Goal: Information Seeking & Learning: Learn about a topic

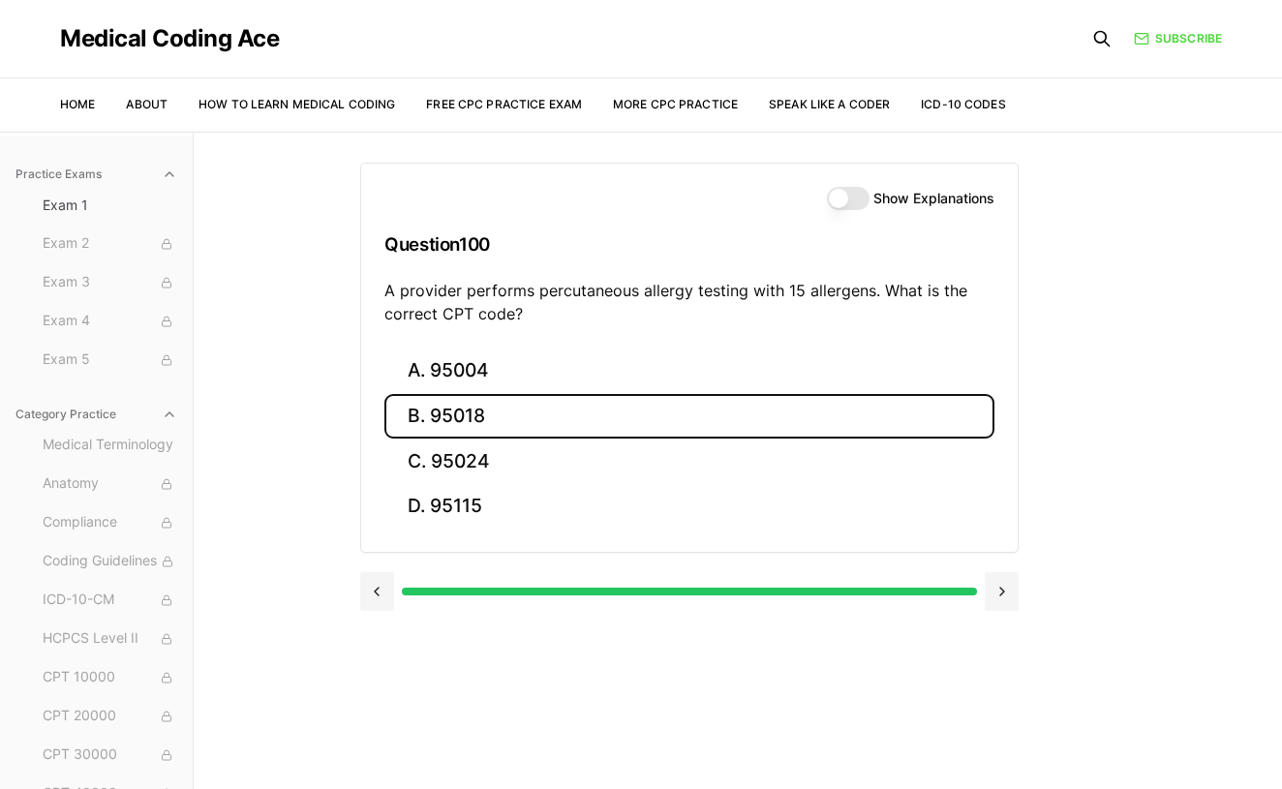
click at [845, 197] on button "Show Explanations" at bounding box center [848, 198] width 43 height 23
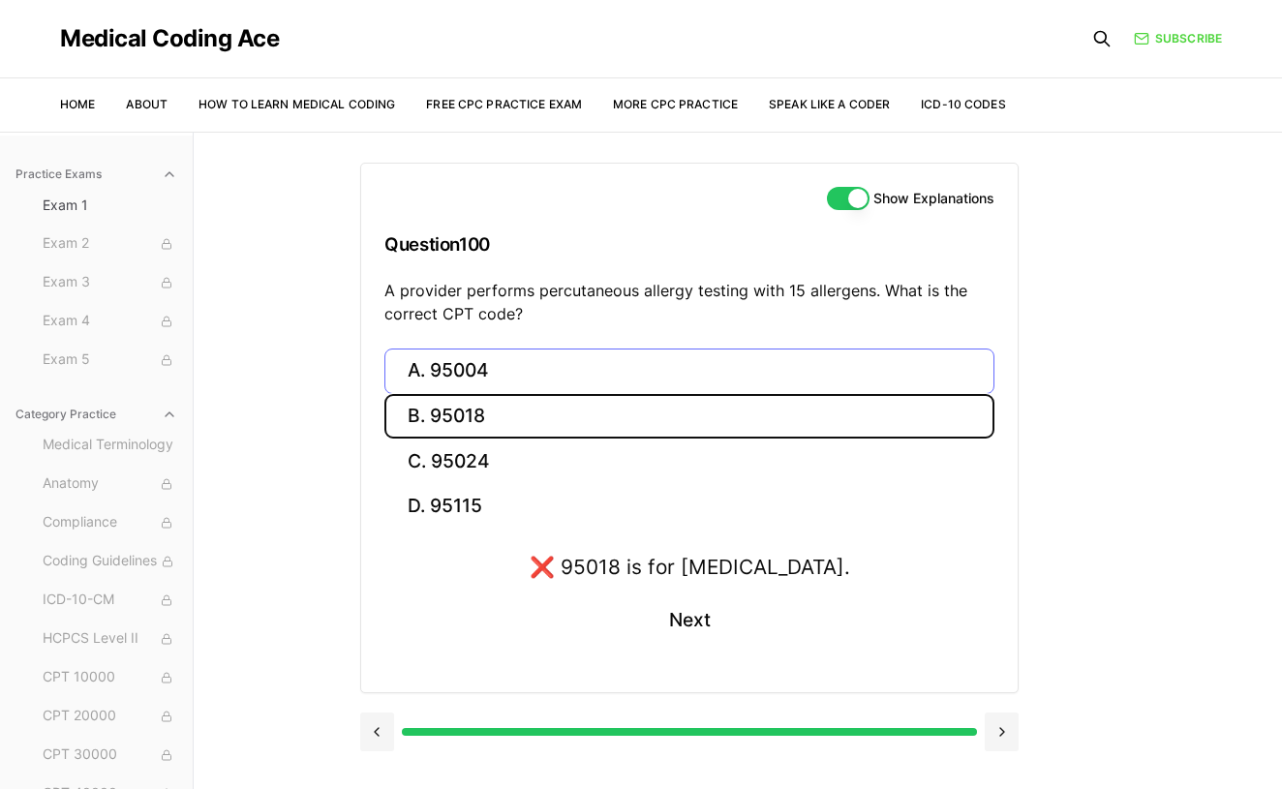
click at [606, 366] on button "A. 95004" at bounding box center [689, 372] width 610 height 46
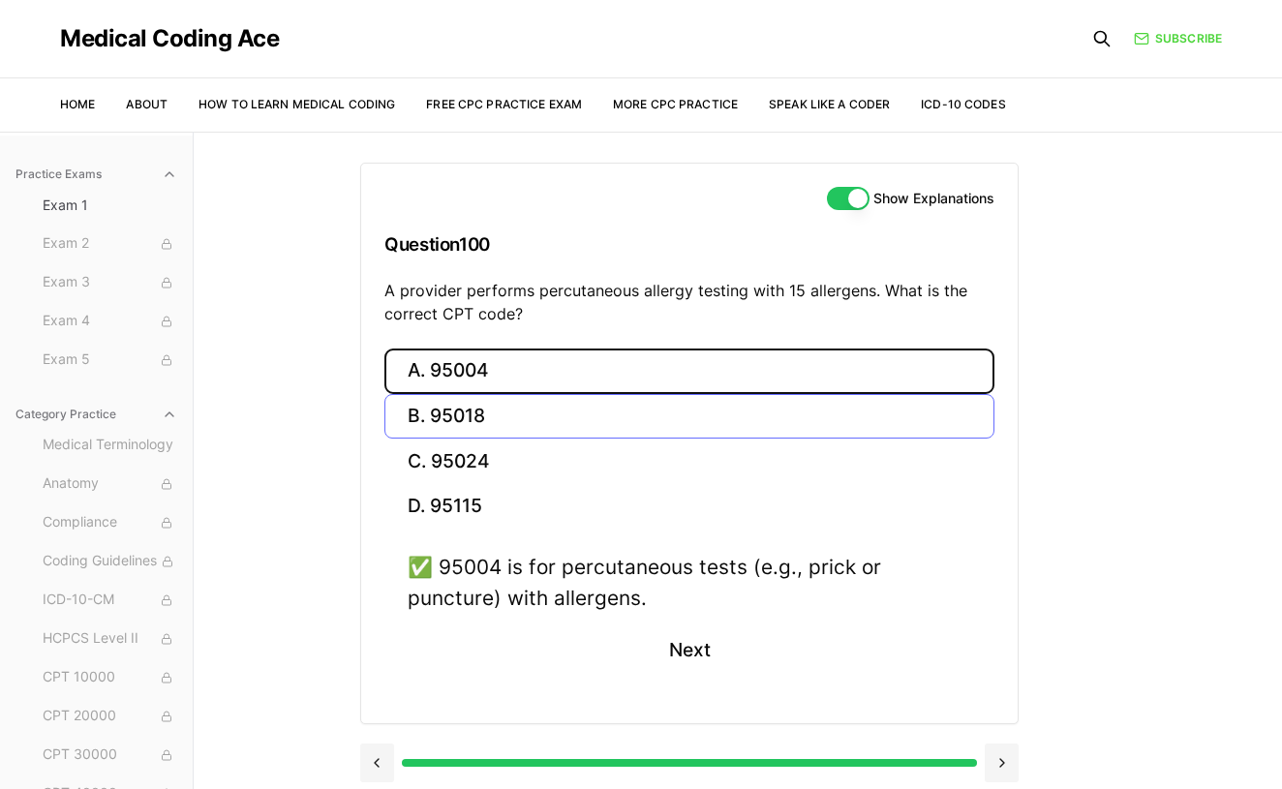
click at [588, 422] on button "B. 95018" at bounding box center [689, 417] width 610 height 46
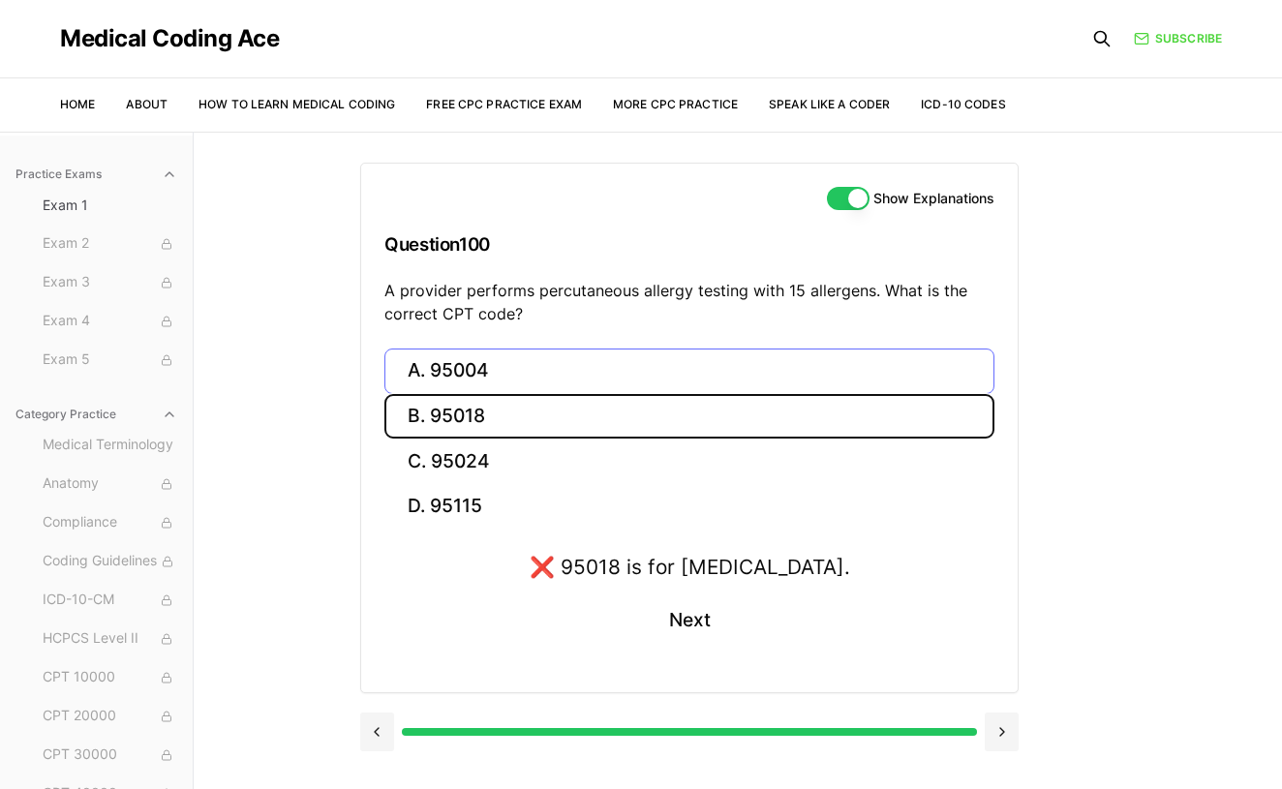
click at [593, 363] on button "A. 95004" at bounding box center [689, 372] width 610 height 46
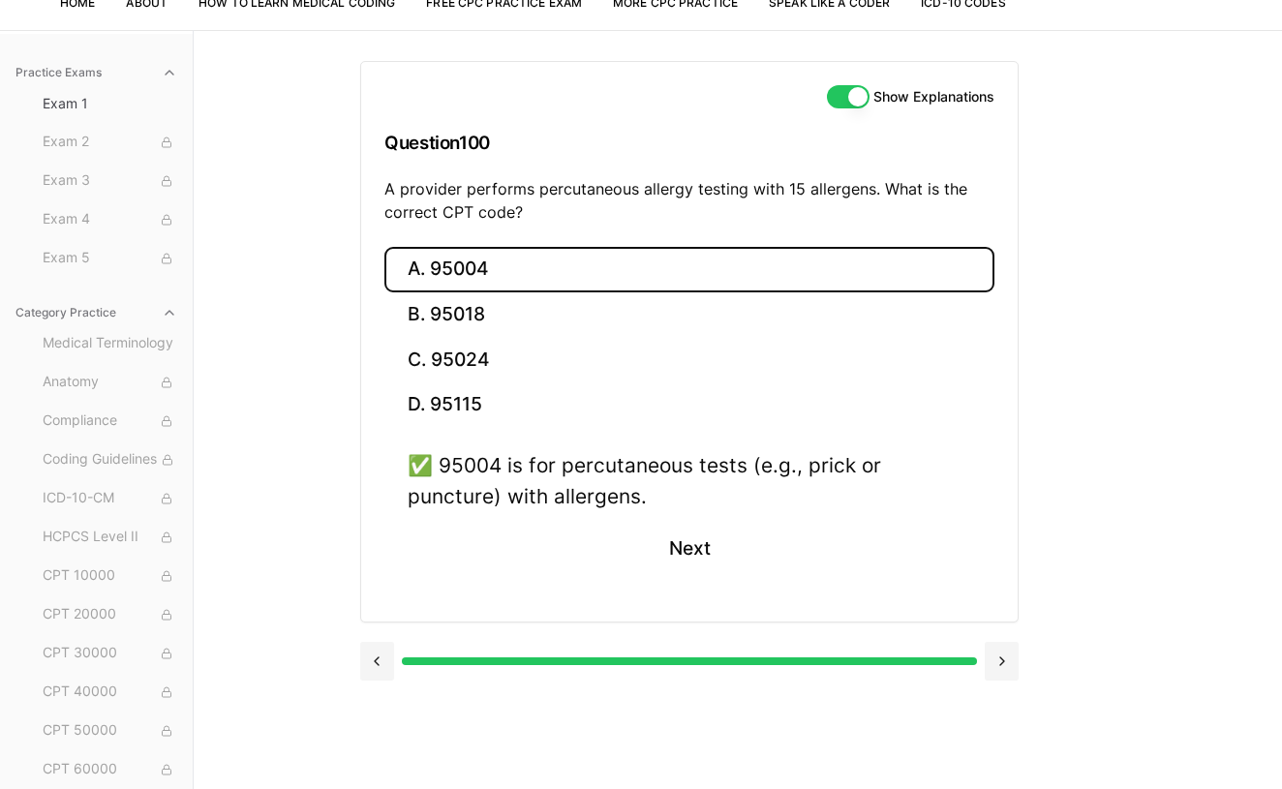
scroll to position [102, 0]
click at [380, 660] on button at bounding box center [377, 661] width 34 height 39
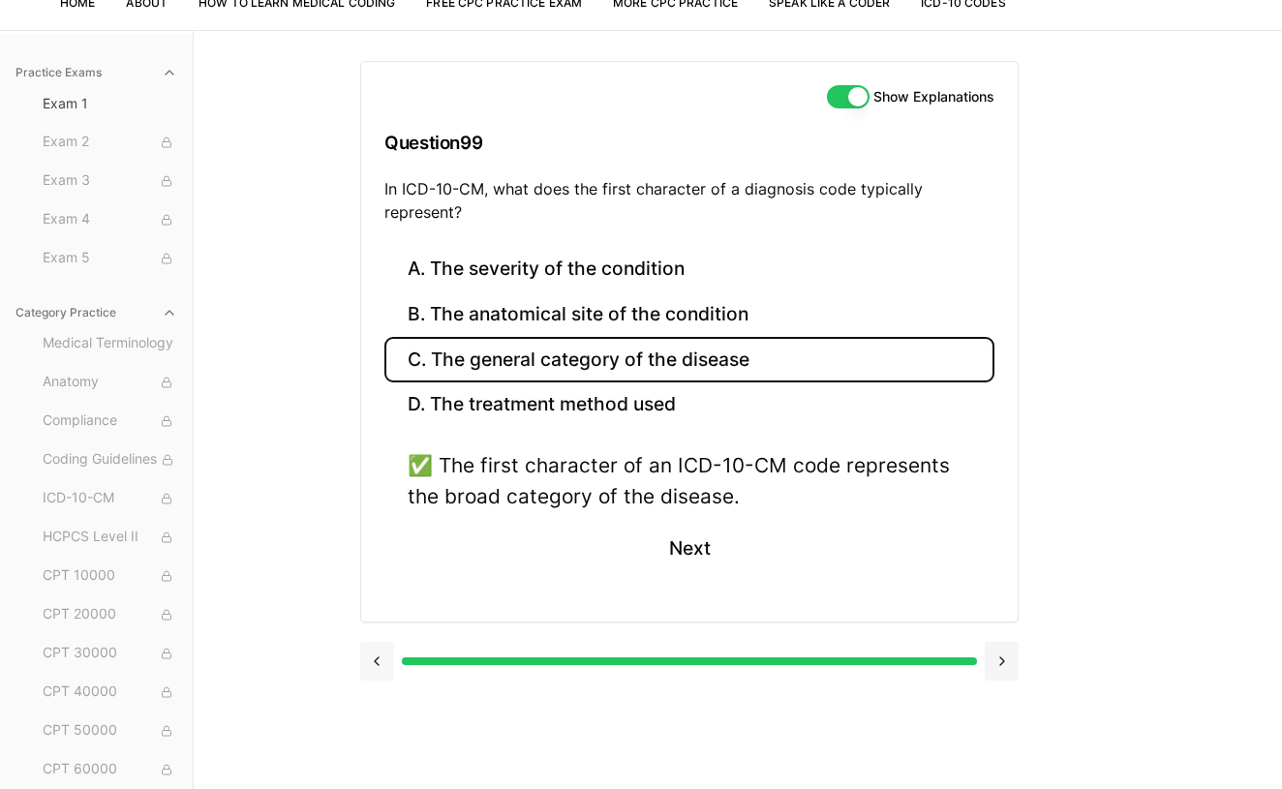
click at [386, 664] on button at bounding box center [377, 661] width 34 height 39
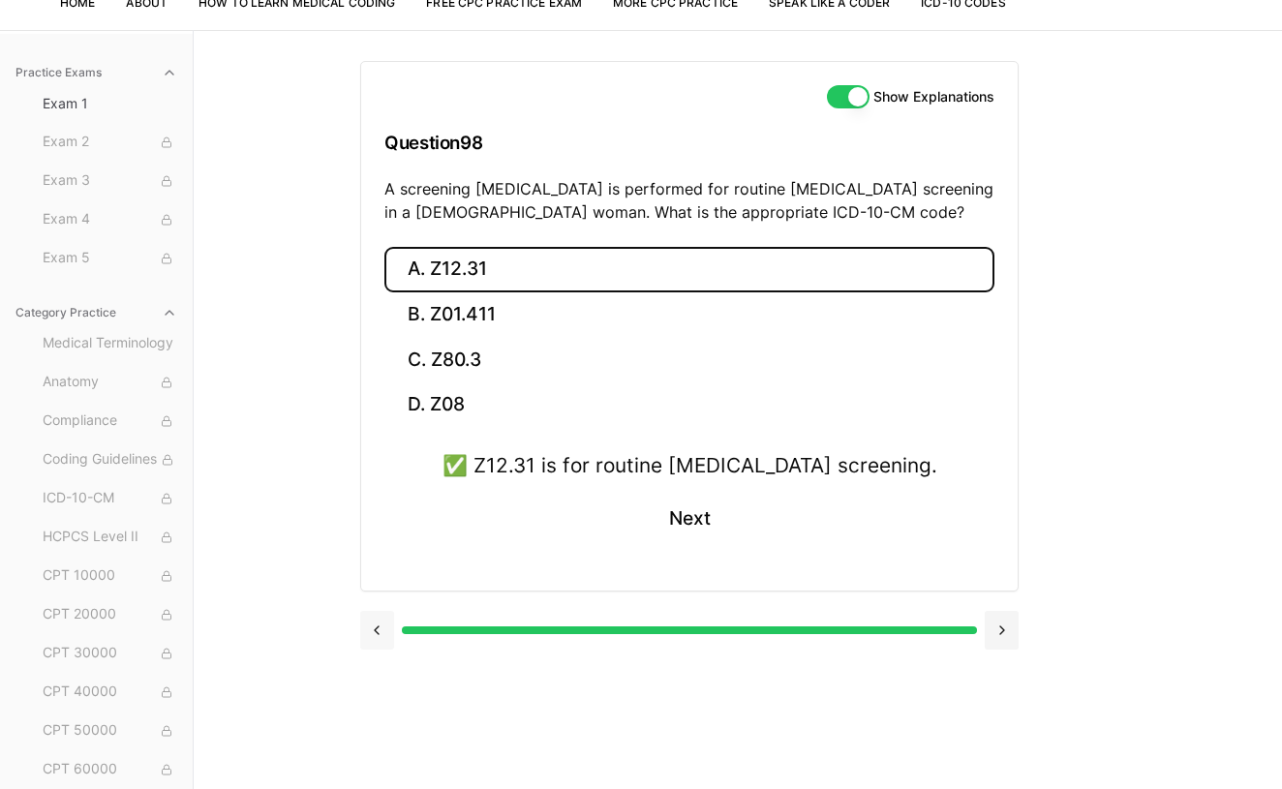
click at [384, 637] on button at bounding box center [377, 630] width 34 height 39
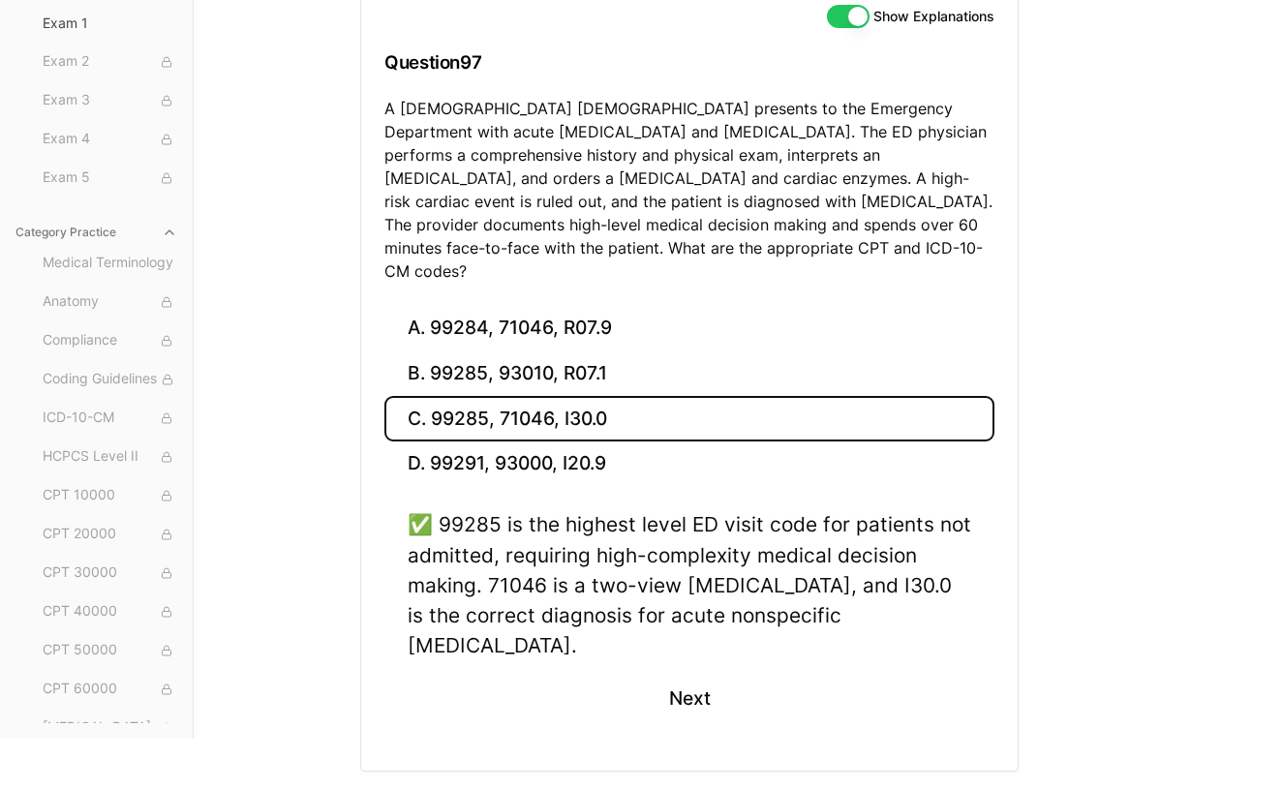
scroll to position [181, 0]
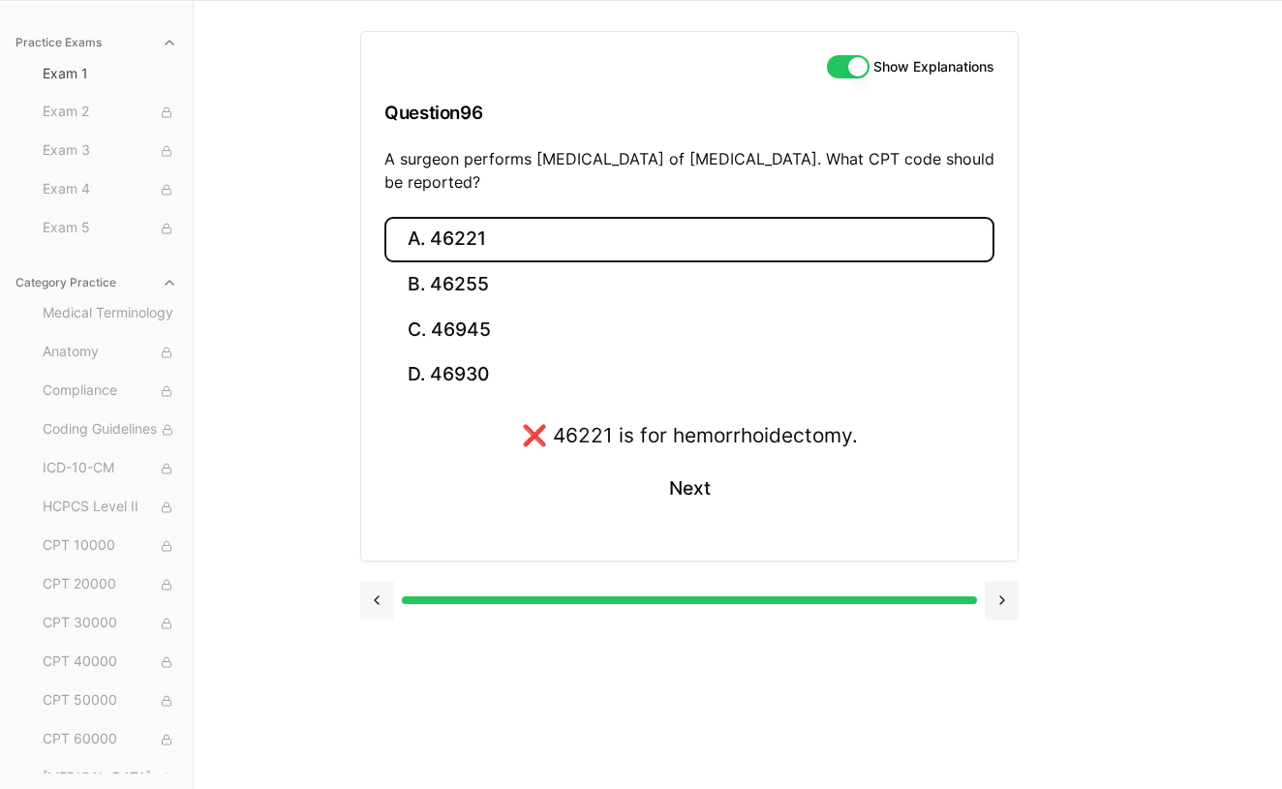
scroll to position [132, 0]
click at [484, 294] on button "B. 46255" at bounding box center [689, 285] width 610 height 46
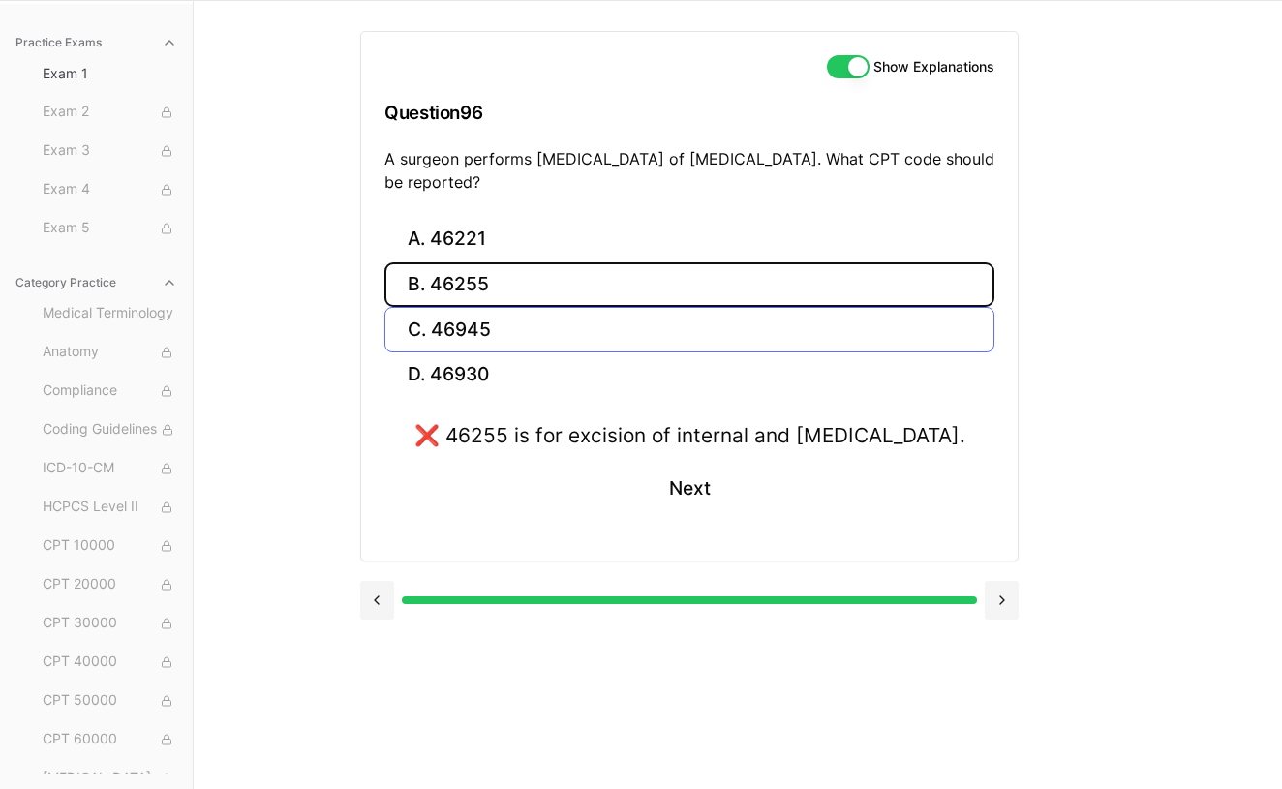
click at [500, 332] on button "C. 46945" at bounding box center [689, 330] width 610 height 46
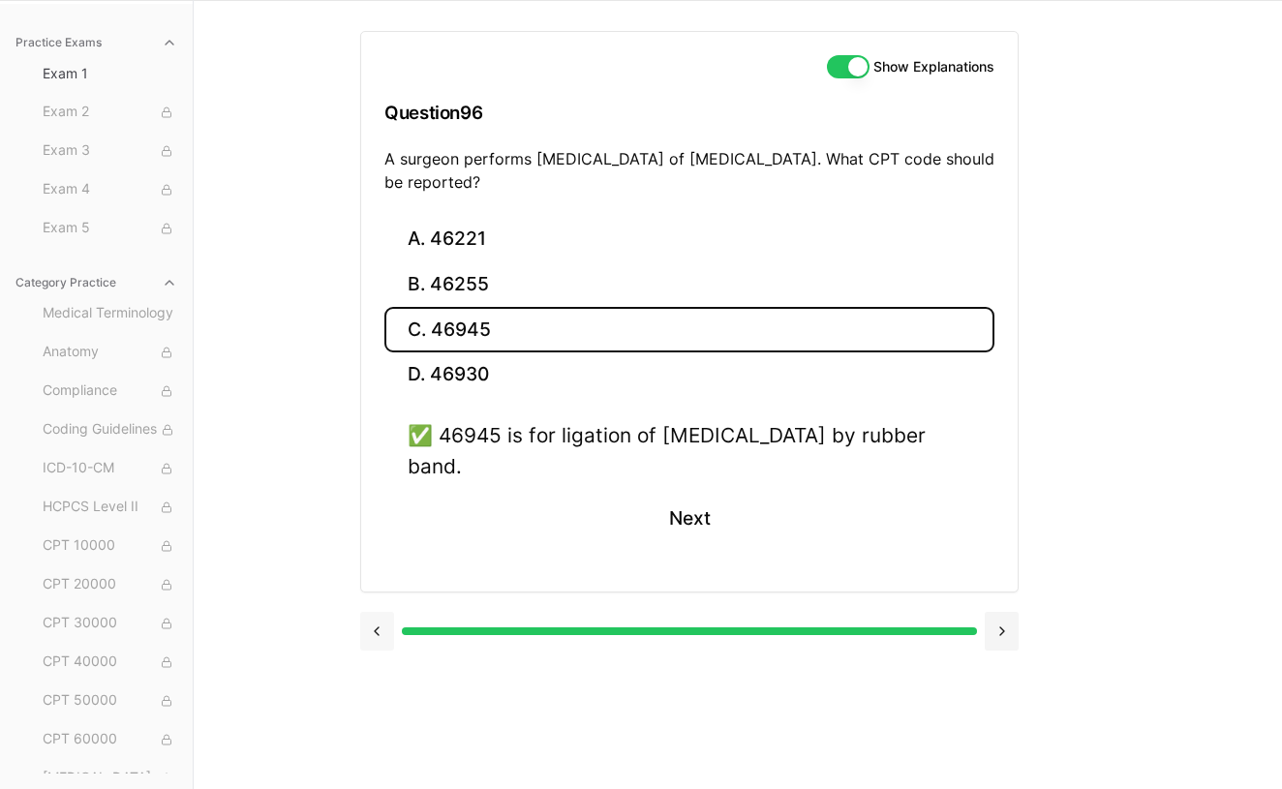
click at [381, 637] on button at bounding box center [377, 631] width 34 height 39
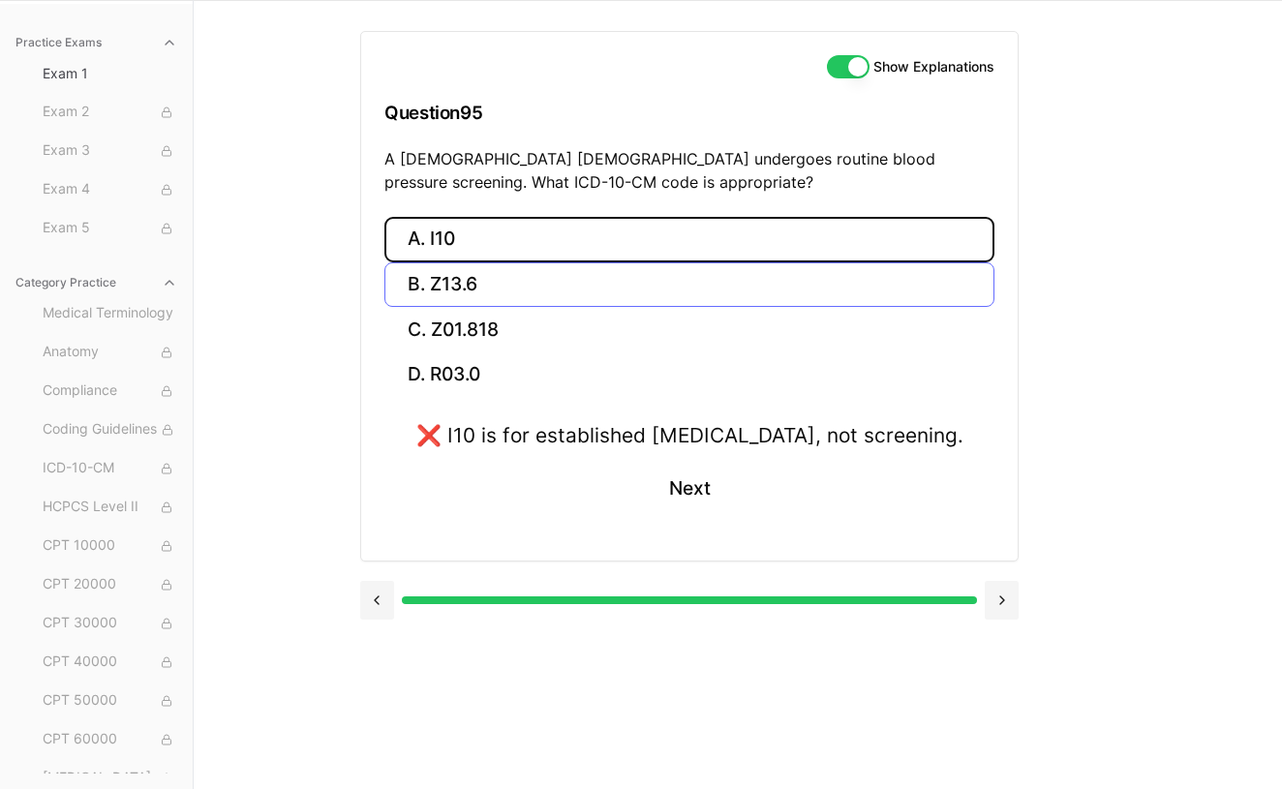
click at [491, 291] on button "B. Z13.6" at bounding box center [689, 285] width 610 height 46
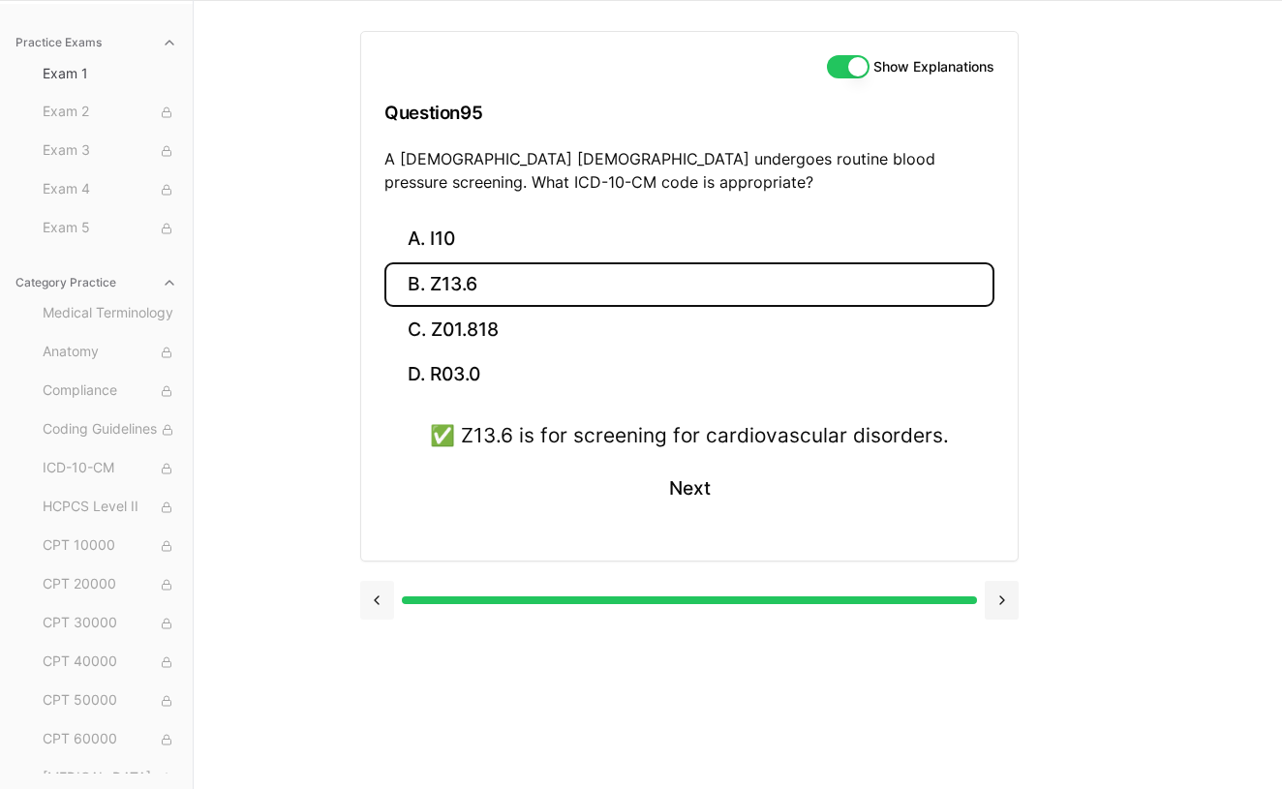
click at [372, 592] on button at bounding box center [377, 600] width 34 height 39
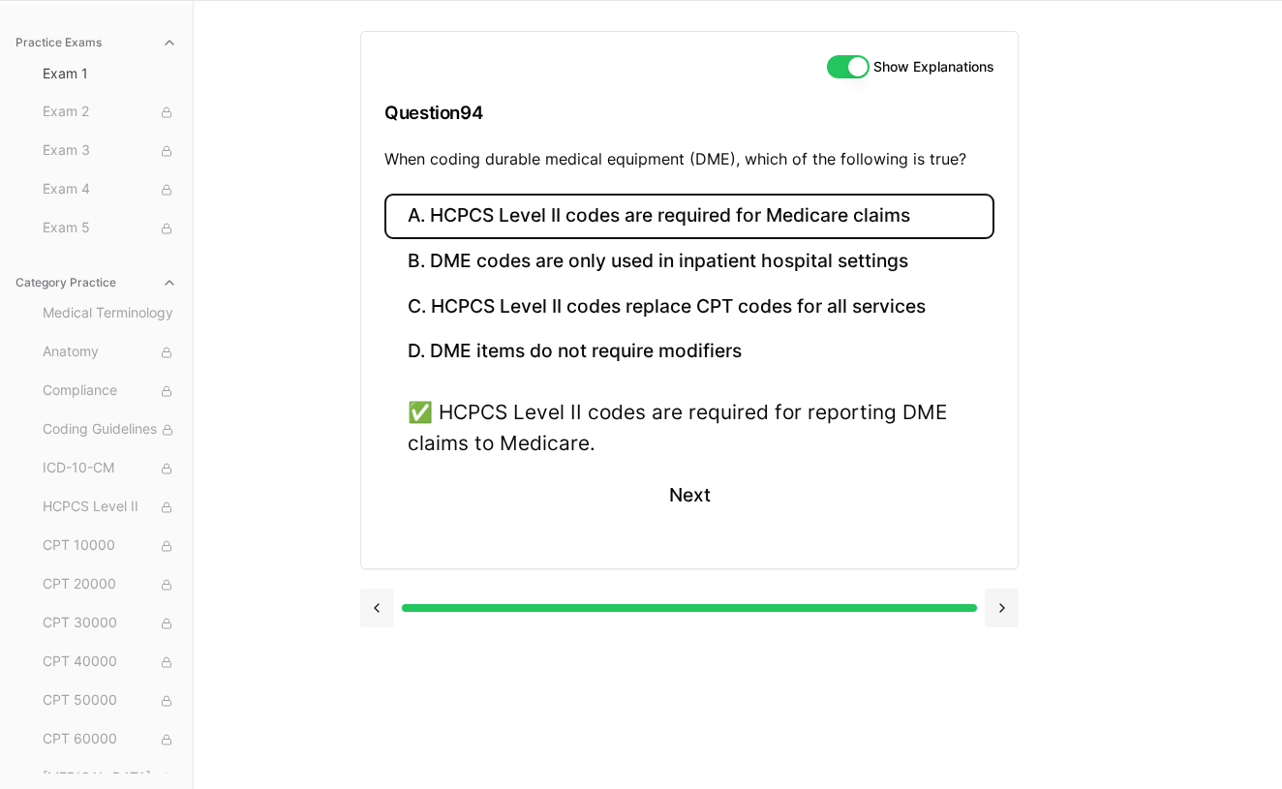
click at [371, 608] on button at bounding box center [377, 608] width 34 height 39
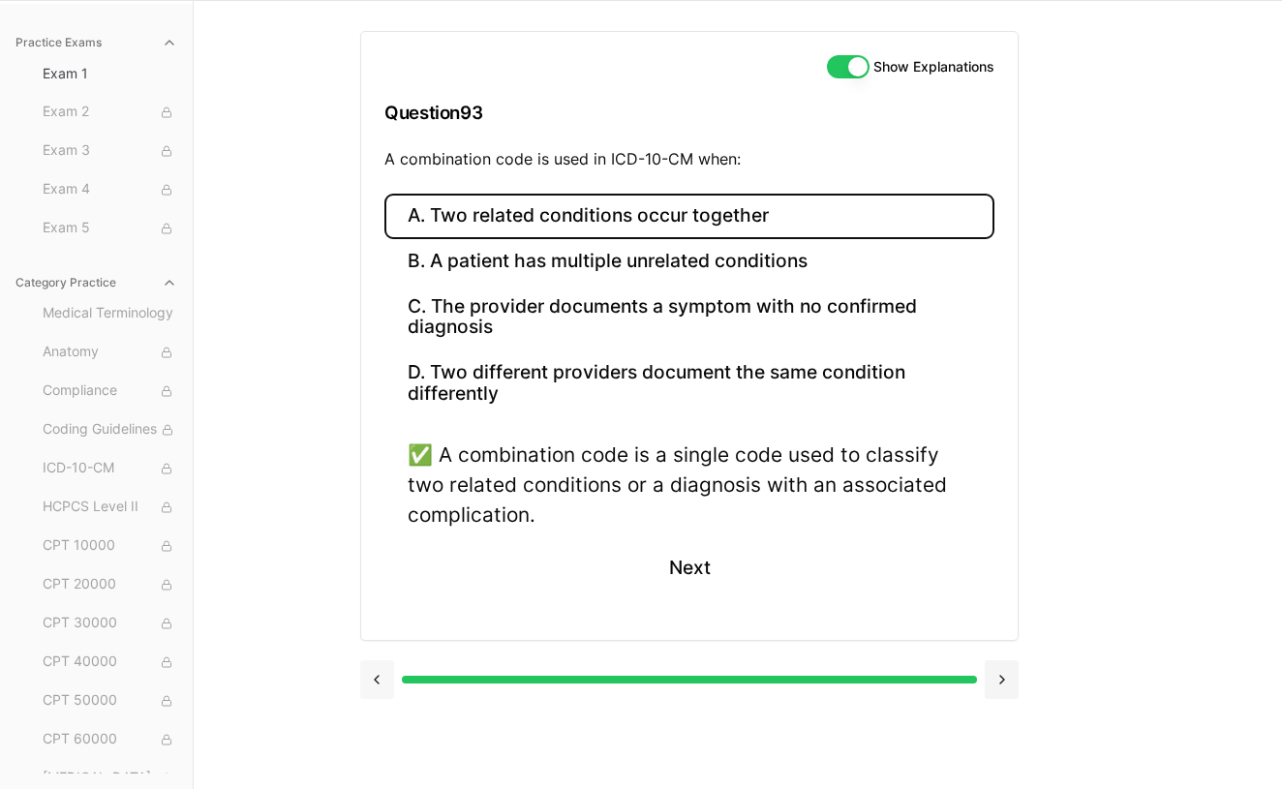
click at [379, 678] on button at bounding box center [377, 679] width 34 height 39
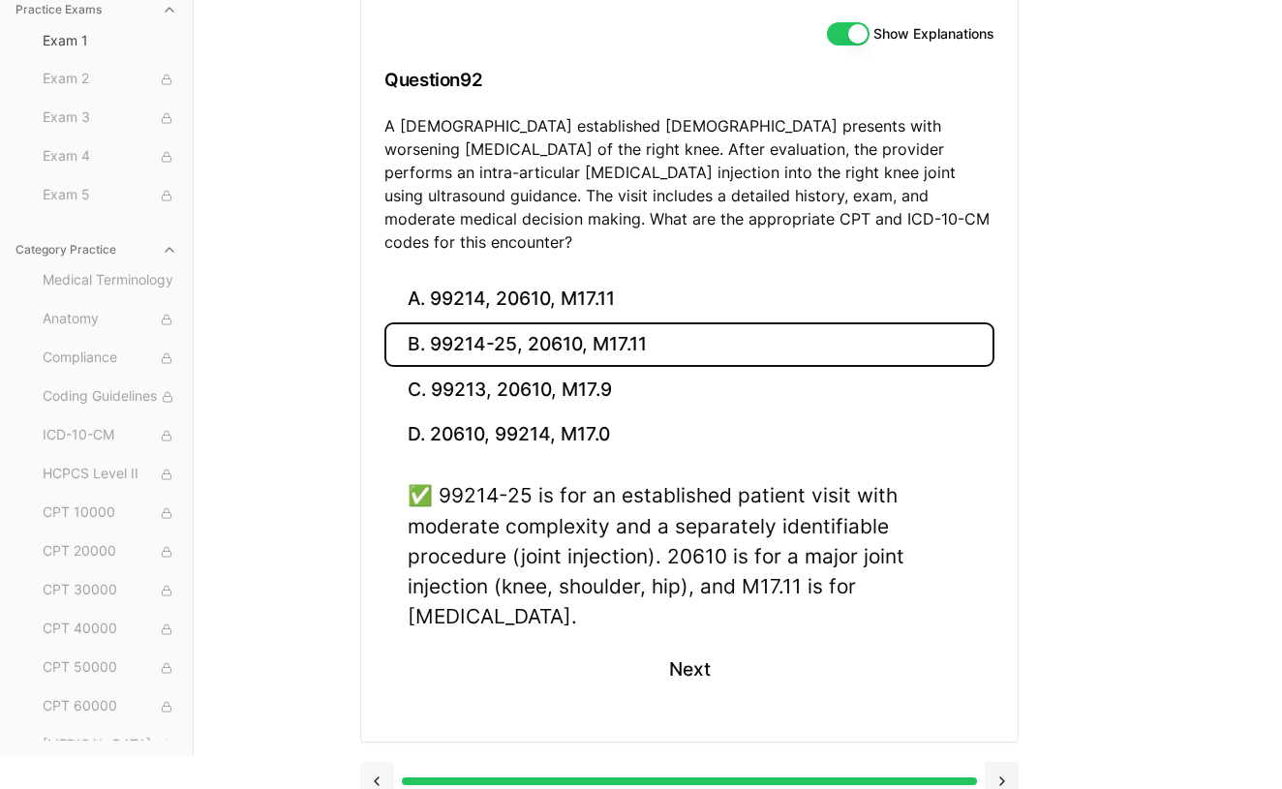
click at [376, 762] on button at bounding box center [377, 781] width 34 height 39
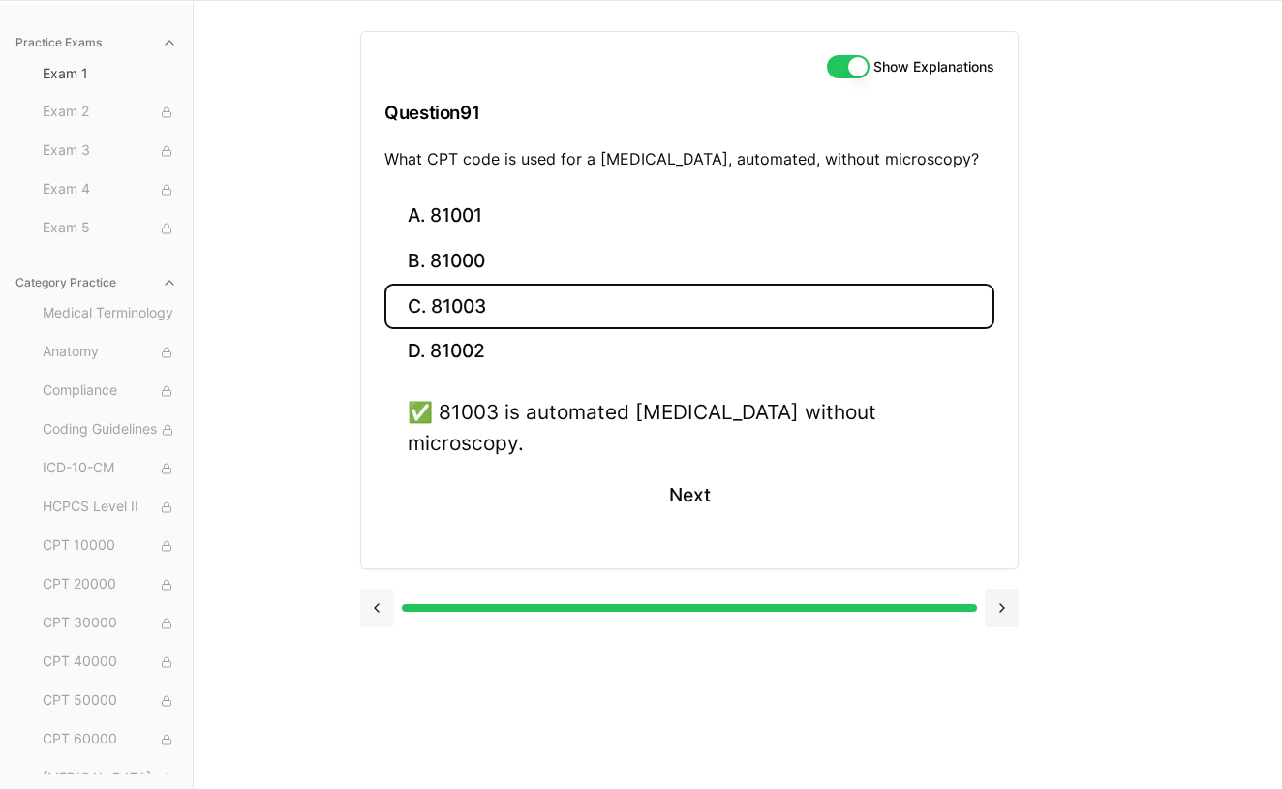
click at [380, 589] on button at bounding box center [377, 608] width 34 height 39
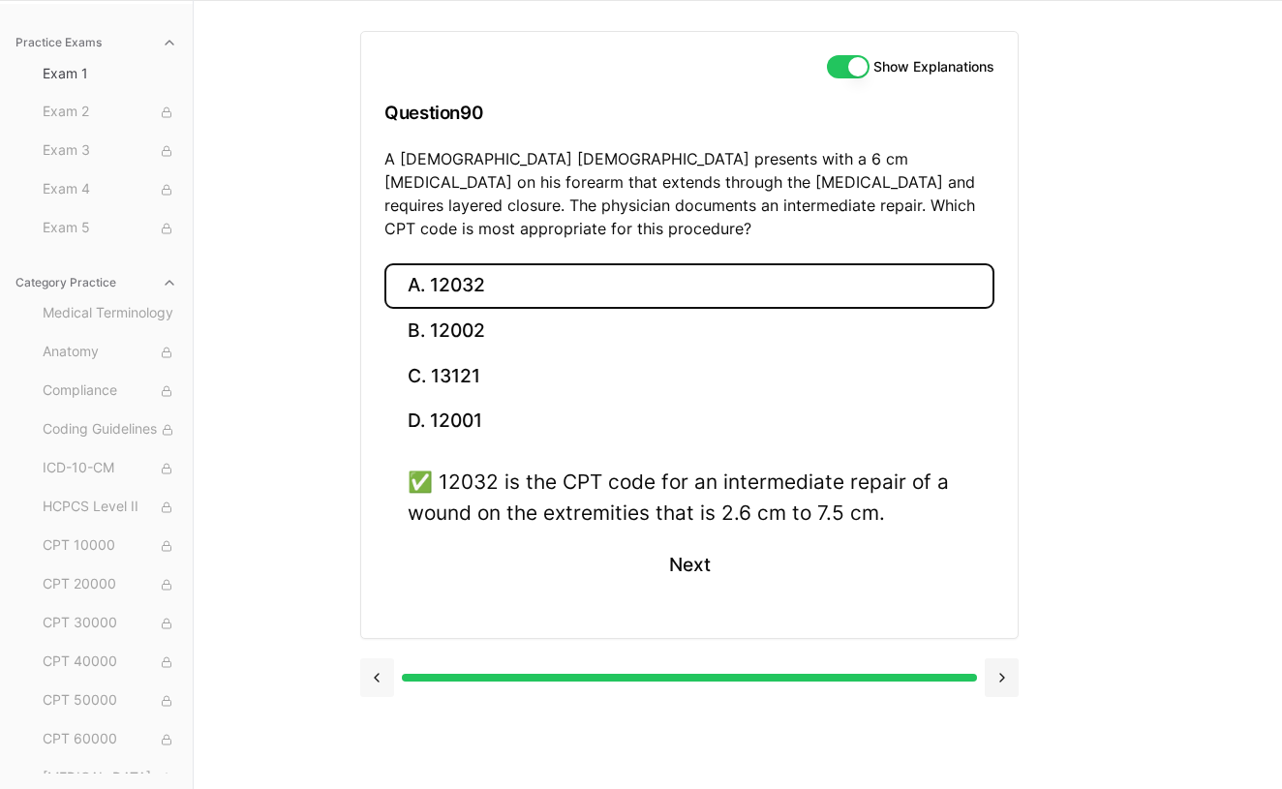
click at [377, 658] on button at bounding box center [377, 677] width 34 height 39
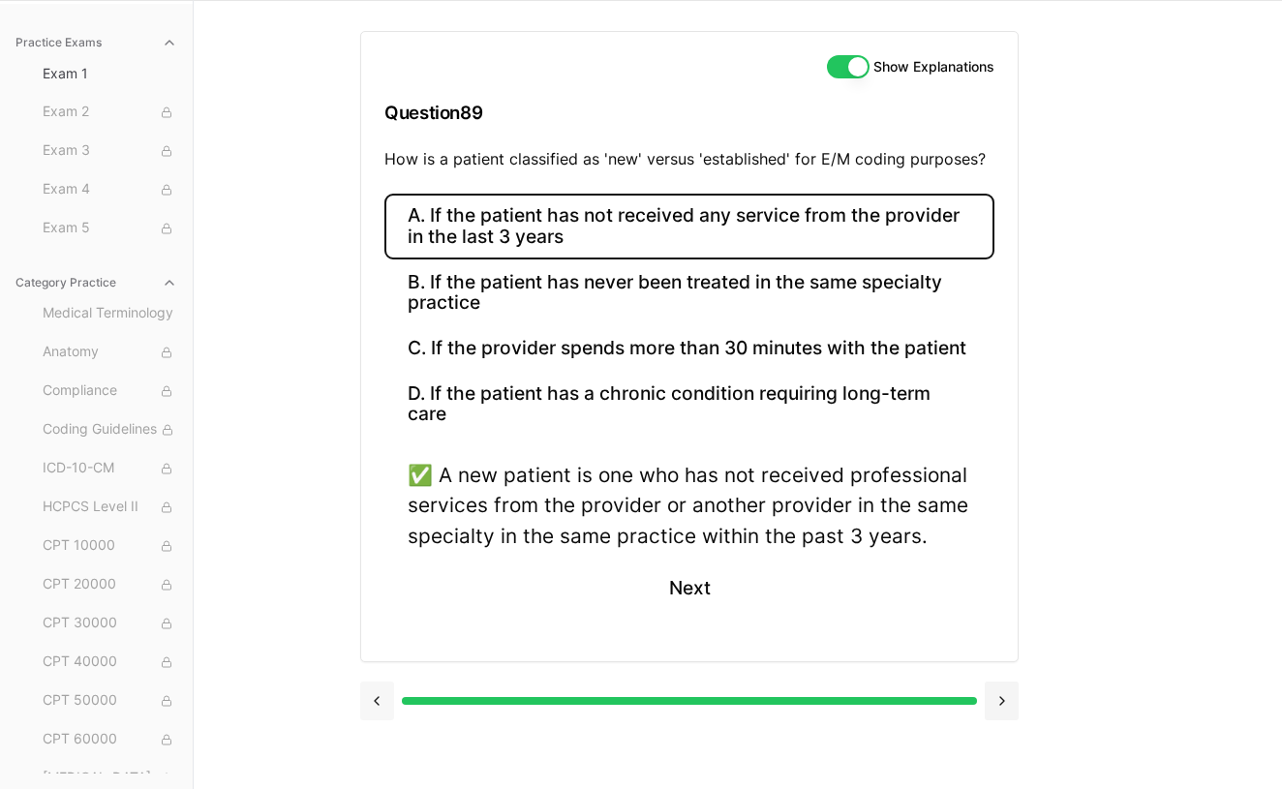
click at [377, 696] on button at bounding box center [377, 701] width 34 height 39
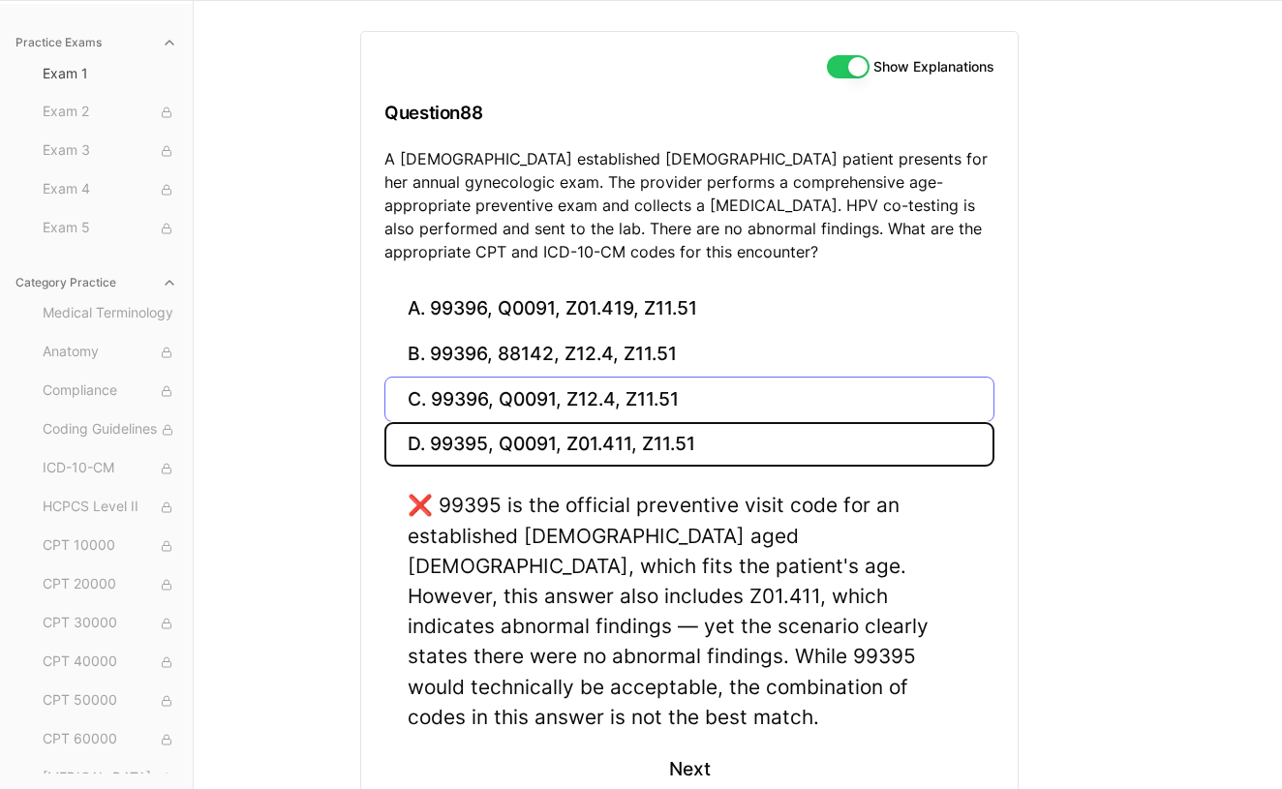
click at [596, 402] on button "C. 99396, Q0091, Z12.4, Z11.51" at bounding box center [689, 400] width 610 height 46
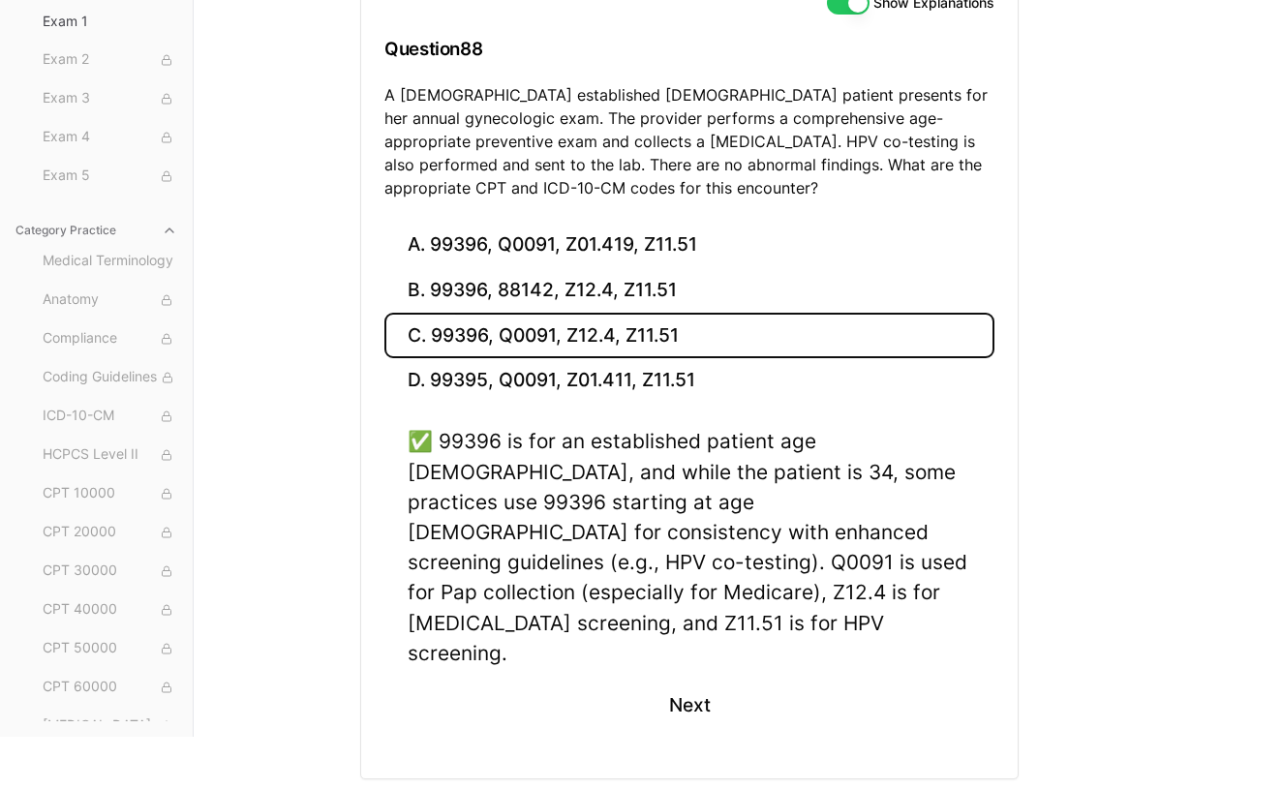
scroll to position [195, 0]
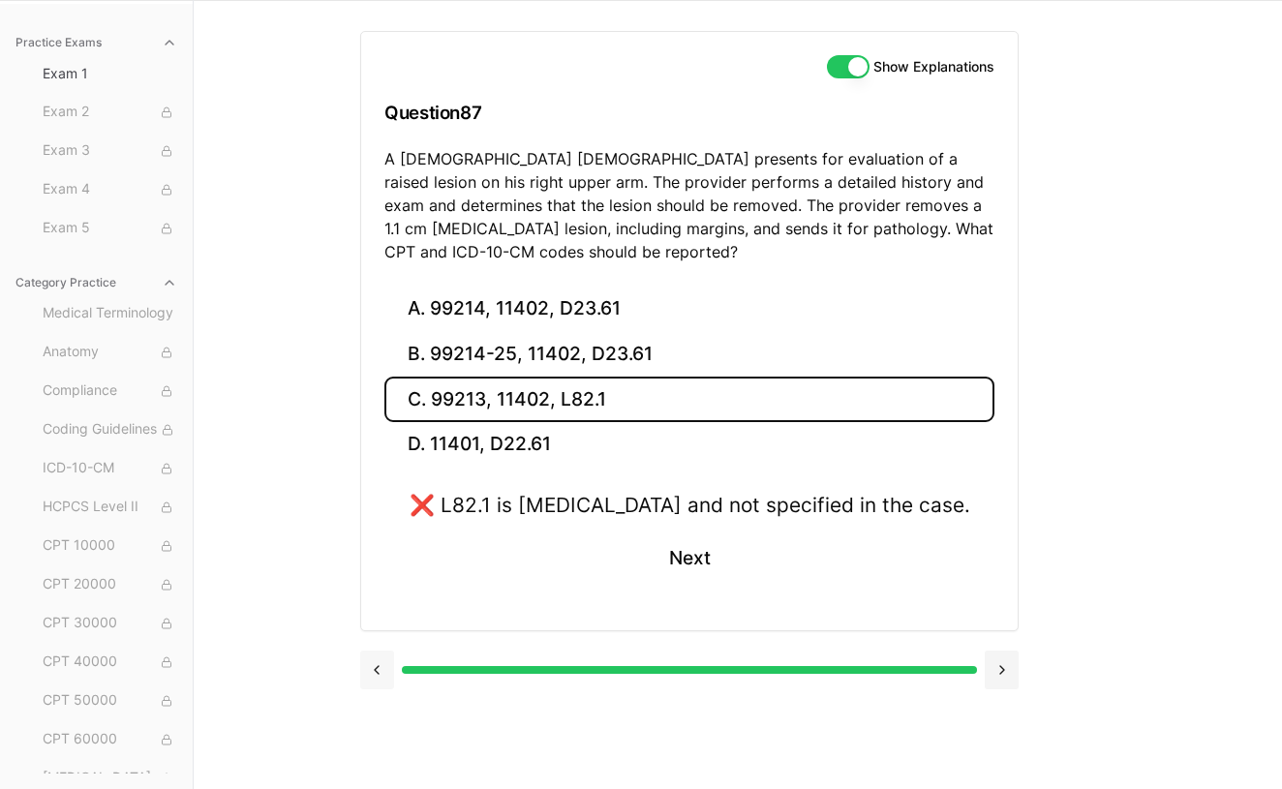
scroll to position [132, 0]
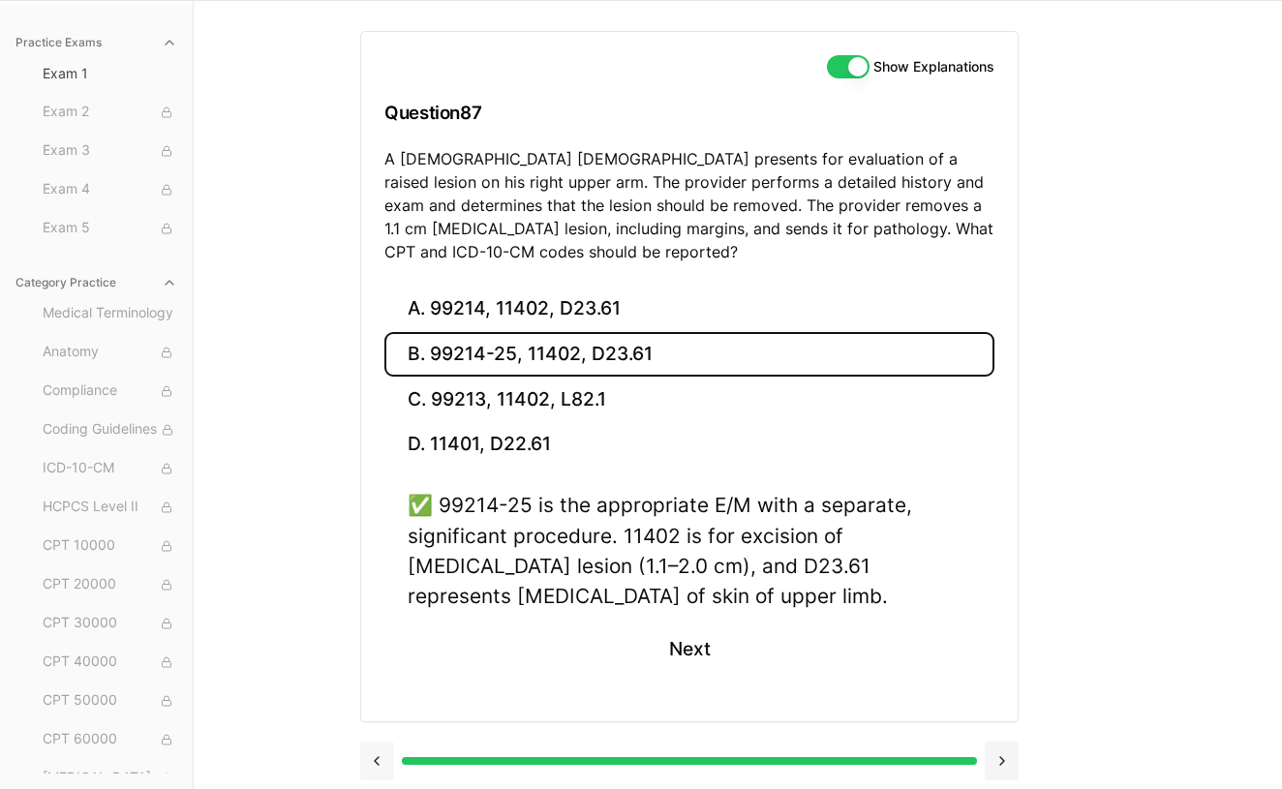
click at [374, 762] on button at bounding box center [377, 761] width 34 height 39
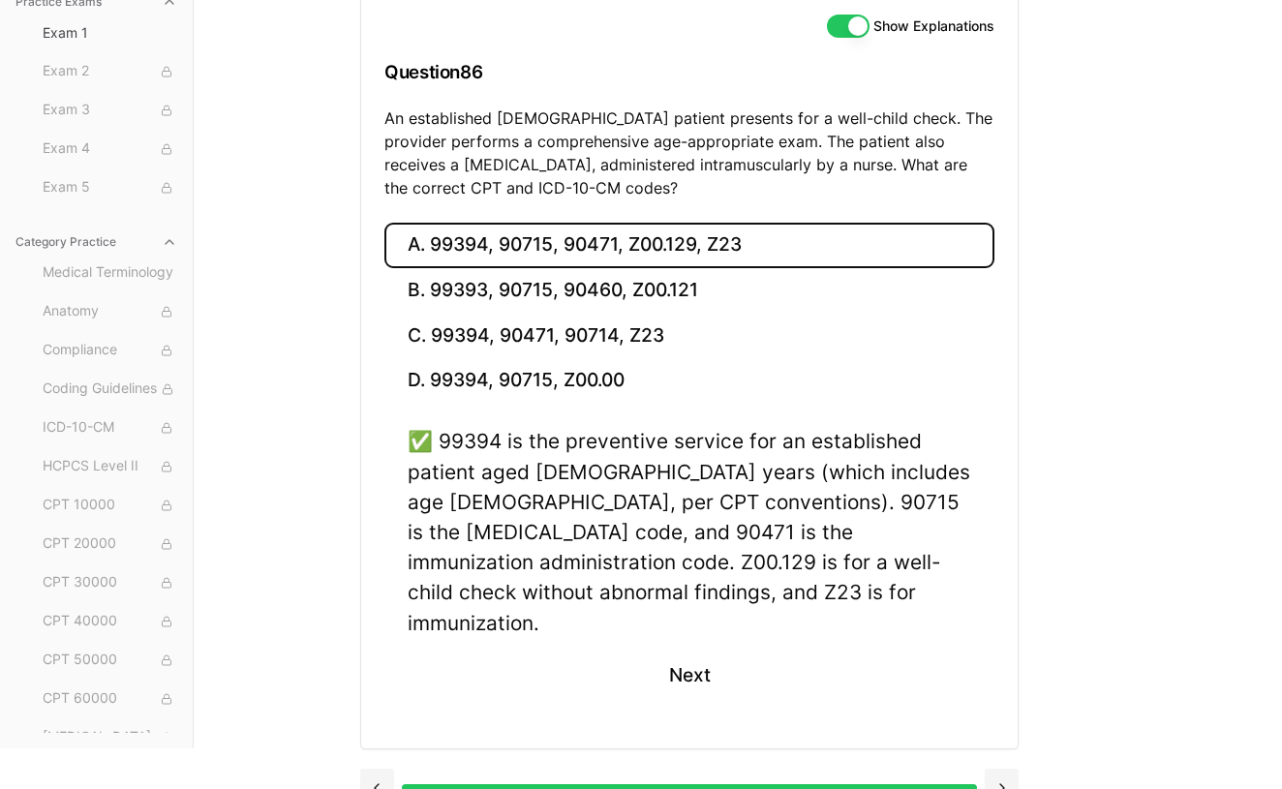
scroll to position [171, 0]
click at [382, 770] on button at bounding box center [377, 789] width 34 height 39
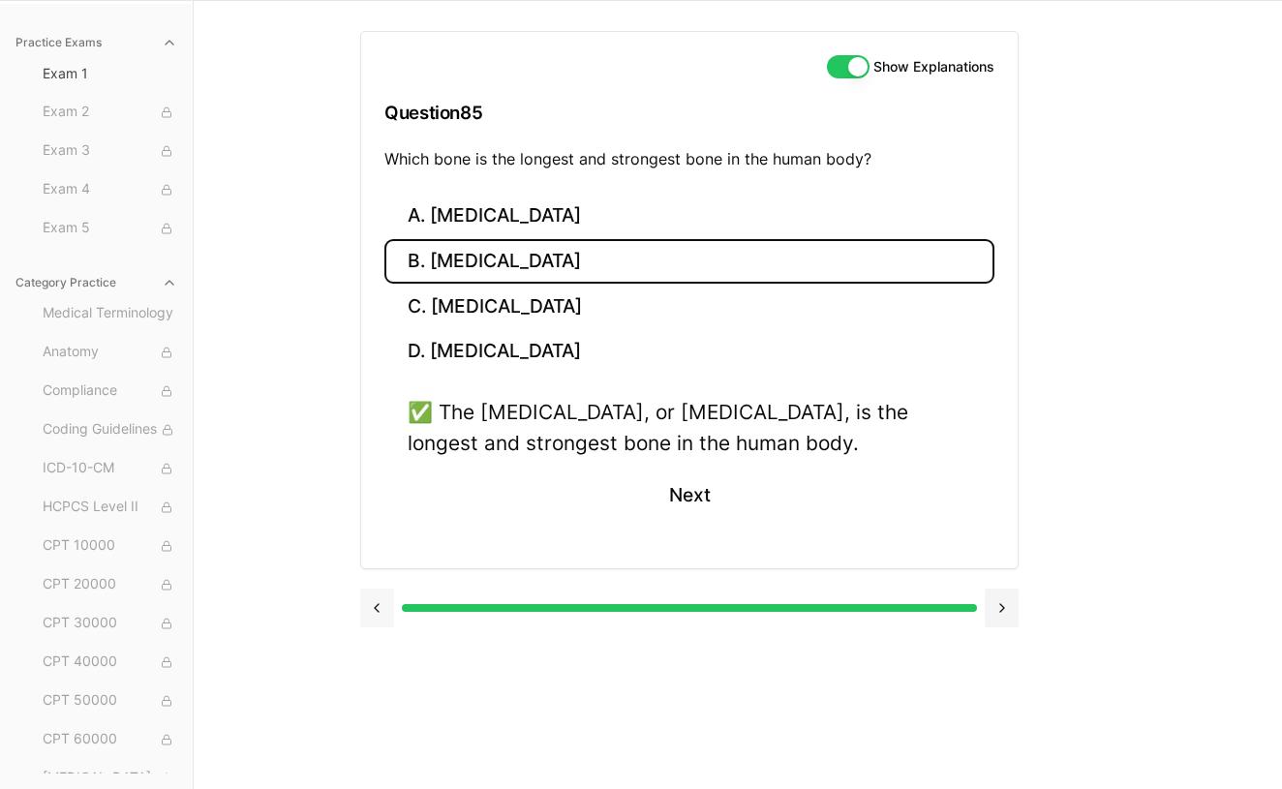
click at [375, 617] on button at bounding box center [377, 608] width 34 height 39
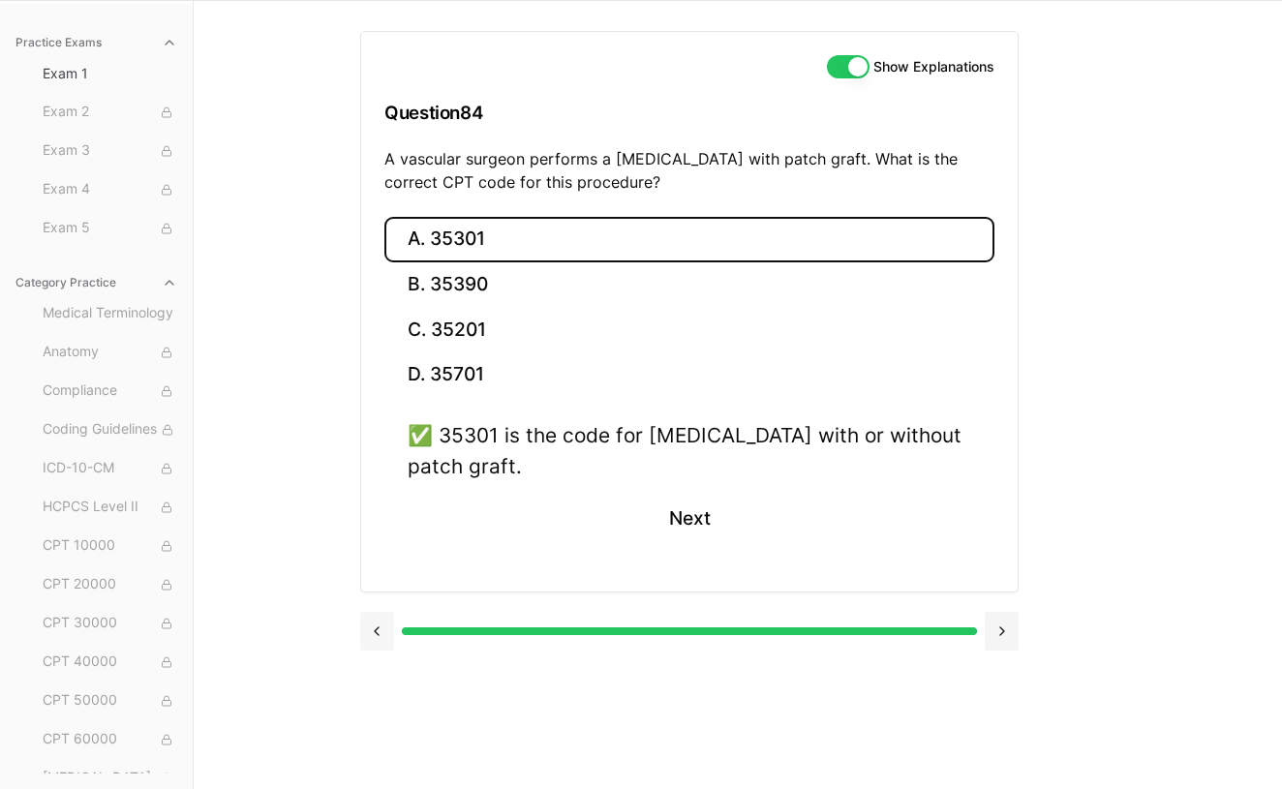
click at [377, 636] on button at bounding box center [377, 631] width 34 height 39
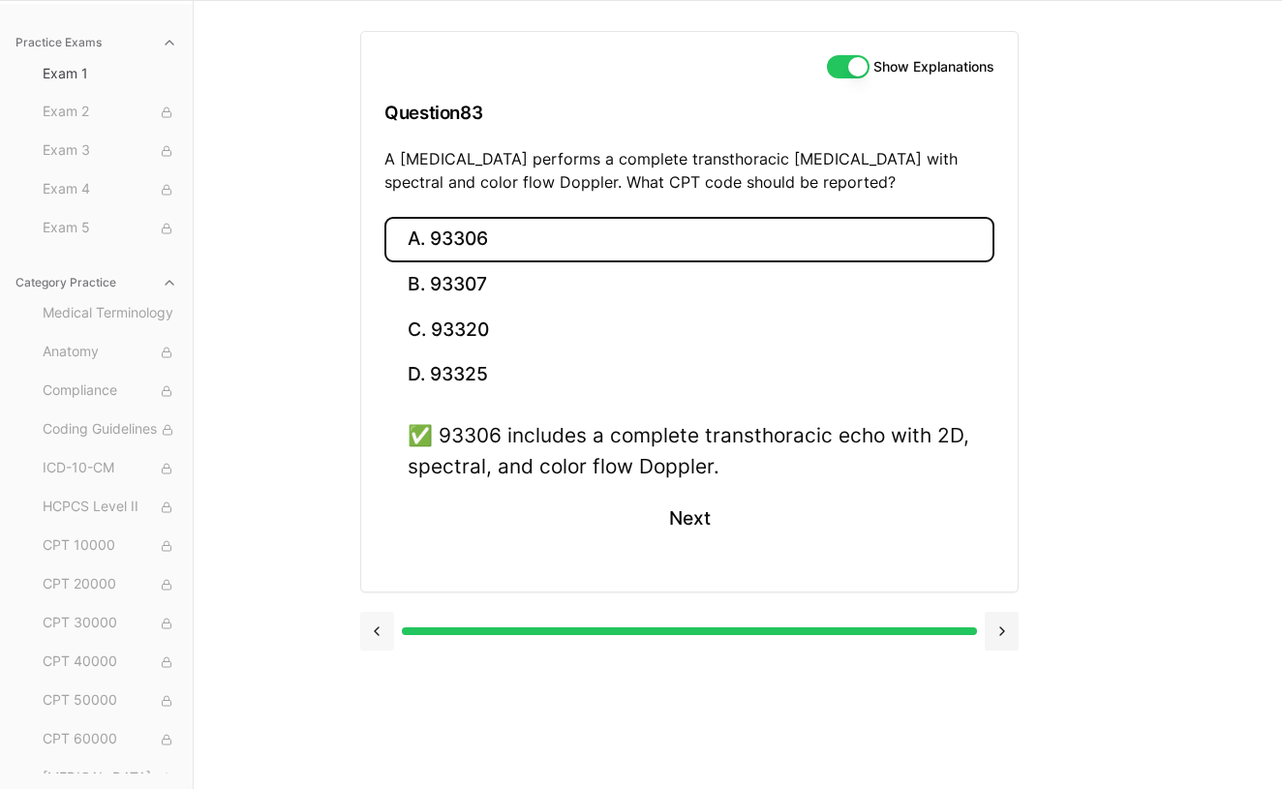
click at [377, 636] on button at bounding box center [377, 631] width 34 height 39
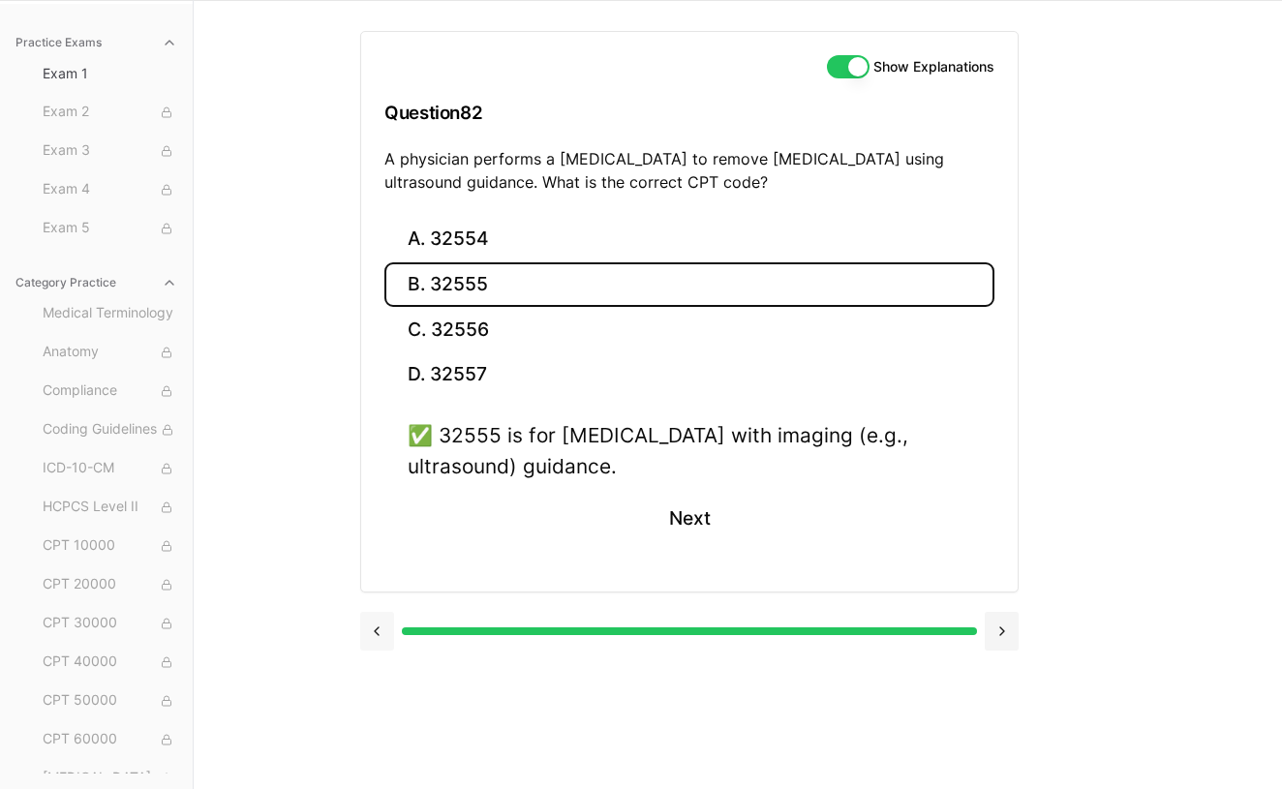
click at [377, 636] on button at bounding box center [377, 631] width 34 height 39
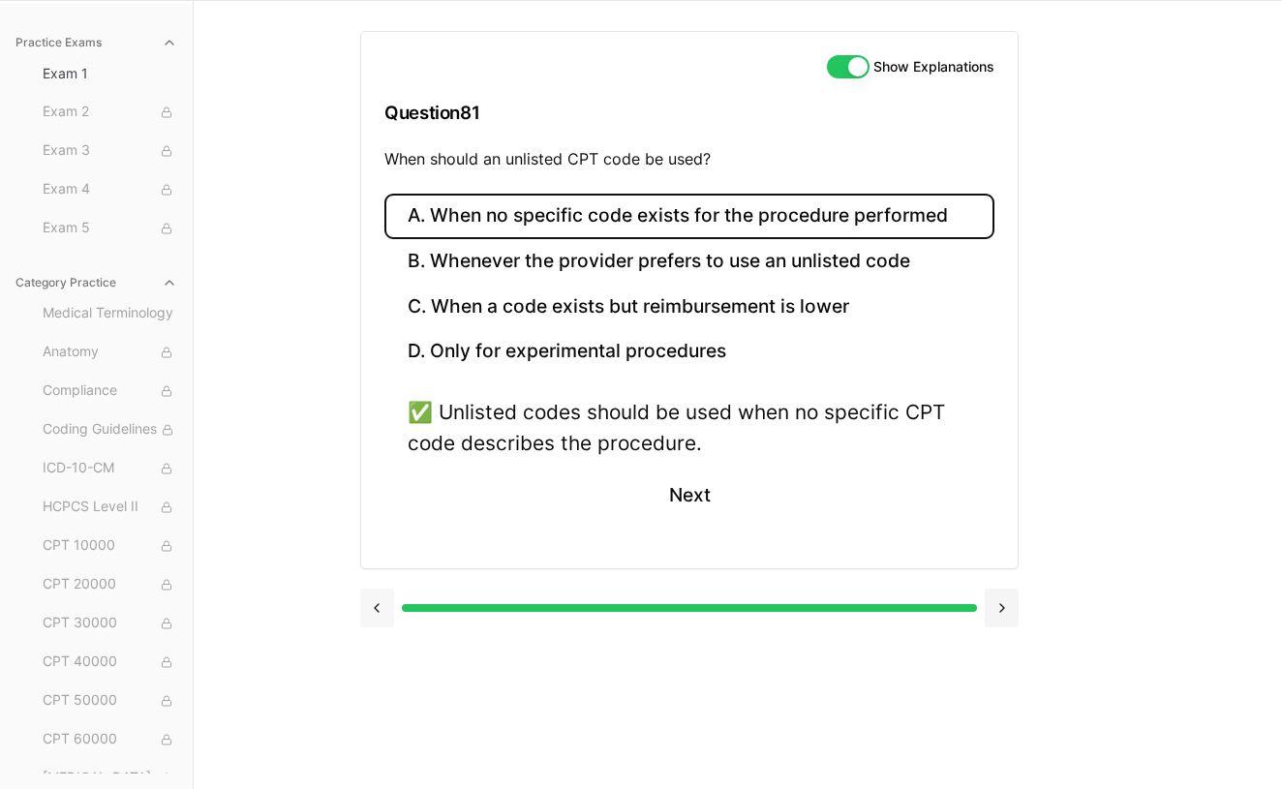
click at [377, 636] on div at bounding box center [689, 606] width 658 height 74
click at [384, 605] on button at bounding box center [377, 608] width 34 height 39
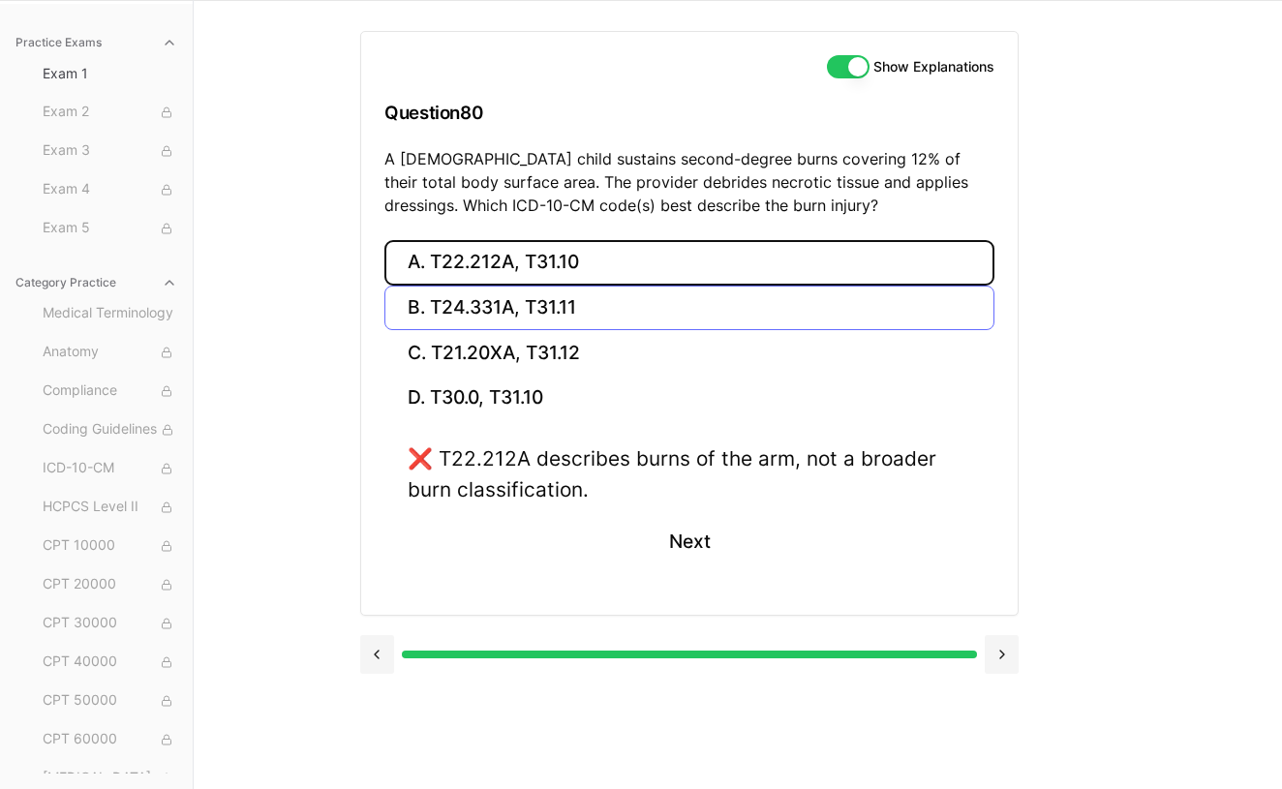
click at [598, 310] on button "B. T24.331A, T31.11" at bounding box center [689, 309] width 610 height 46
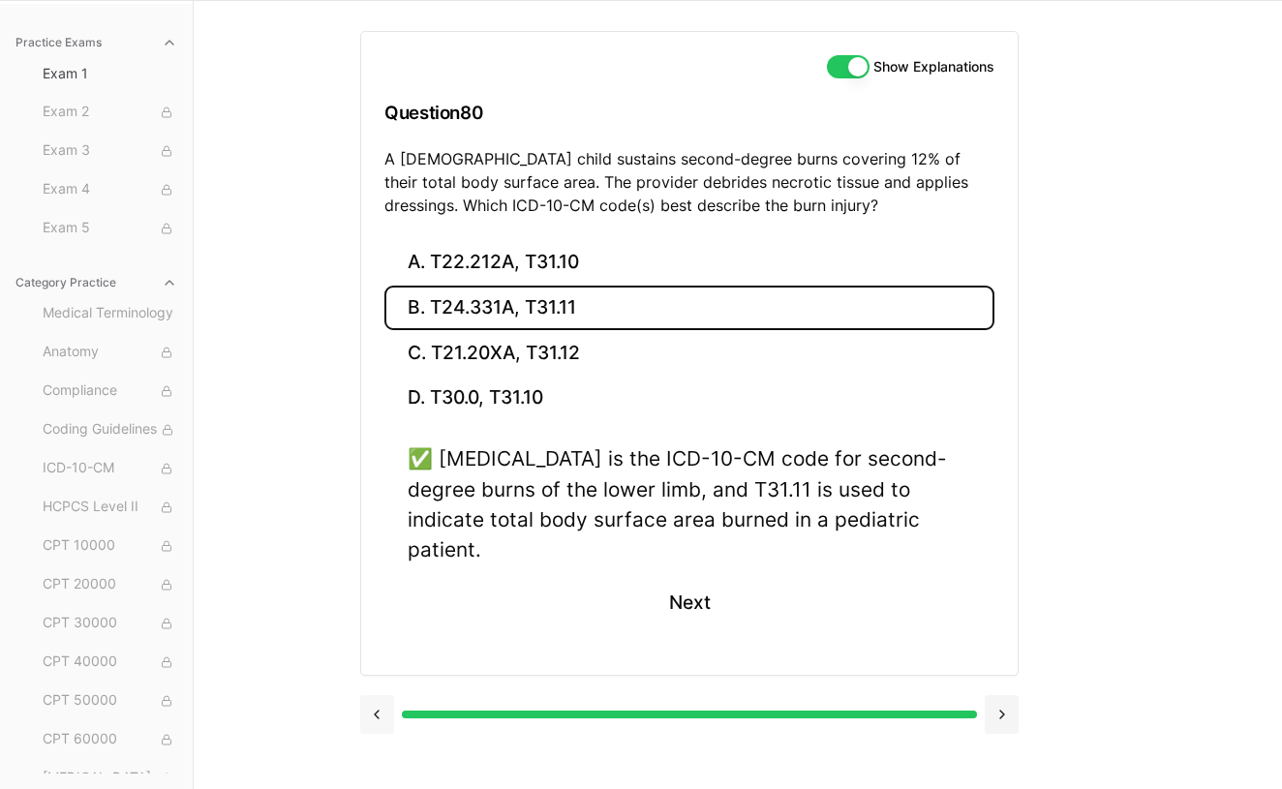
click at [378, 695] on button at bounding box center [377, 714] width 34 height 39
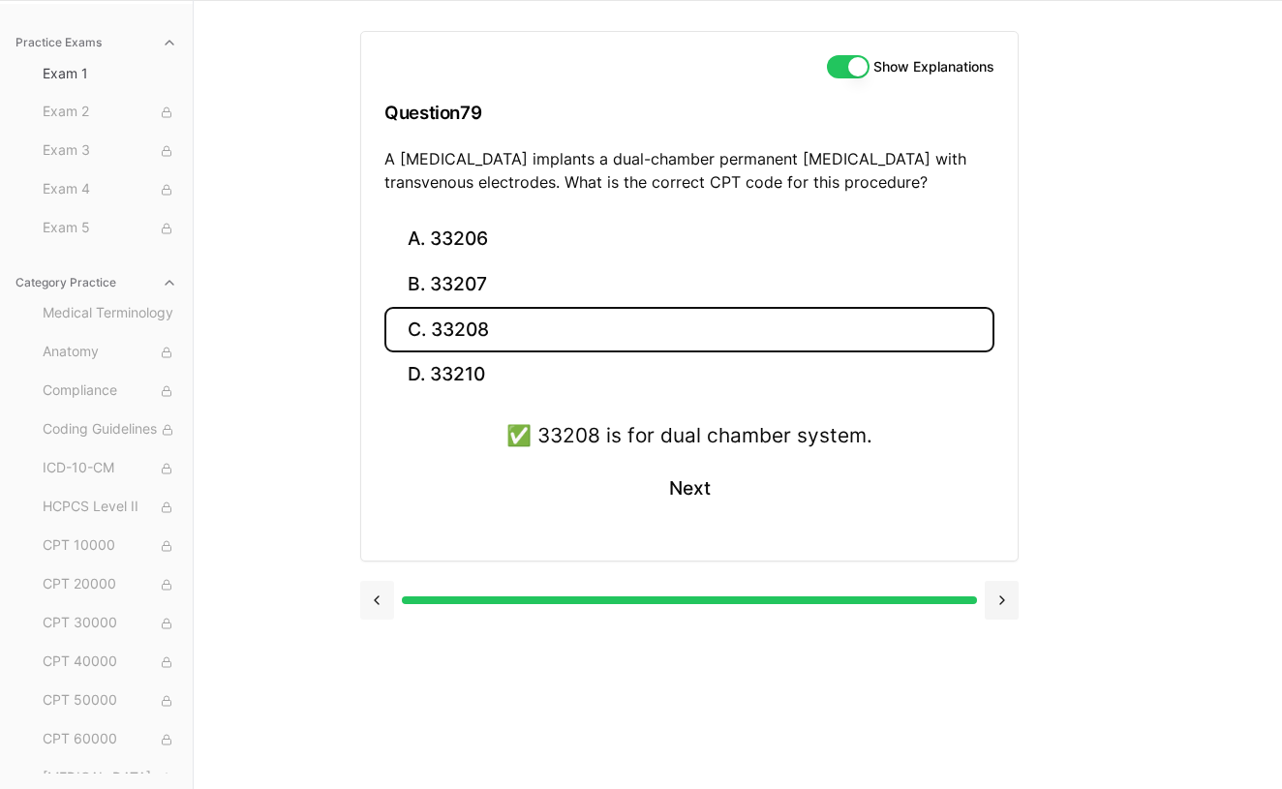
click at [374, 595] on button at bounding box center [377, 600] width 34 height 39
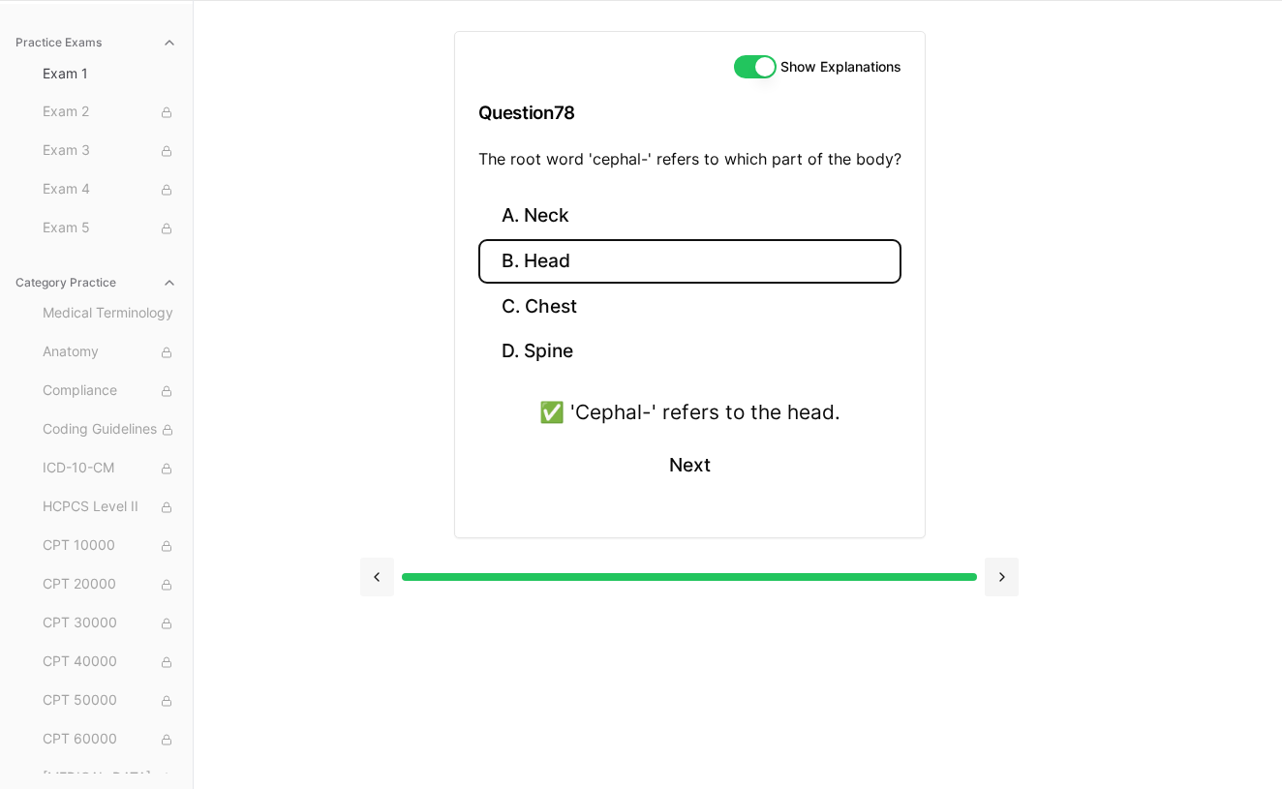
click at [379, 579] on button at bounding box center [377, 577] width 34 height 39
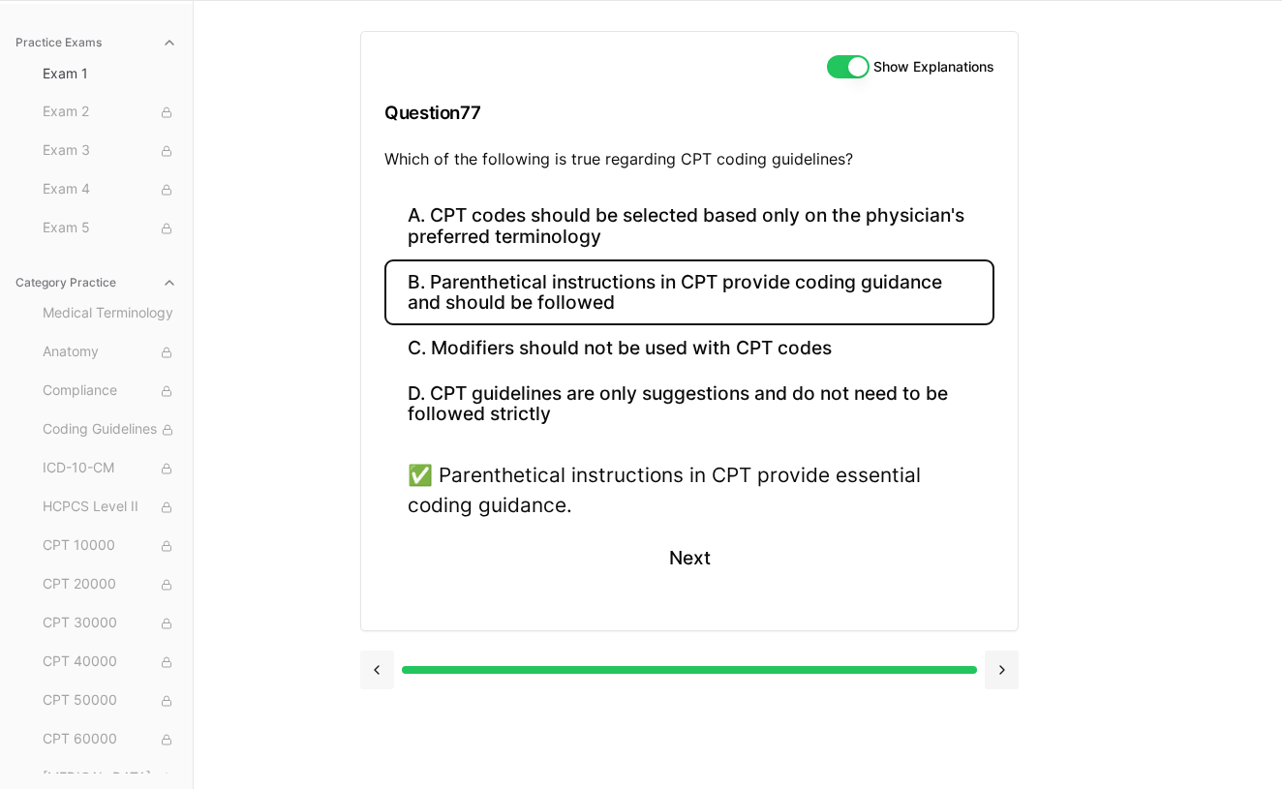
click at [367, 665] on button at bounding box center [377, 670] width 34 height 39
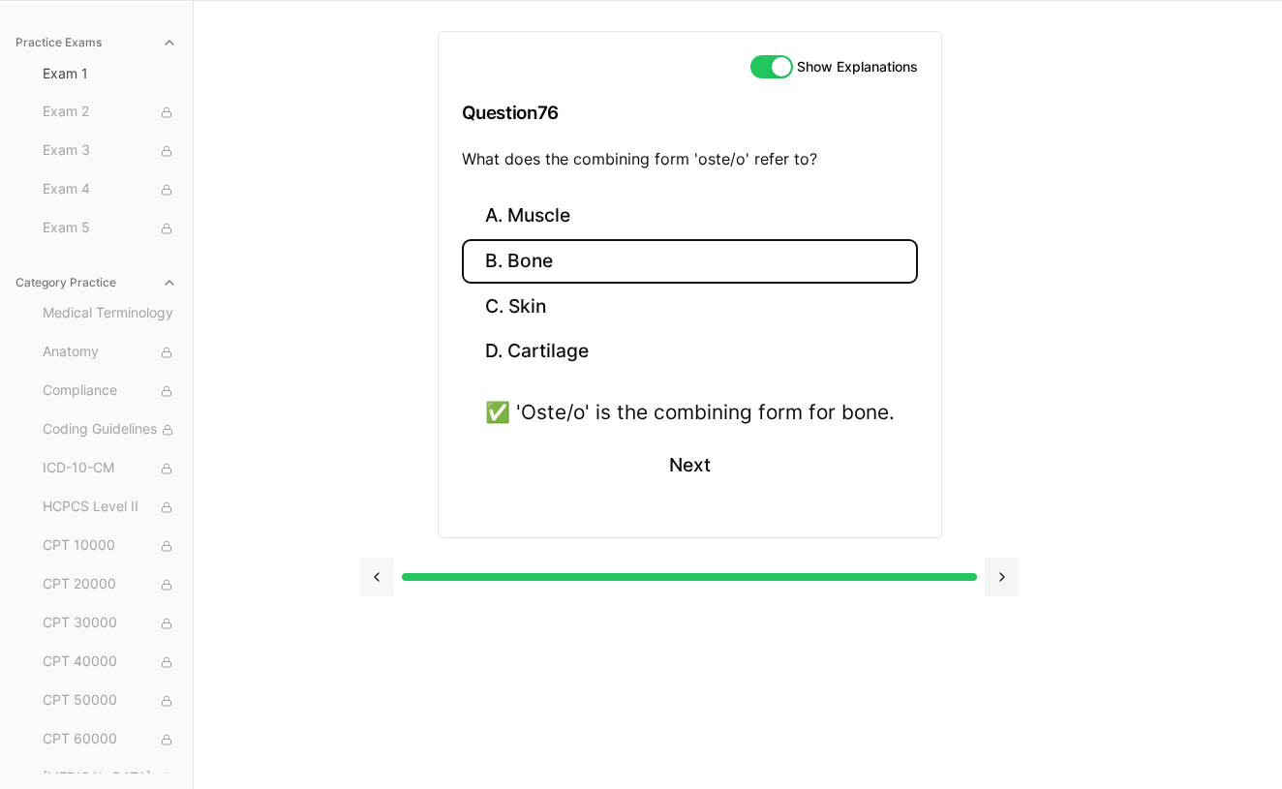
click at [385, 570] on button at bounding box center [377, 577] width 34 height 39
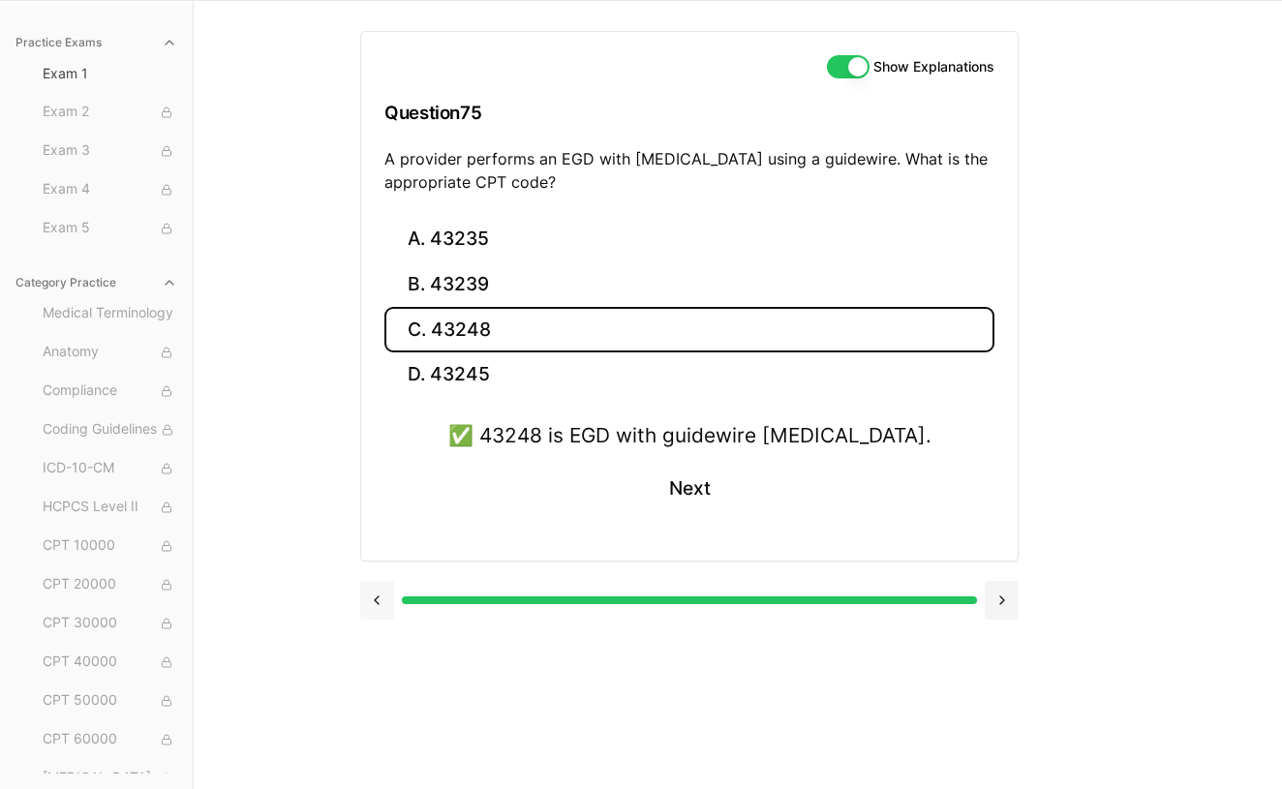
click at [378, 600] on button at bounding box center [377, 600] width 34 height 39
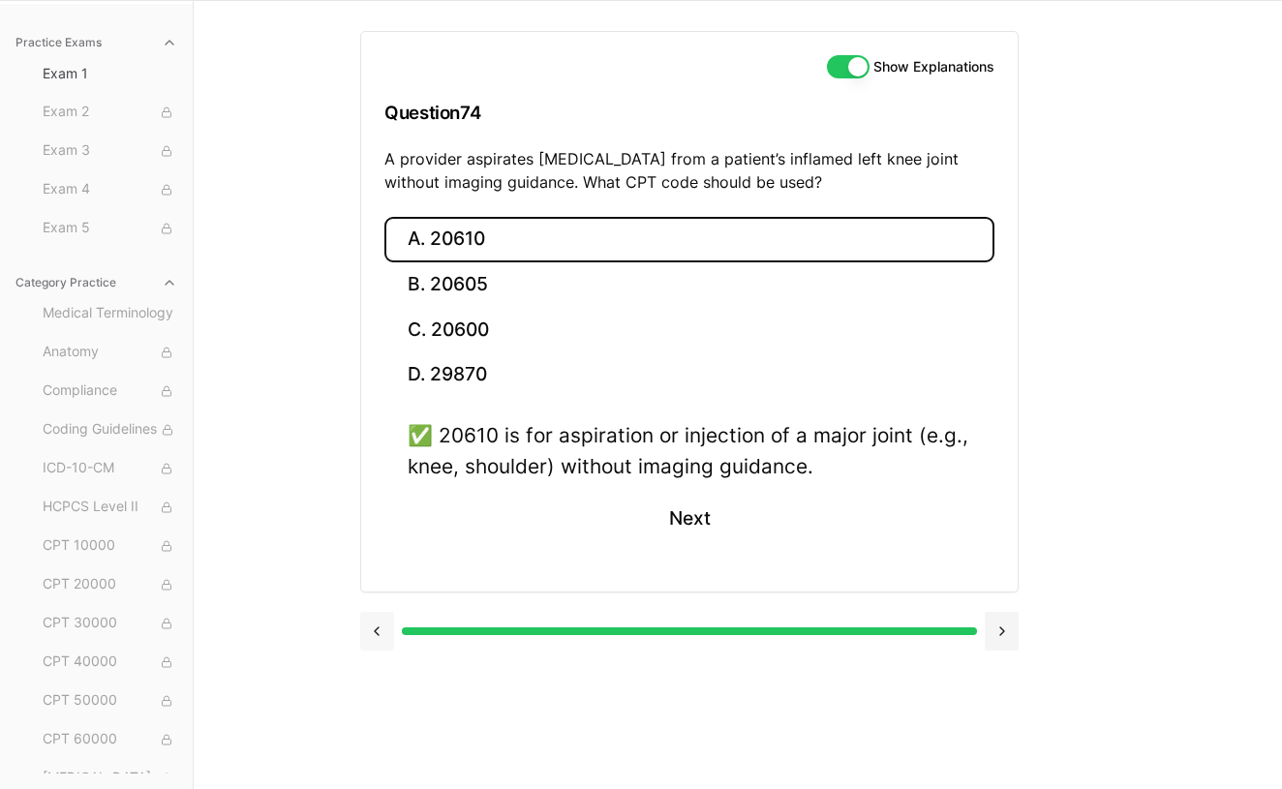
click at [378, 600] on div at bounding box center [689, 629] width 658 height 74
click at [381, 637] on button at bounding box center [377, 631] width 34 height 39
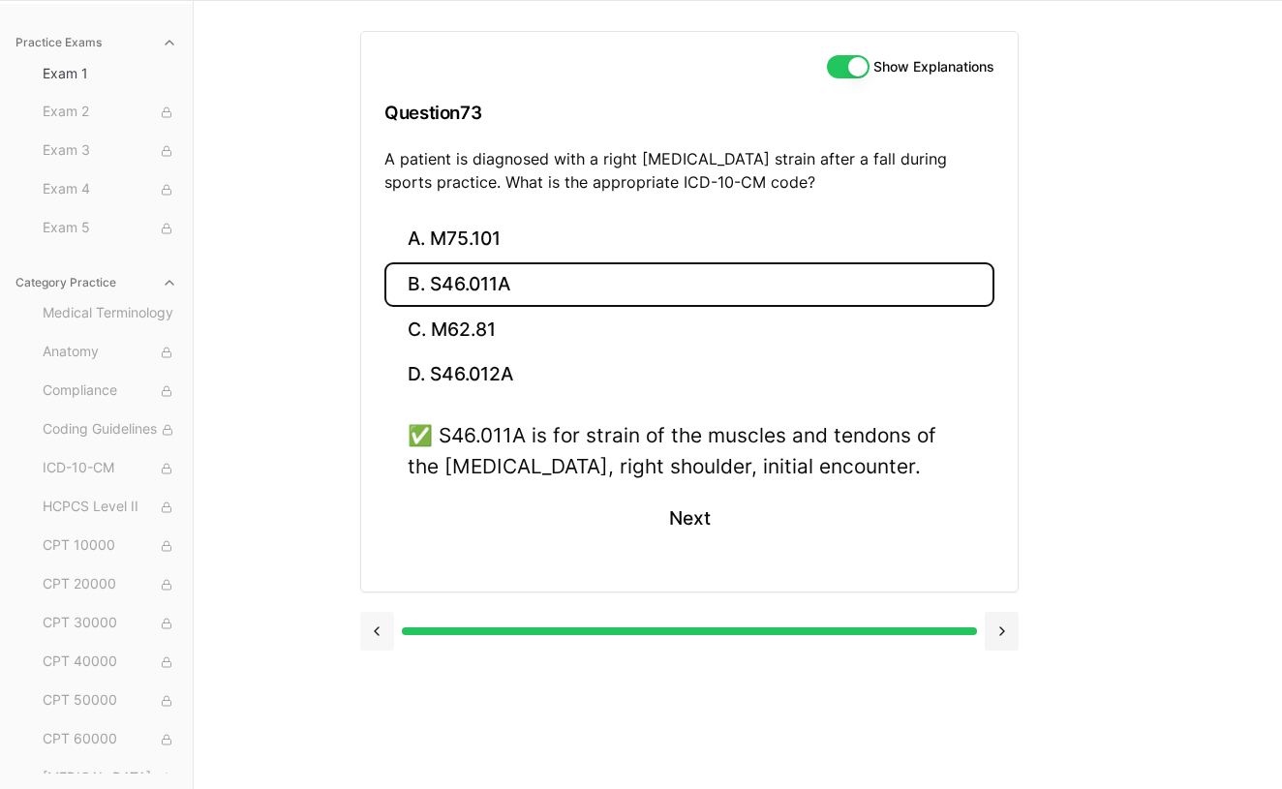
click at [377, 633] on button at bounding box center [377, 631] width 34 height 39
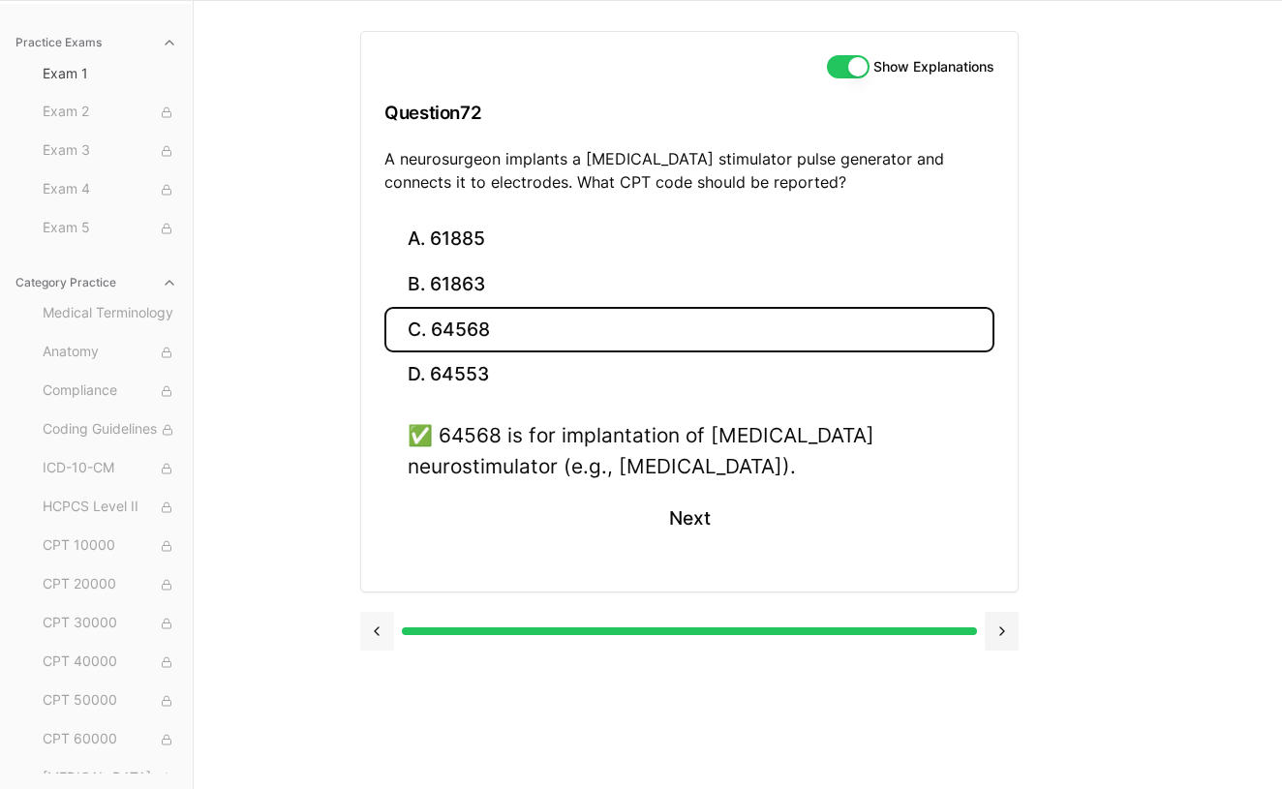
click at [377, 633] on button at bounding box center [377, 631] width 34 height 39
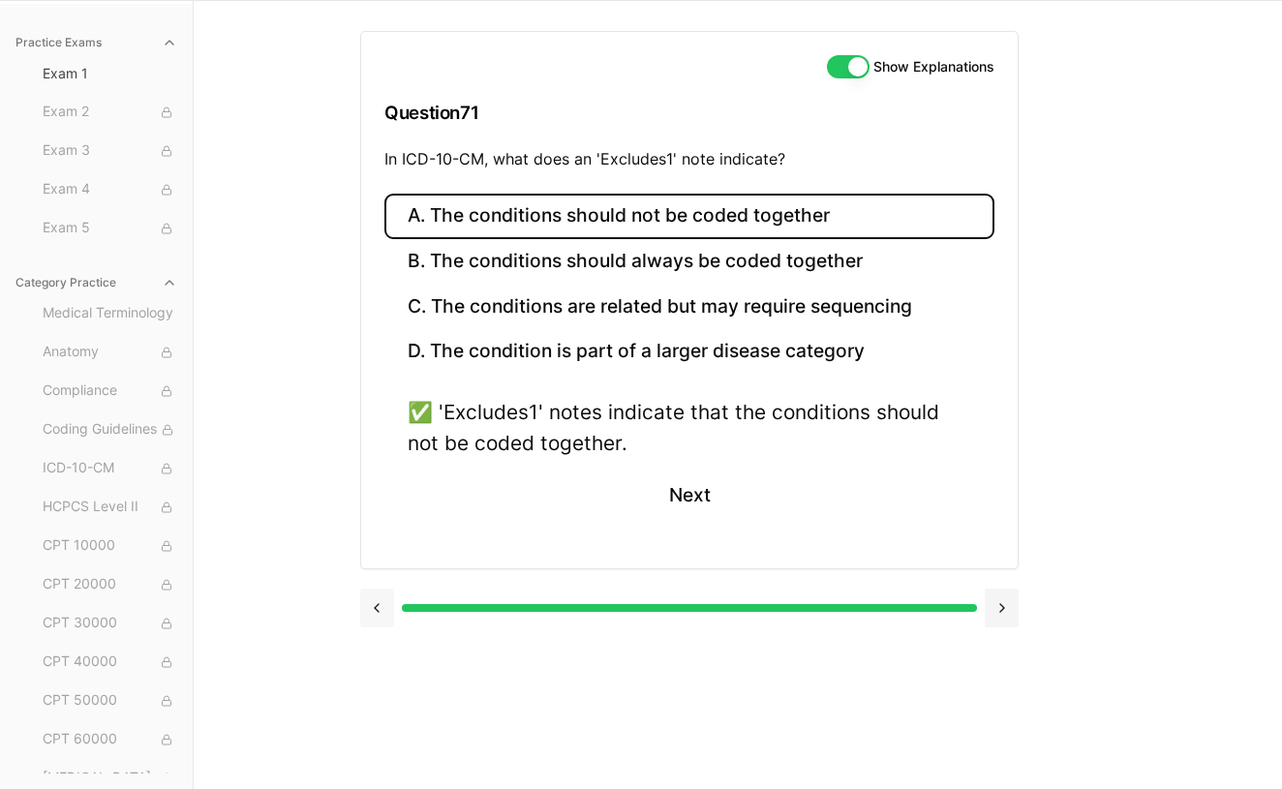
click at [373, 604] on button at bounding box center [377, 608] width 34 height 39
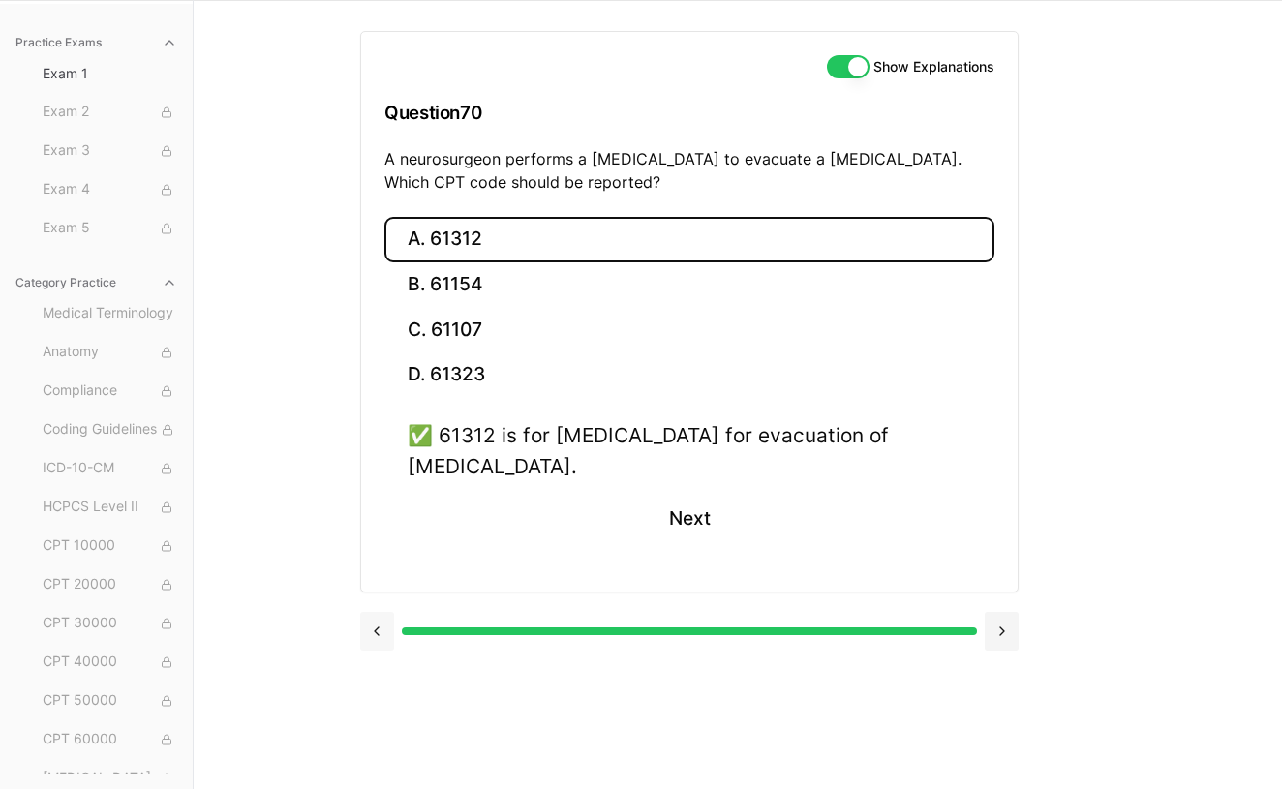
click at [376, 621] on button at bounding box center [377, 631] width 34 height 39
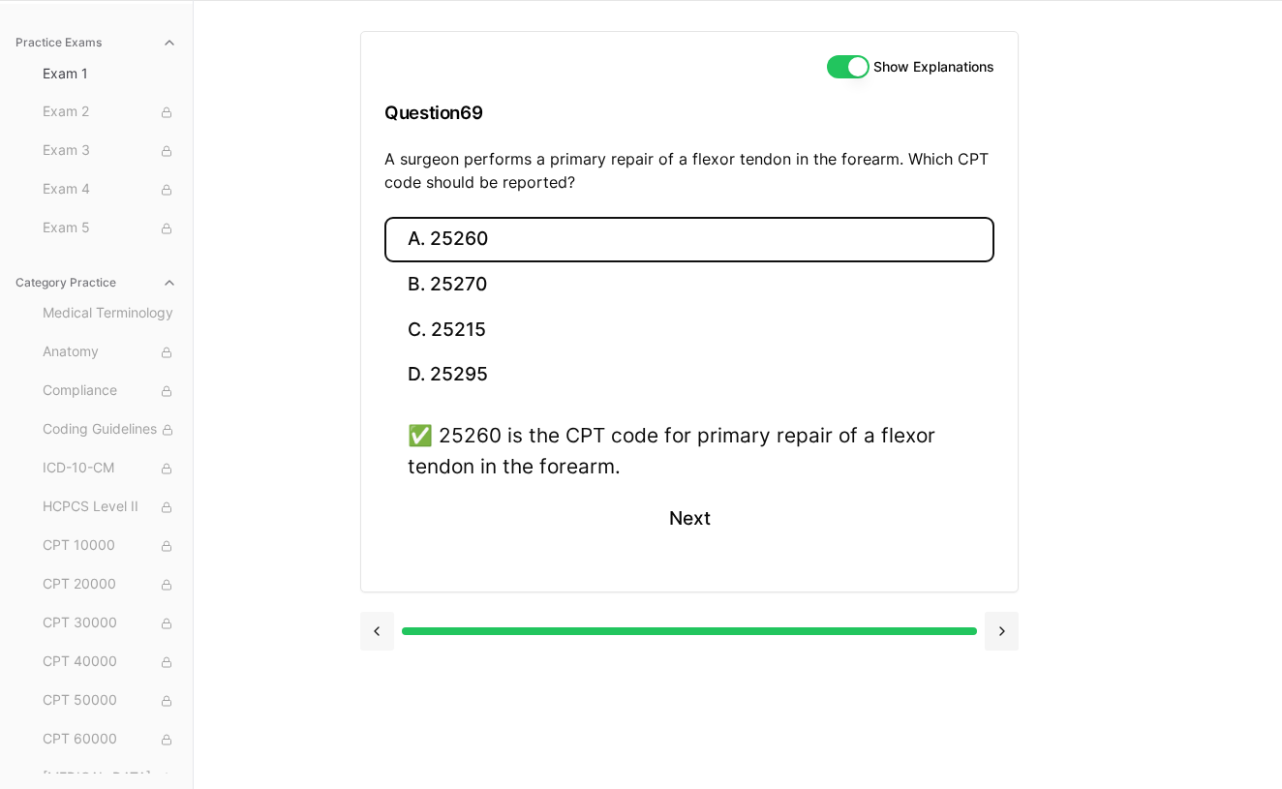
click at [376, 621] on button at bounding box center [377, 631] width 34 height 39
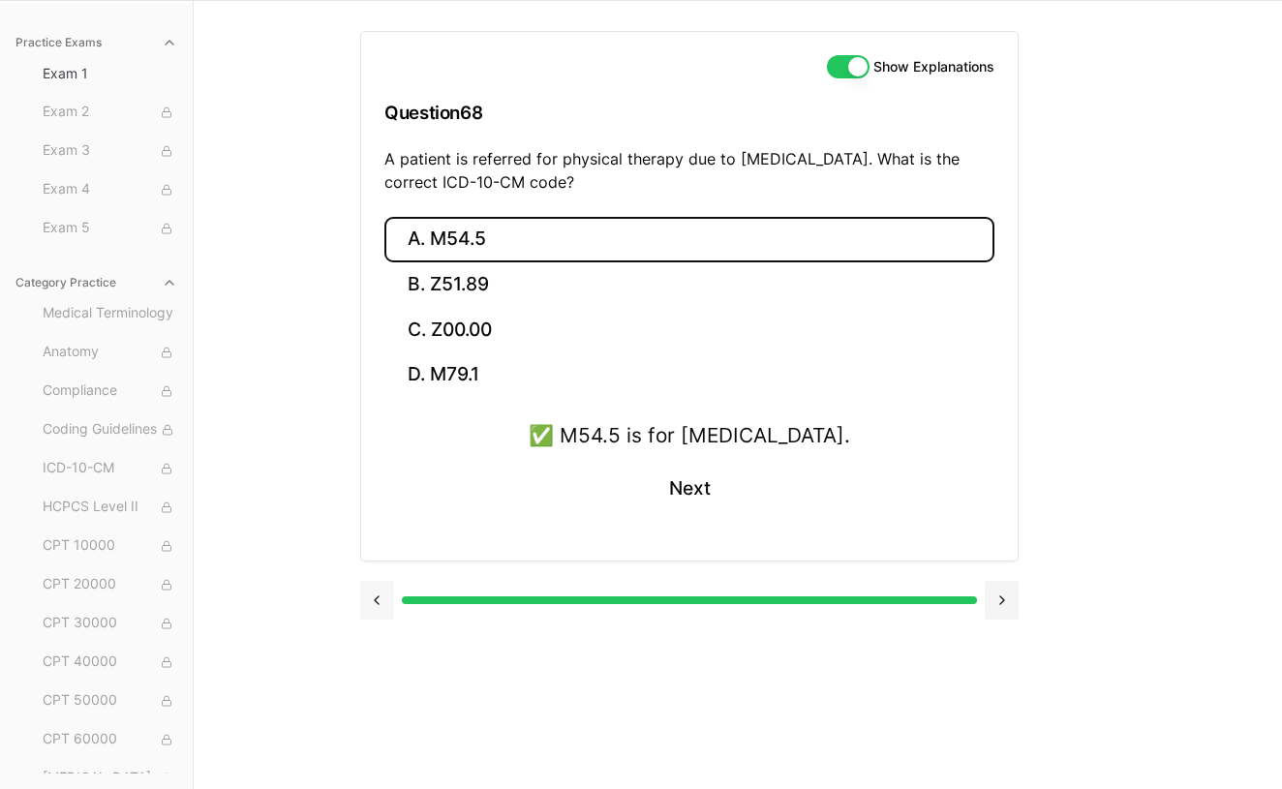
click at [376, 609] on button at bounding box center [377, 600] width 34 height 39
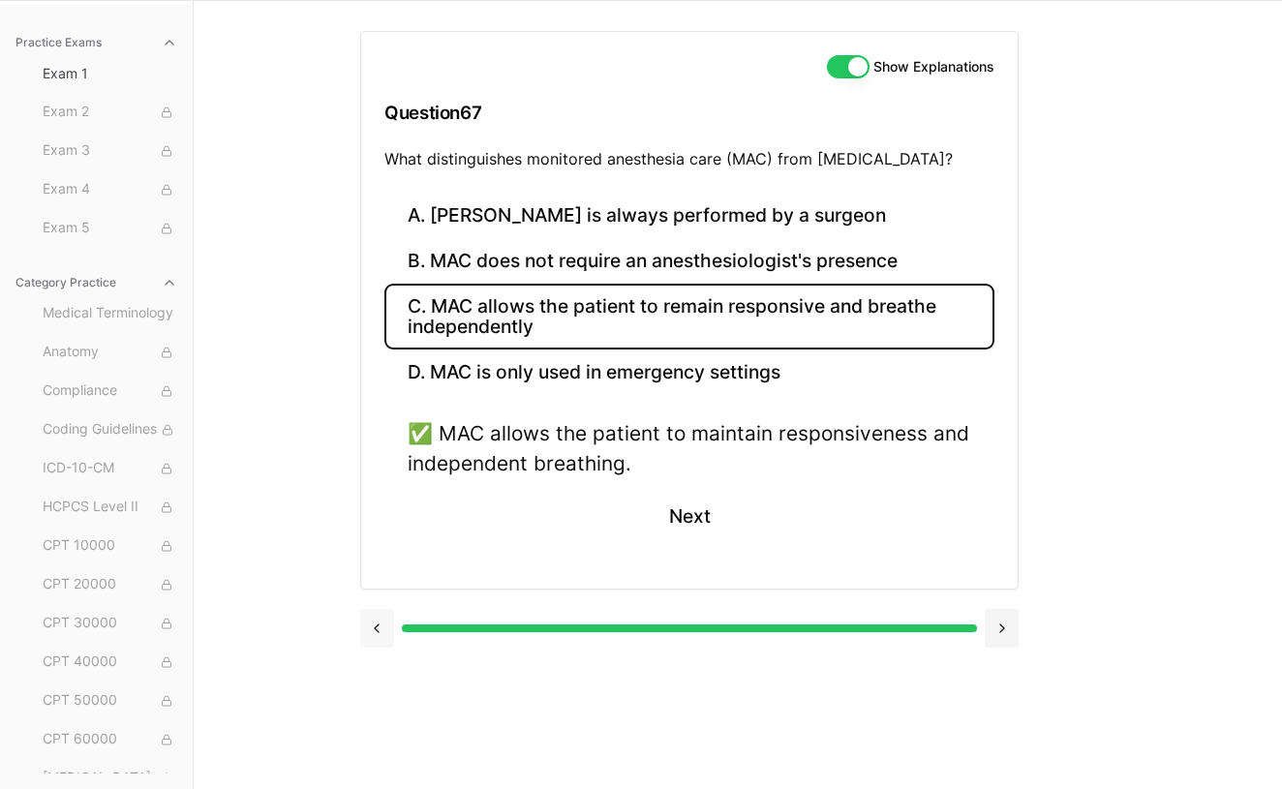
click at [376, 609] on button at bounding box center [377, 628] width 34 height 39
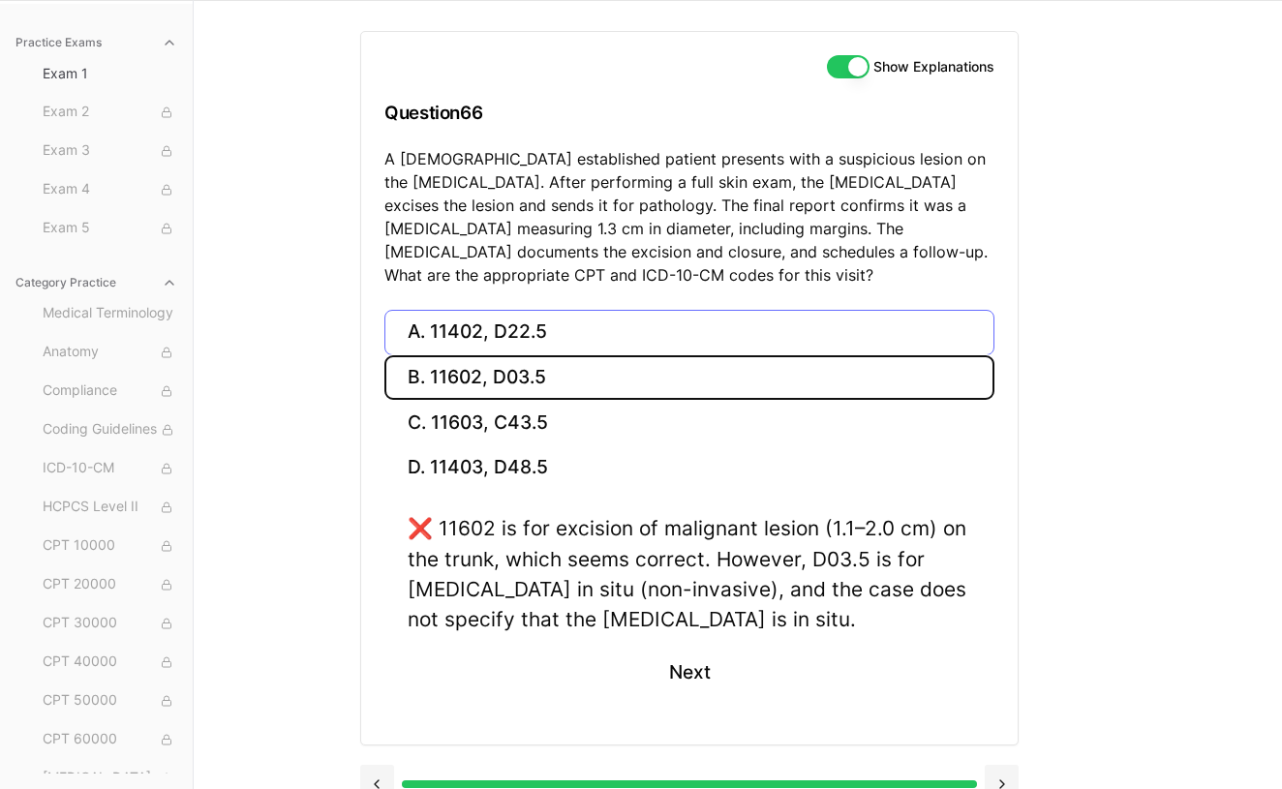
click at [506, 329] on button "A. 11402, D22.5" at bounding box center [689, 333] width 610 height 46
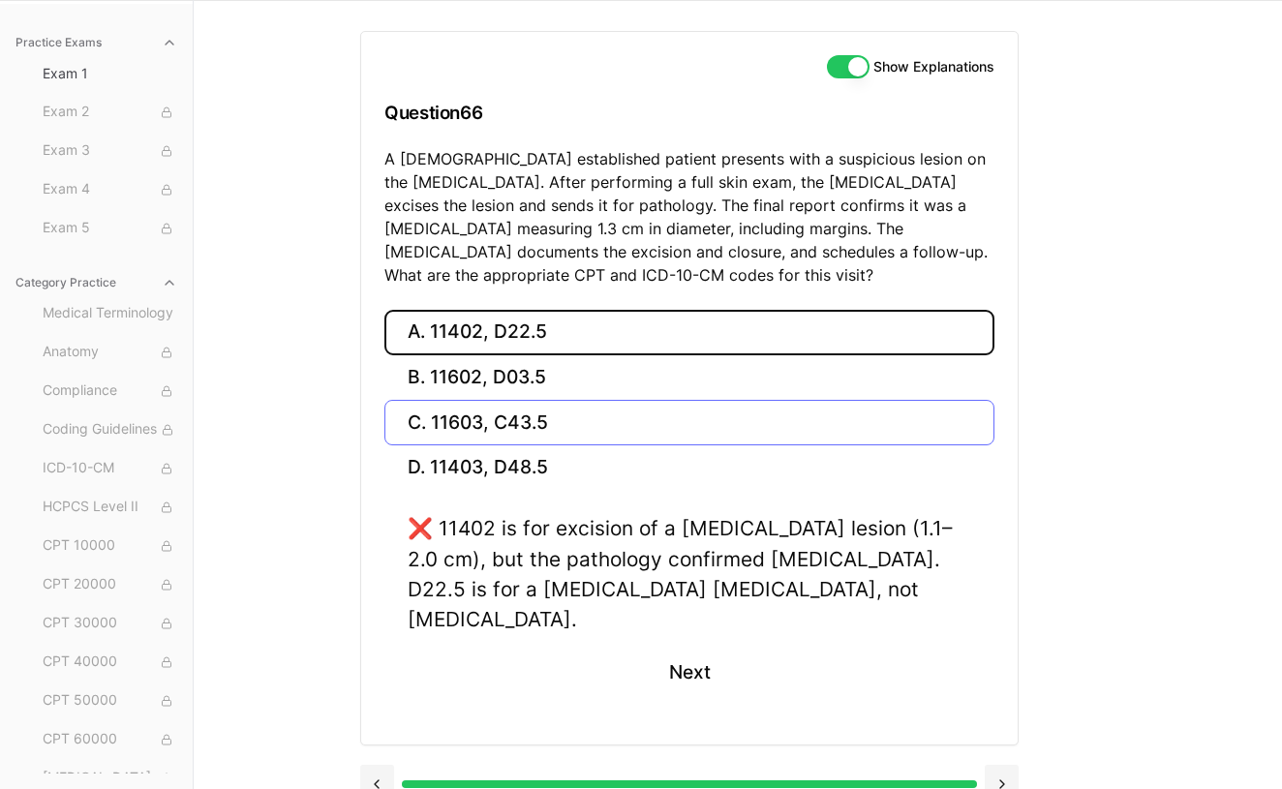
click at [516, 409] on button "C. 11603, C43.5" at bounding box center [689, 423] width 610 height 46
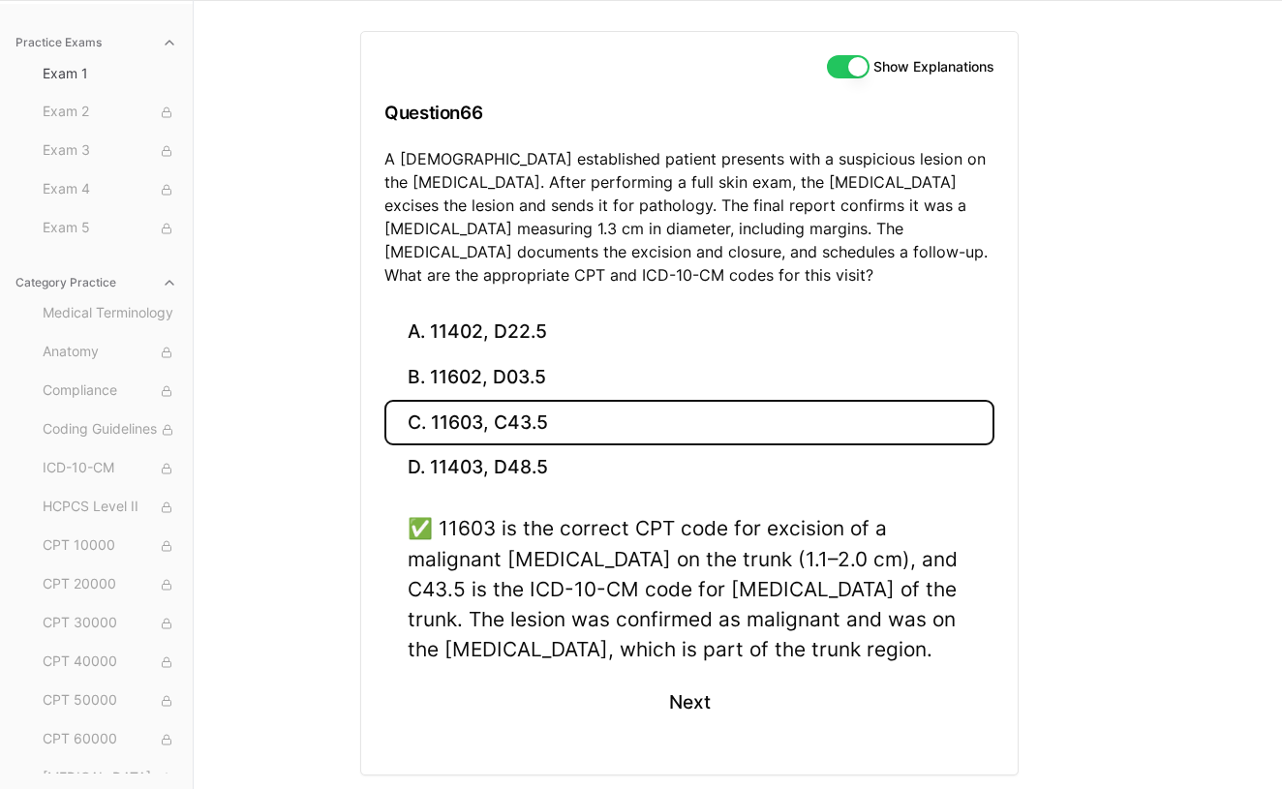
click at [253, 299] on div "Practice Exams Exam 1 Exam 2 Exam 3 Exam 4 Exam 5 Category Practice Medical Ter…" at bounding box center [641, 394] width 1282 height 789
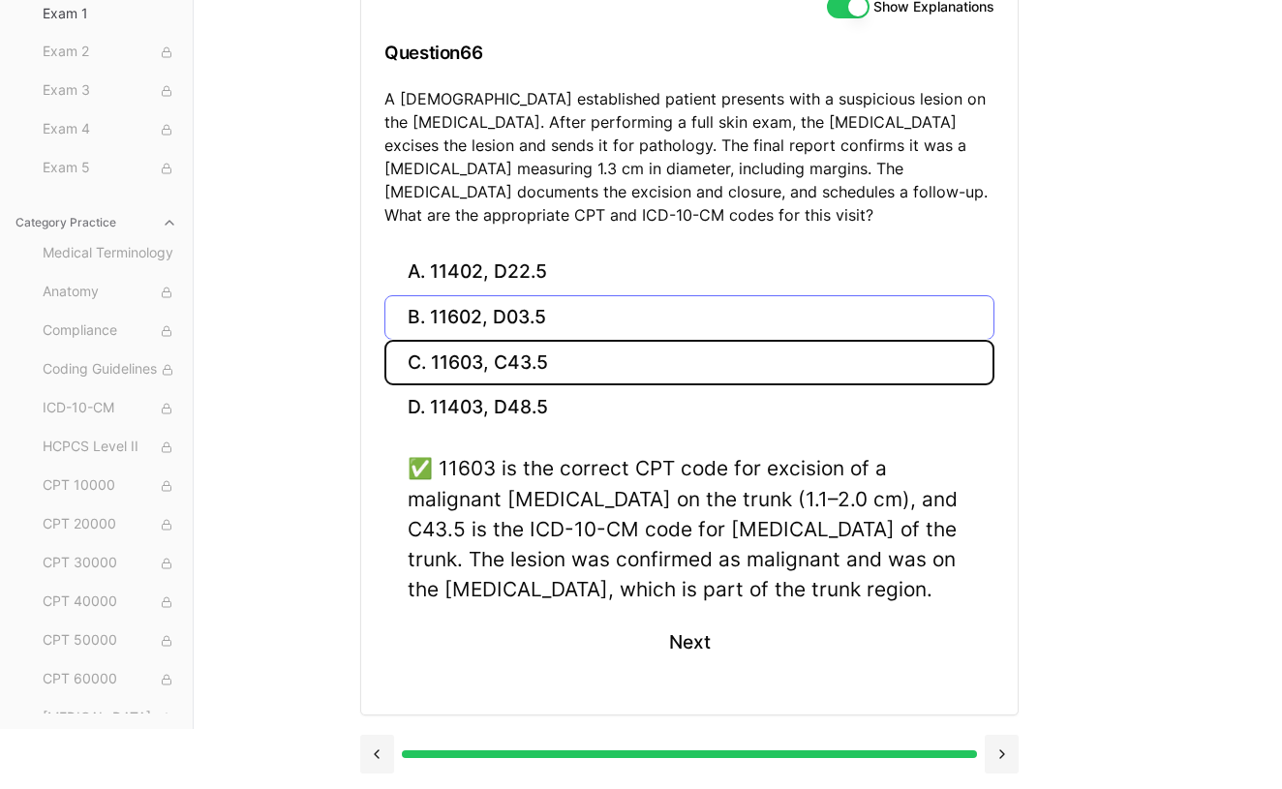
scroll to position [188, 0]
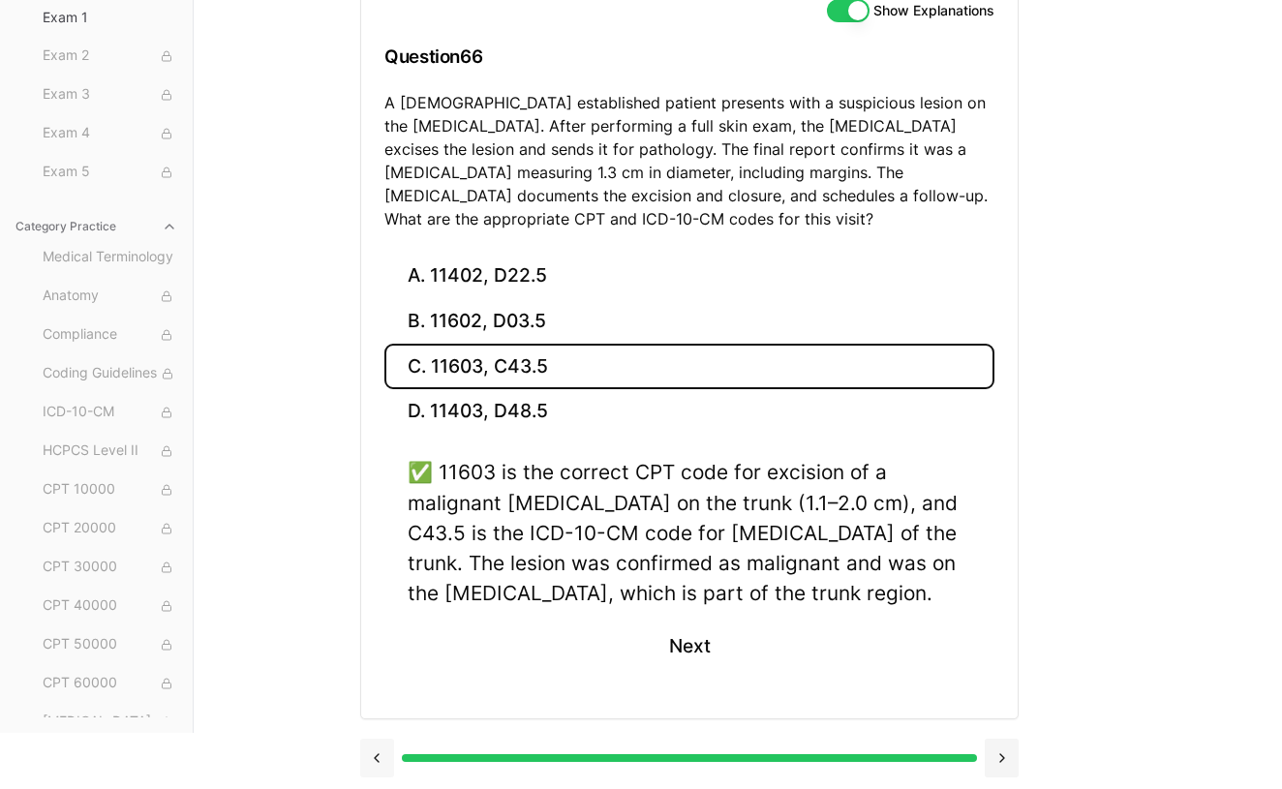
click at [390, 754] on button at bounding box center [377, 758] width 34 height 39
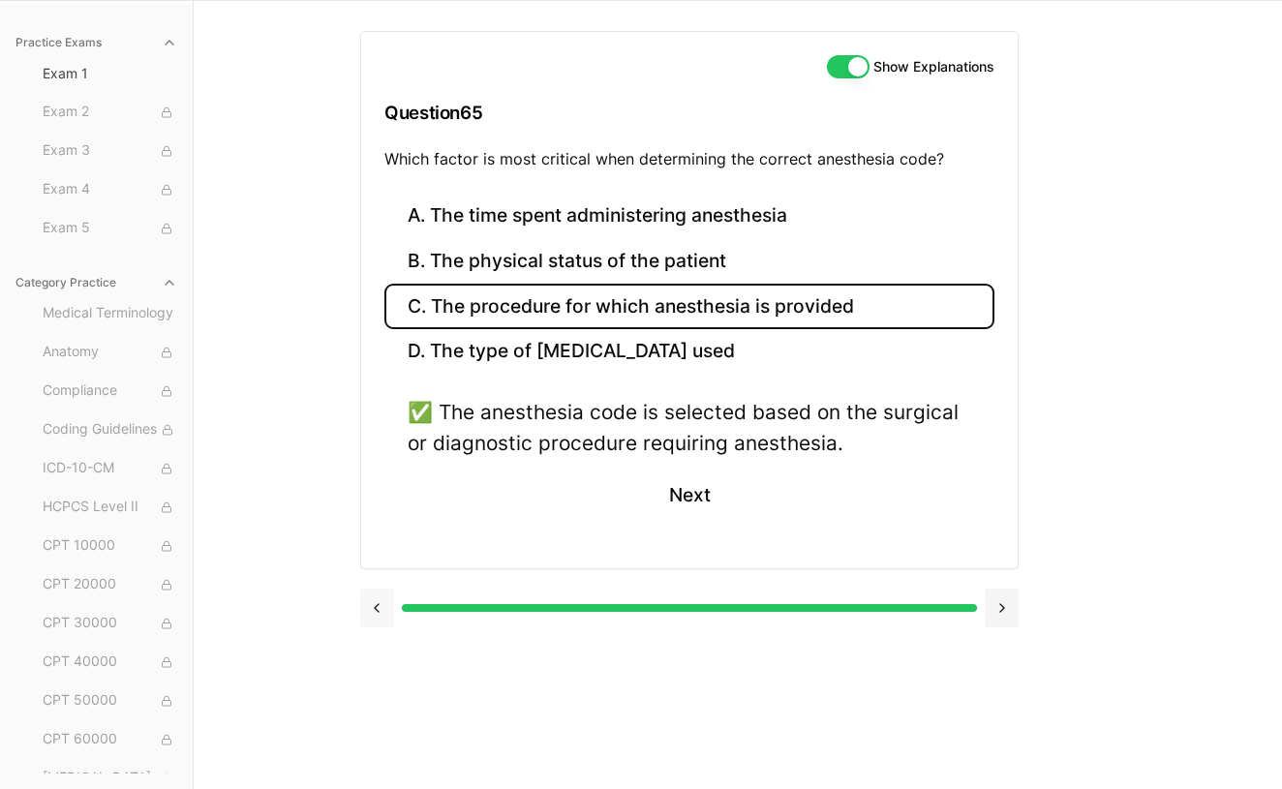
scroll to position [132, 0]
click at [371, 596] on button at bounding box center [377, 608] width 34 height 39
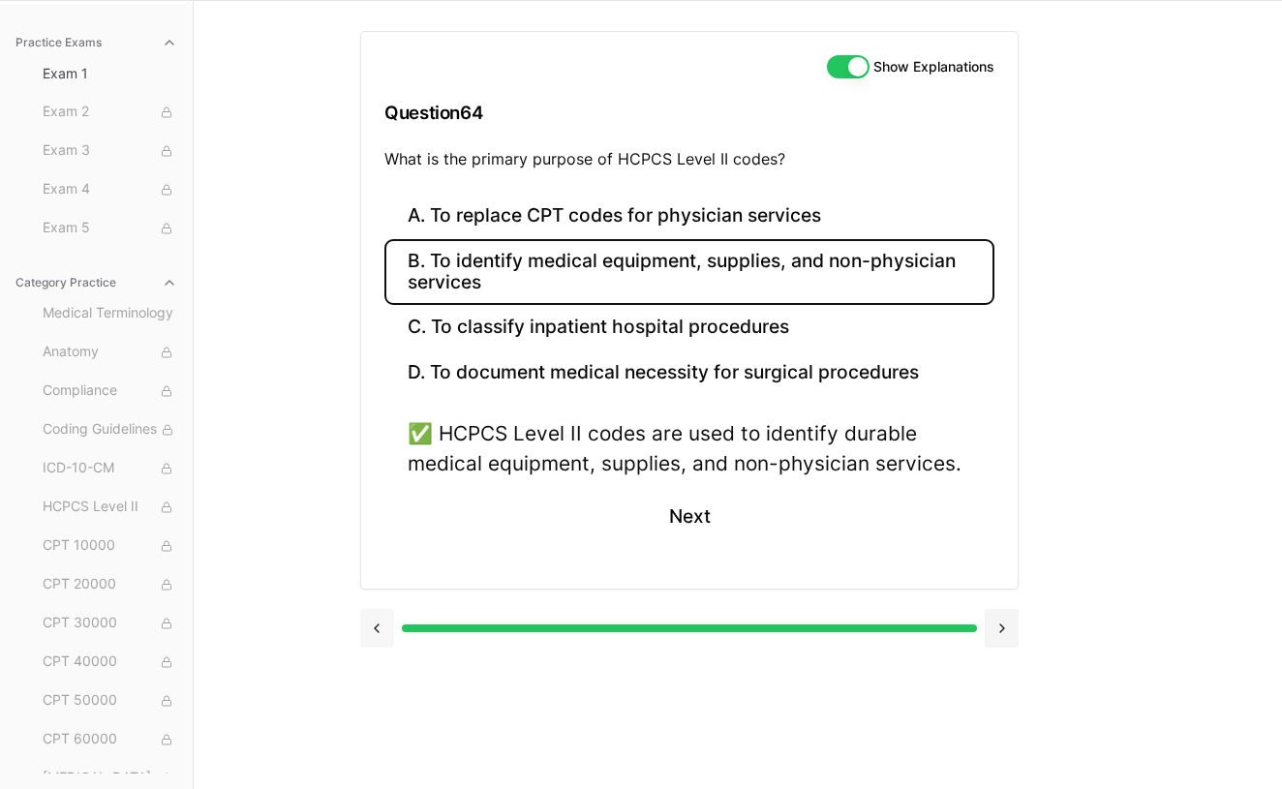
click at [383, 623] on button at bounding box center [377, 628] width 34 height 39
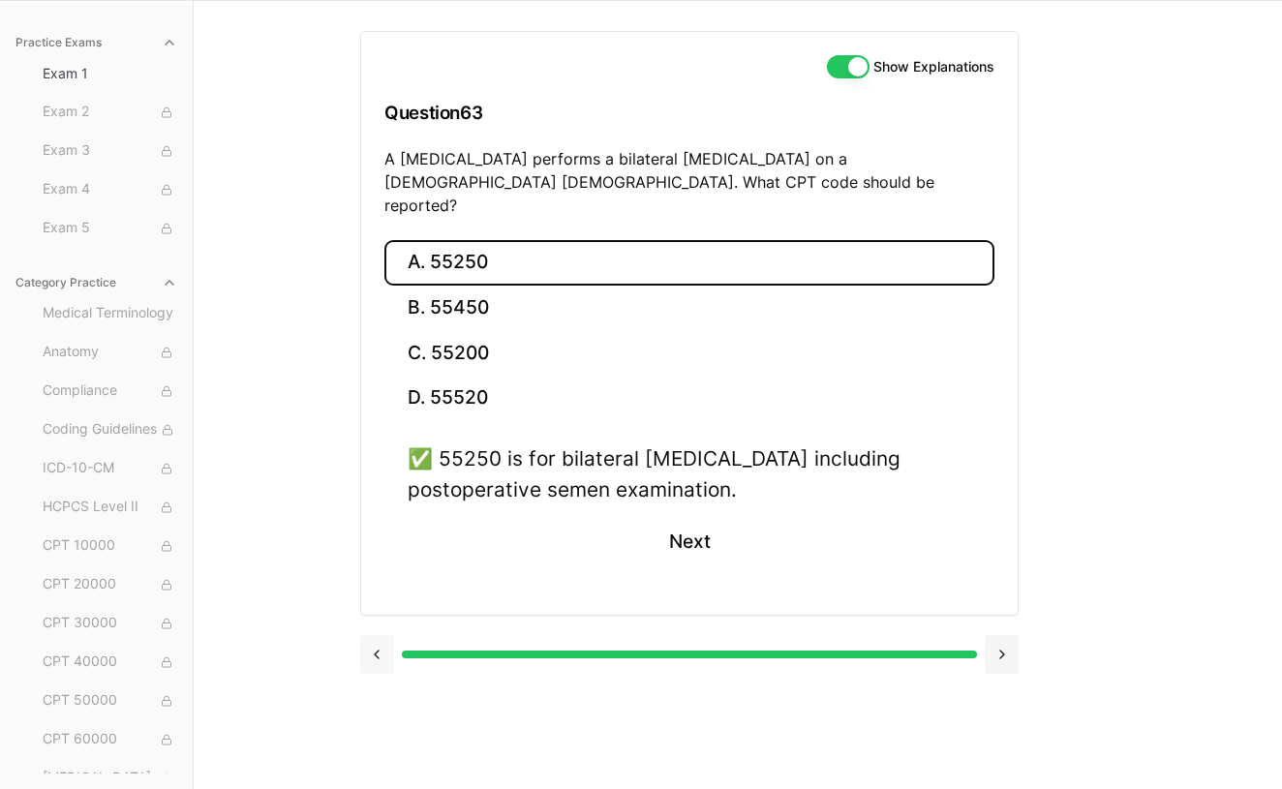
click at [381, 635] on button at bounding box center [377, 654] width 34 height 39
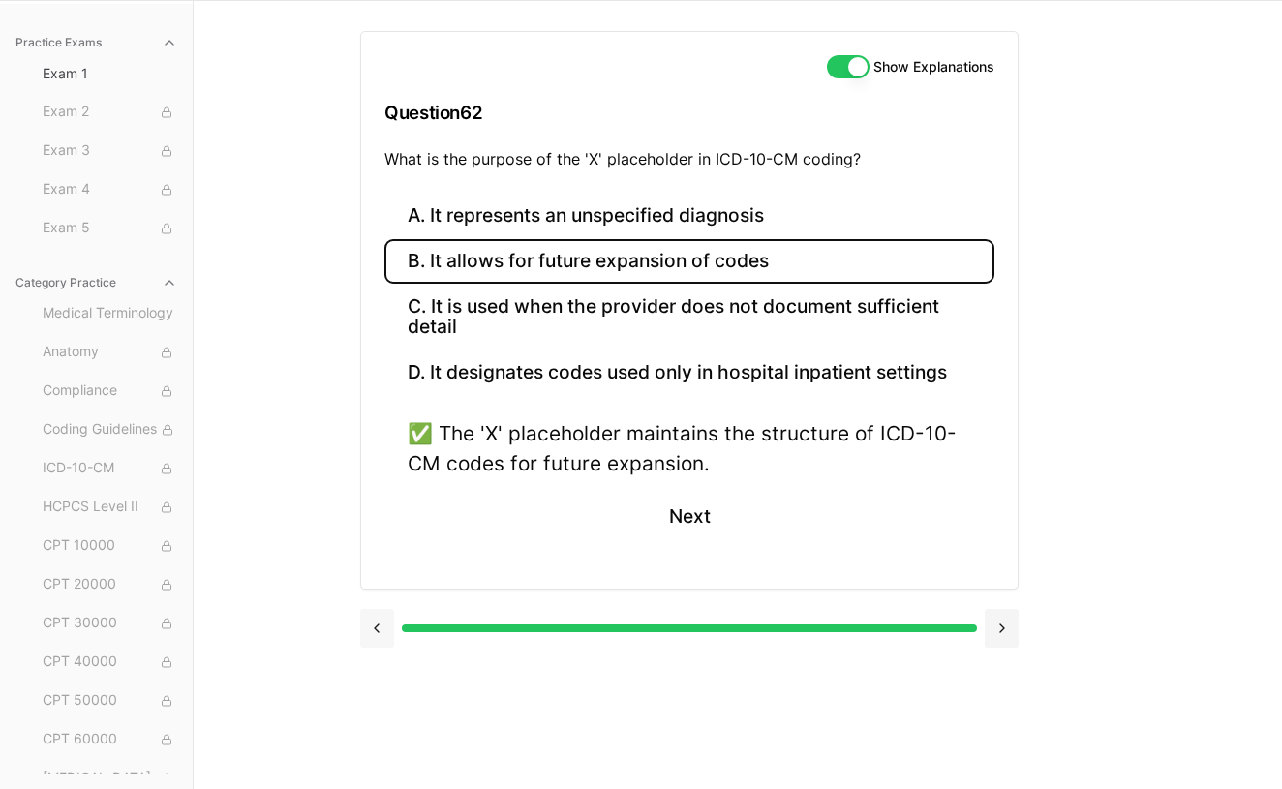
click at [381, 630] on button at bounding box center [377, 628] width 34 height 39
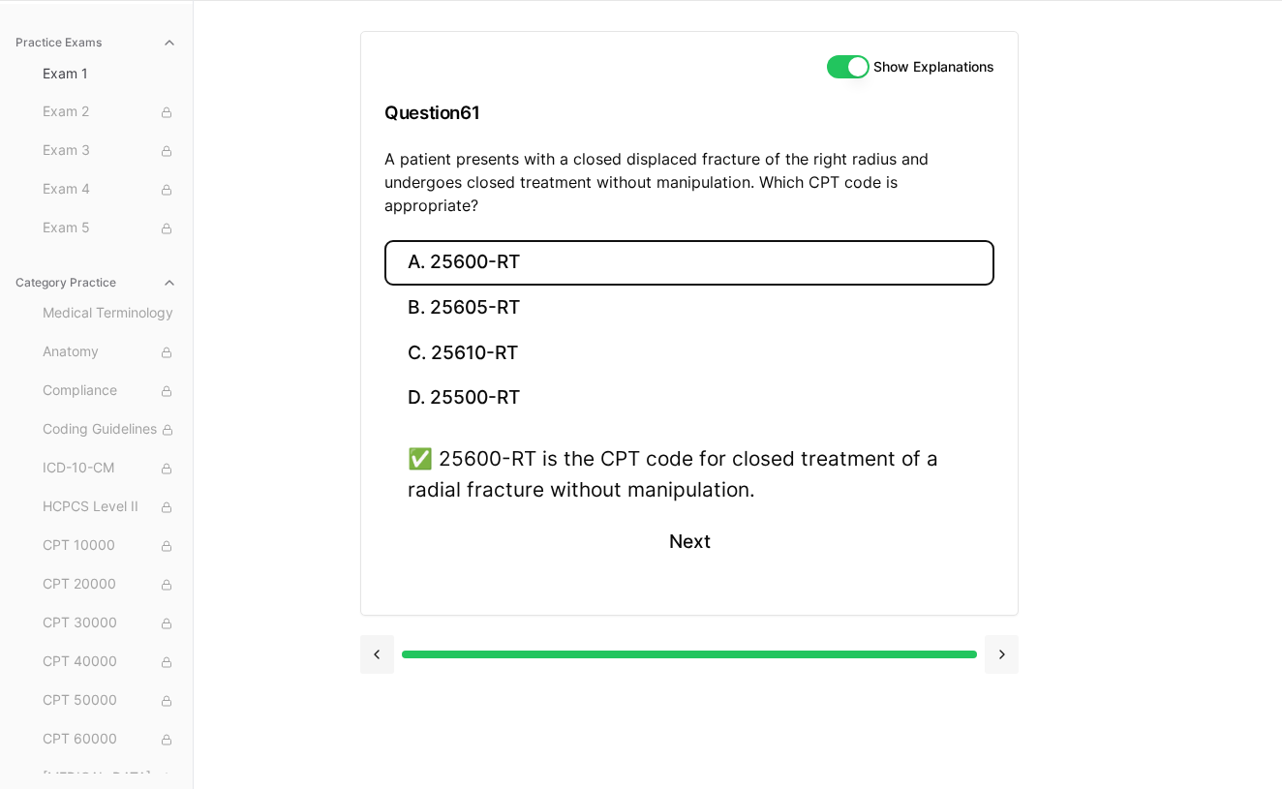
click at [1006, 635] on button at bounding box center [1002, 654] width 34 height 39
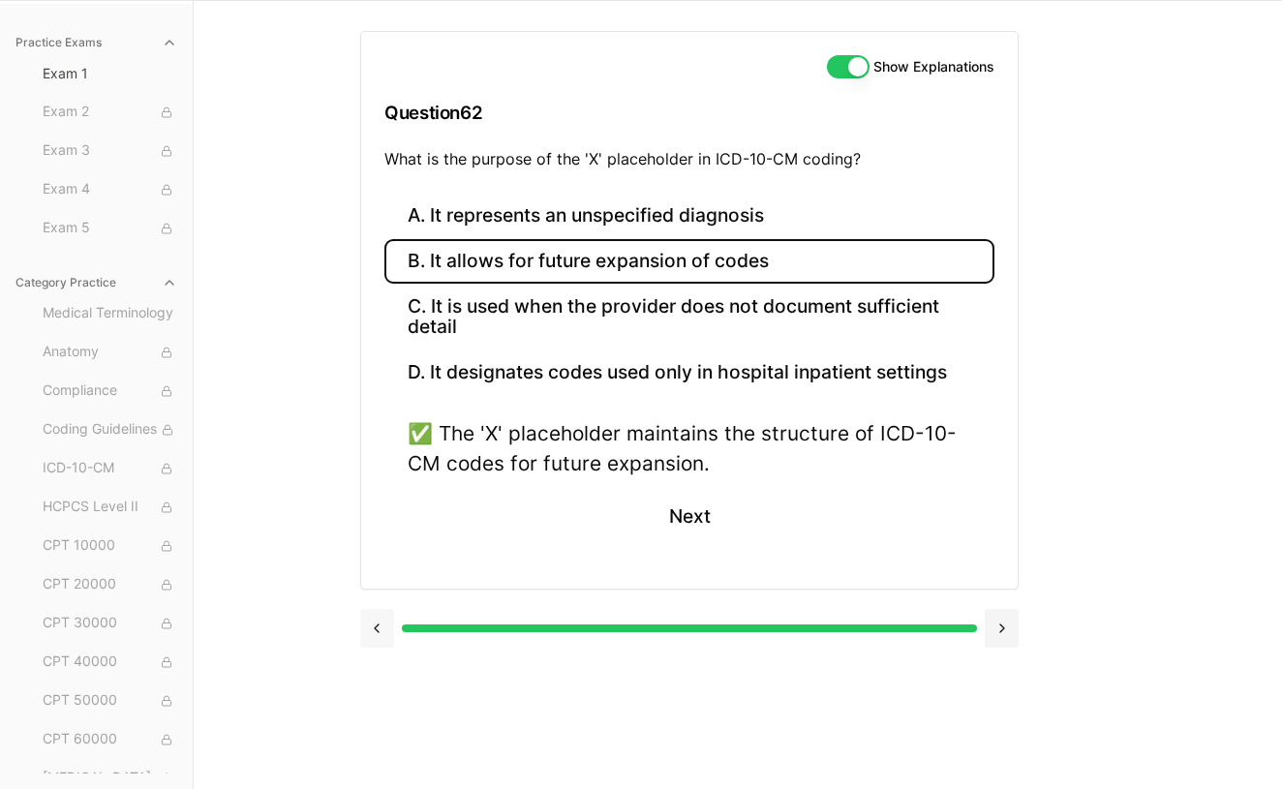
click at [378, 614] on button at bounding box center [377, 628] width 34 height 39
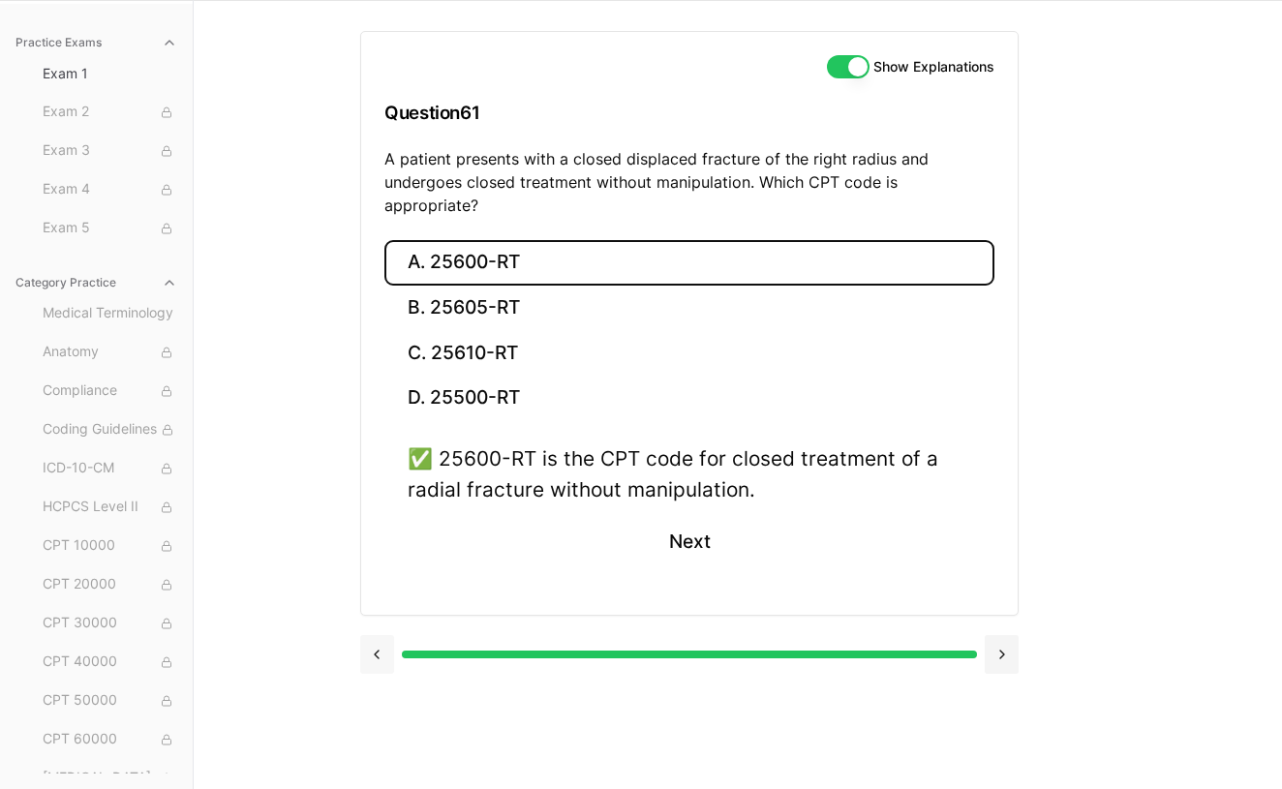
click at [376, 635] on button at bounding box center [377, 654] width 34 height 39
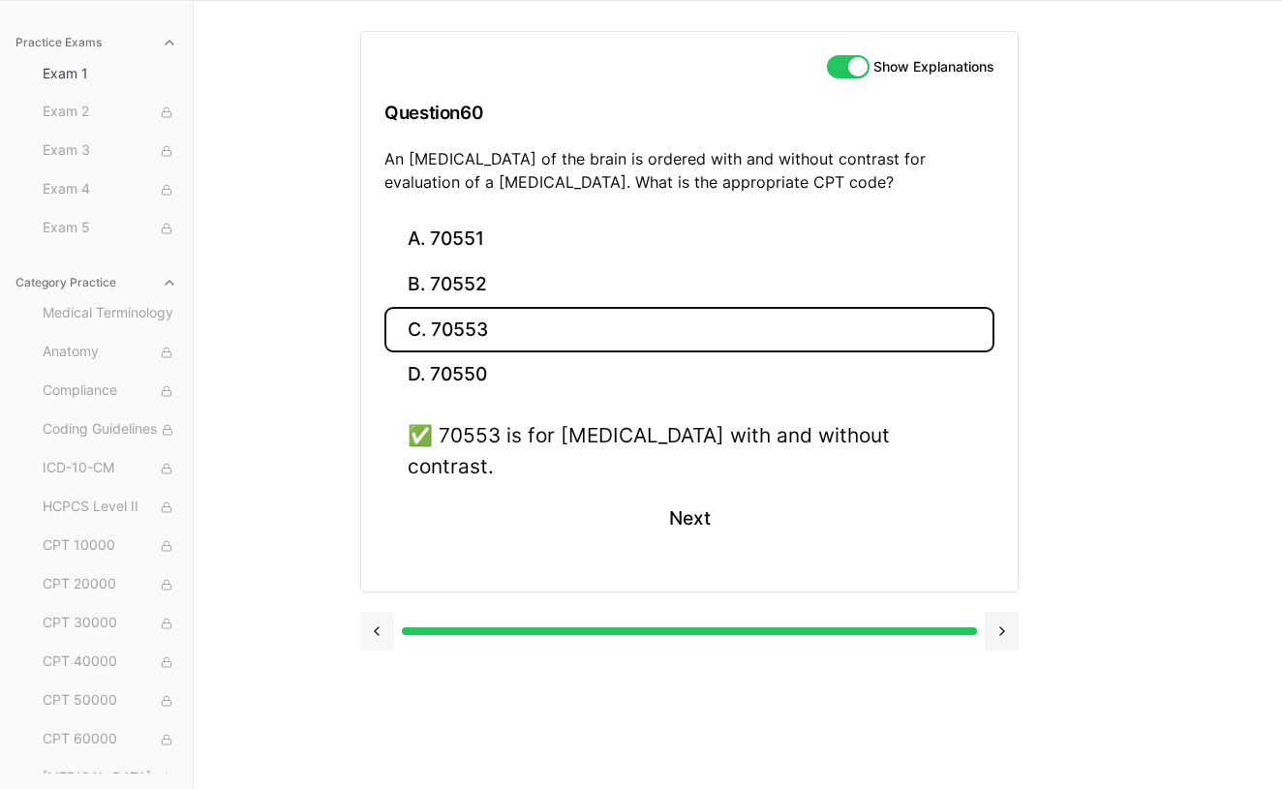
click at [376, 622] on div at bounding box center [689, 629] width 658 height 74
click at [380, 612] on button at bounding box center [377, 631] width 34 height 39
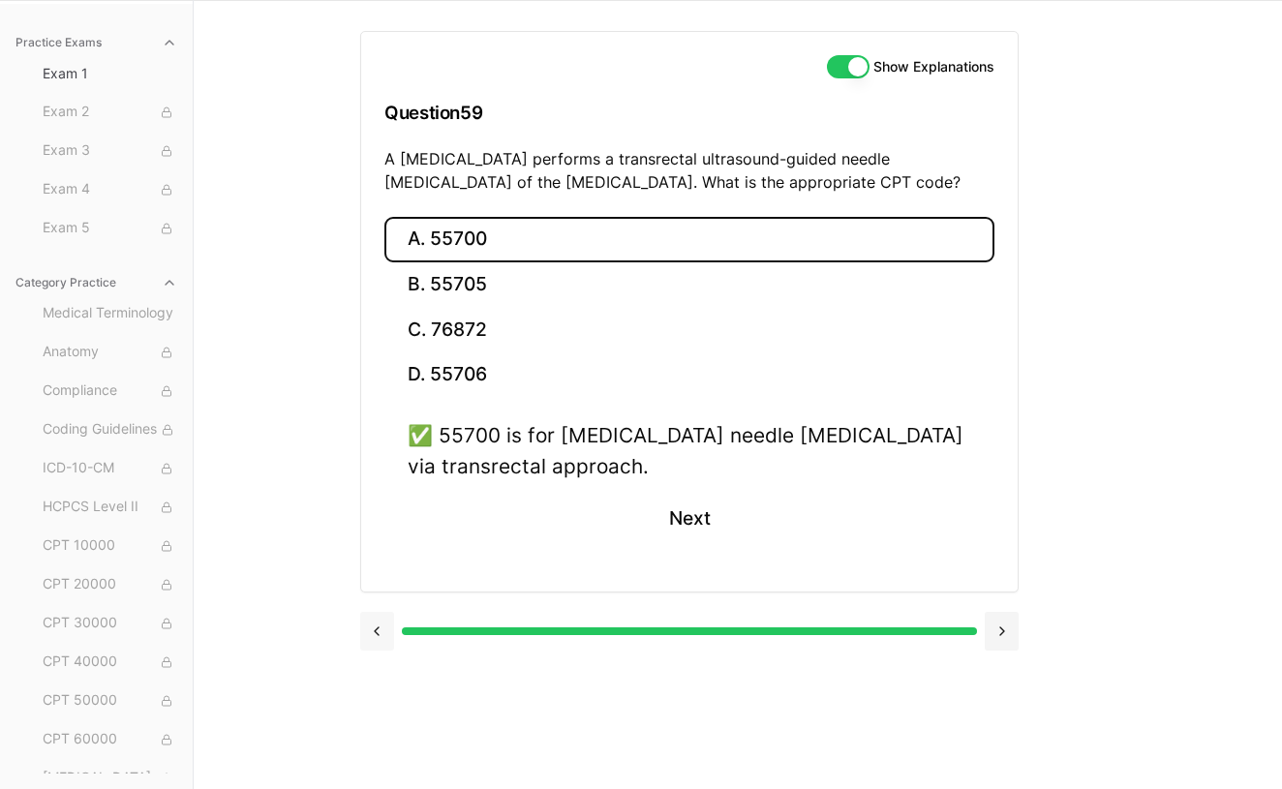
click at [380, 629] on button at bounding box center [377, 631] width 34 height 39
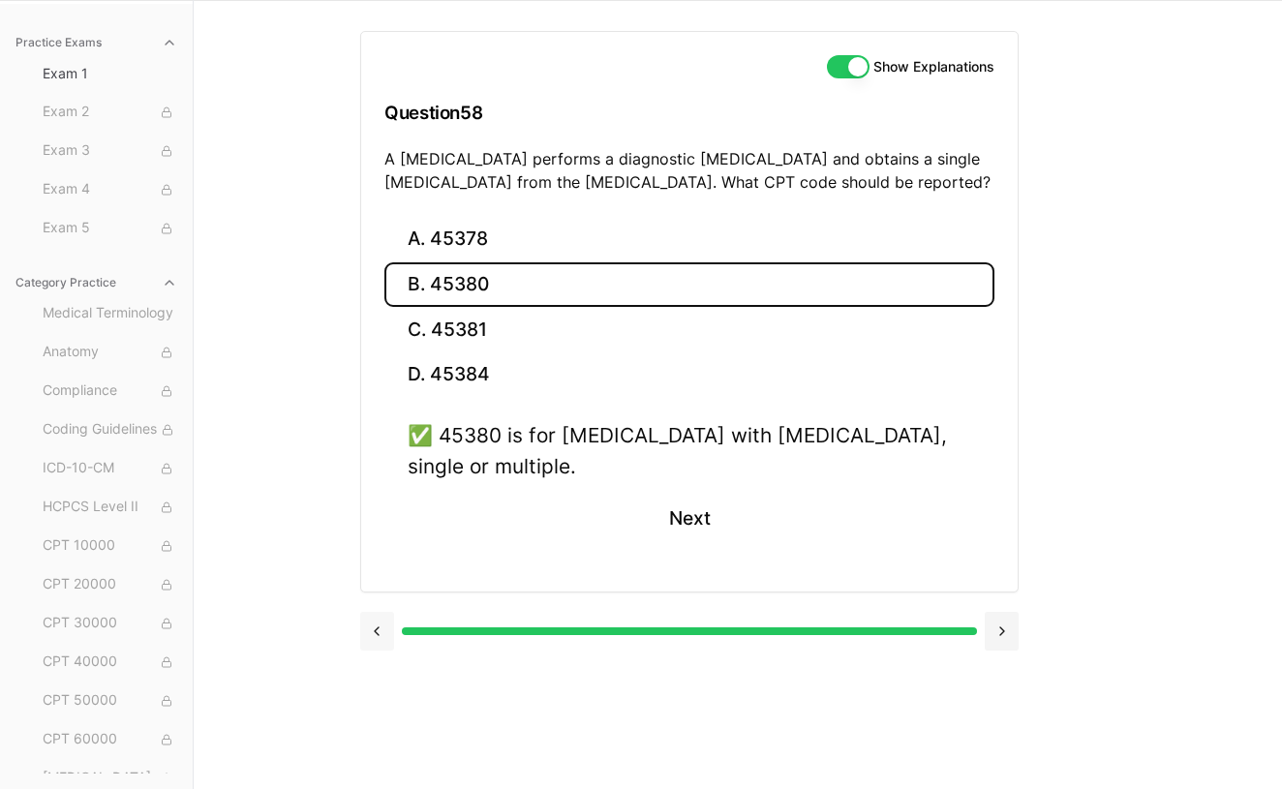
click at [380, 627] on button at bounding box center [377, 631] width 34 height 39
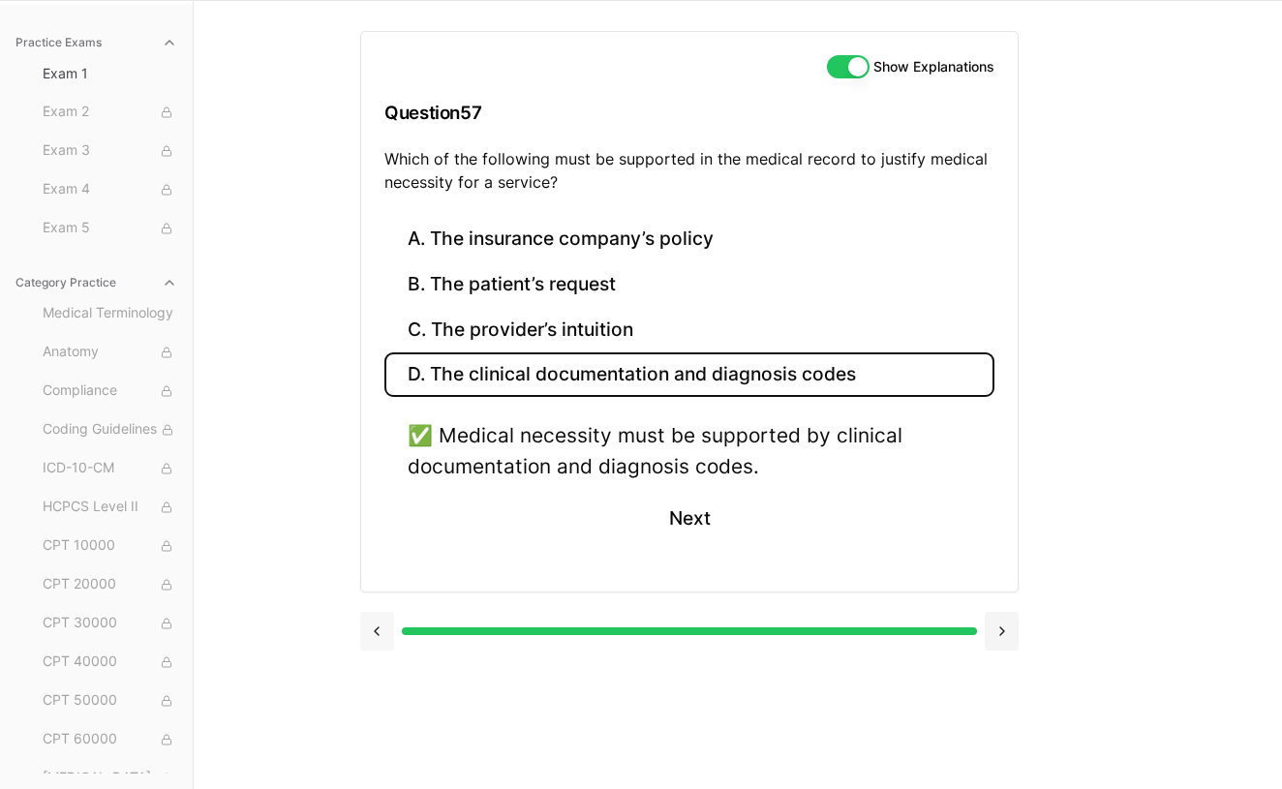
click at [380, 627] on button at bounding box center [377, 631] width 34 height 39
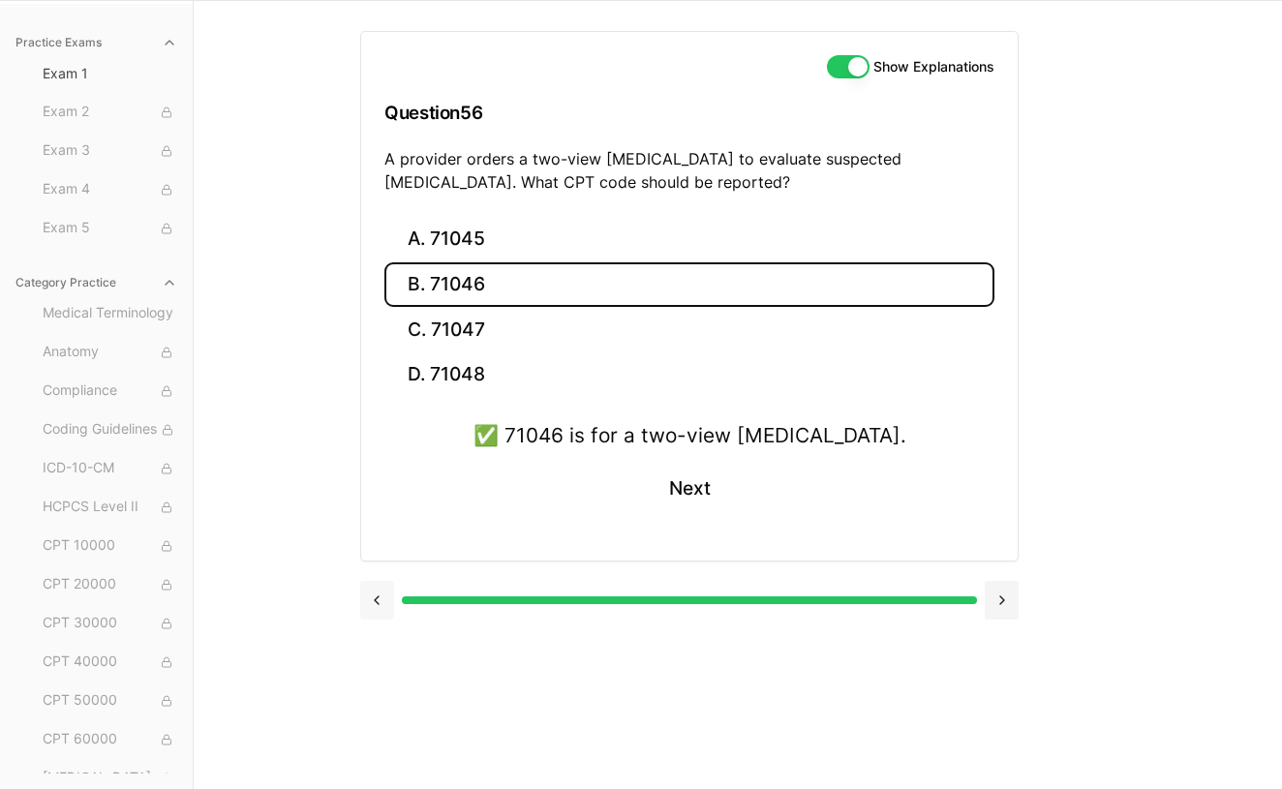
click at [375, 600] on button at bounding box center [377, 600] width 34 height 39
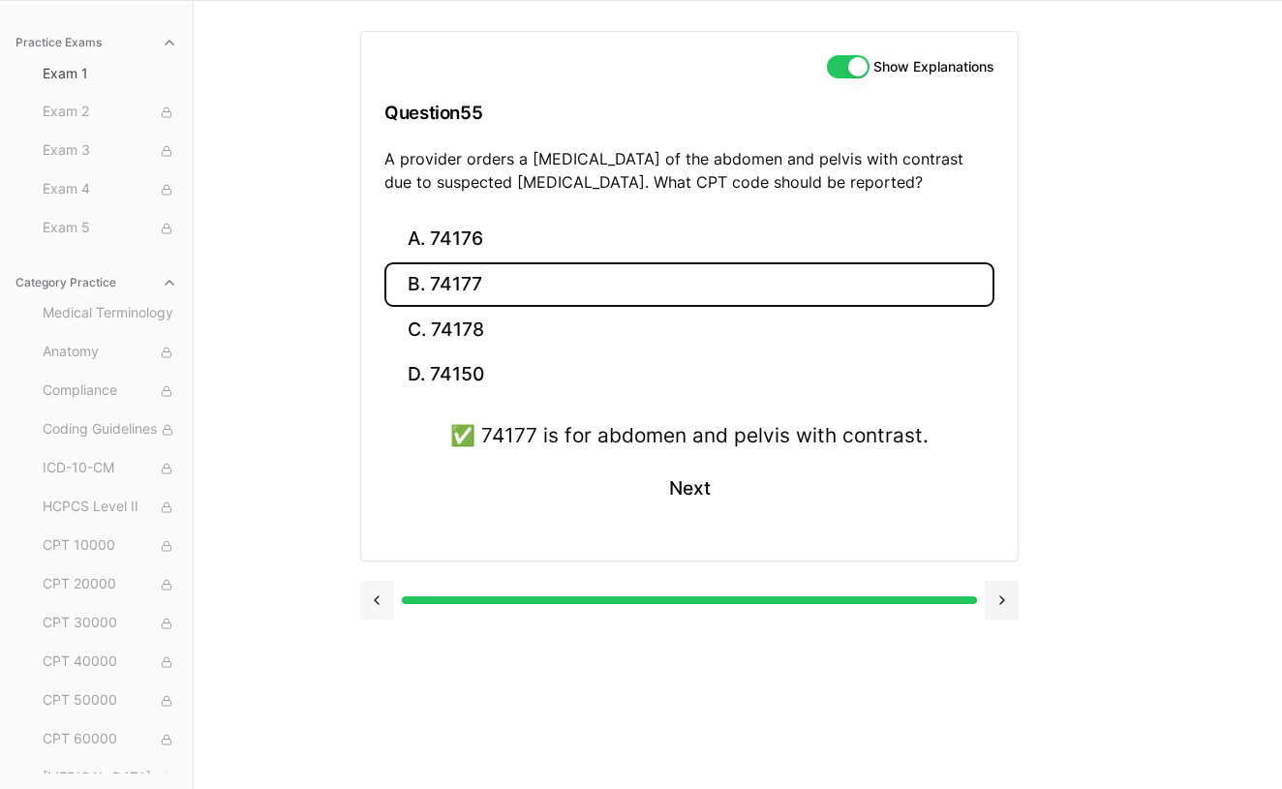
click at [375, 600] on button at bounding box center [377, 600] width 34 height 39
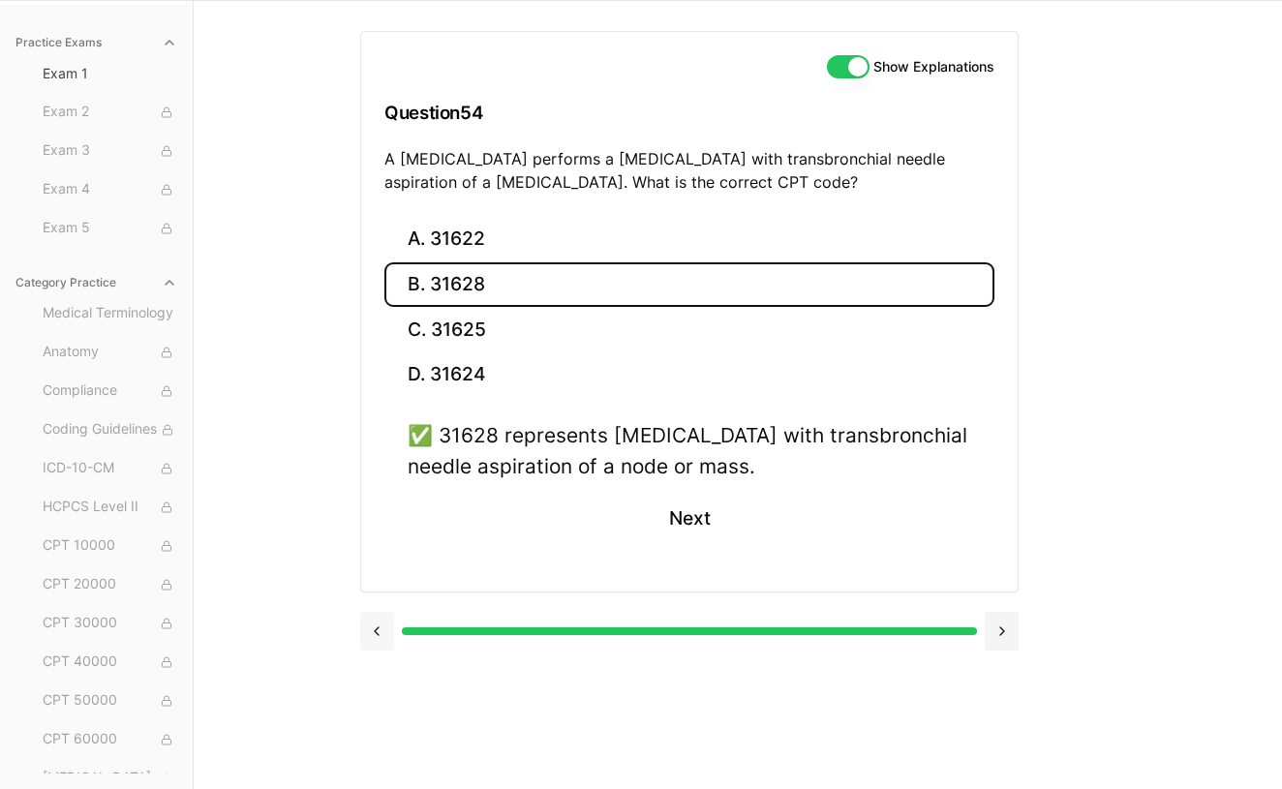
click at [381, 623] on button at bounding box center [377, 631] width 34 height 39
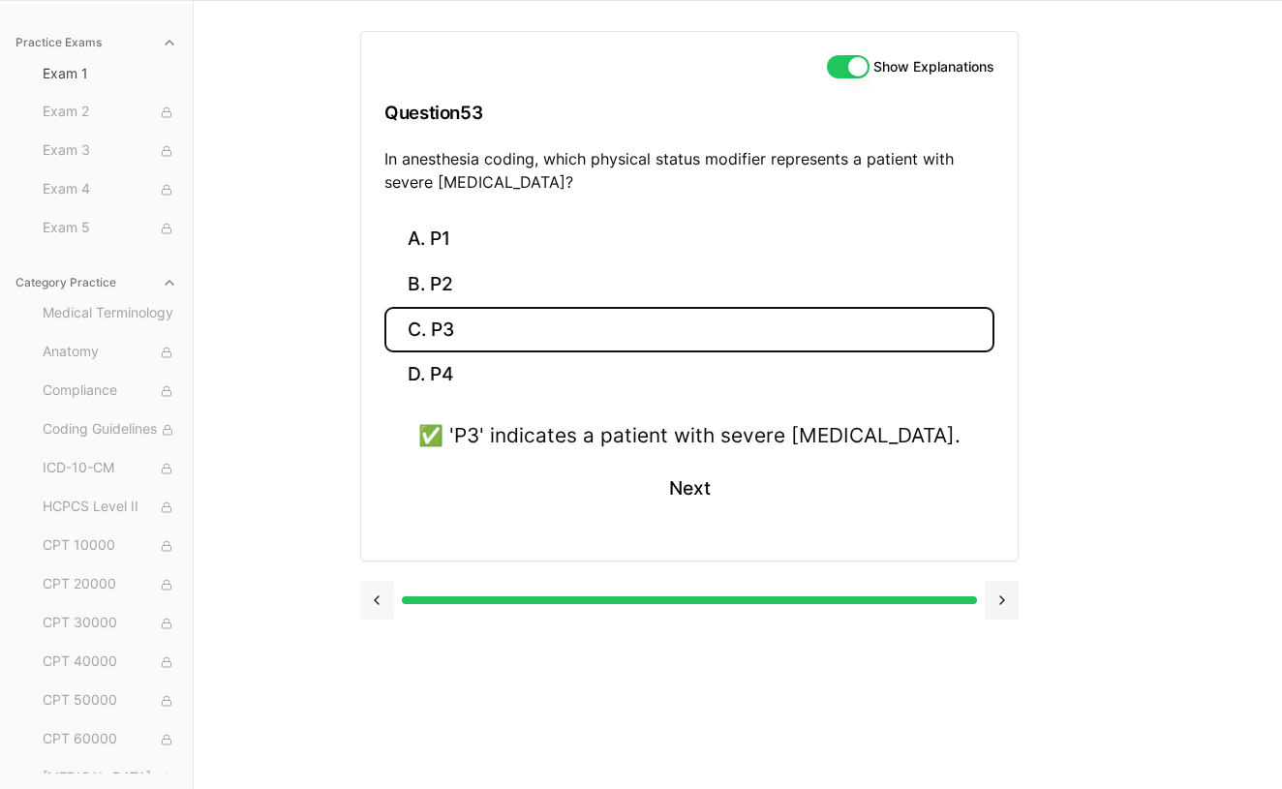
click at [381, 623] on div at bounding box center [689, 599] width 658 height 74
click at [383, 592] on button at bounding box center [377, 600] width 34 height 39
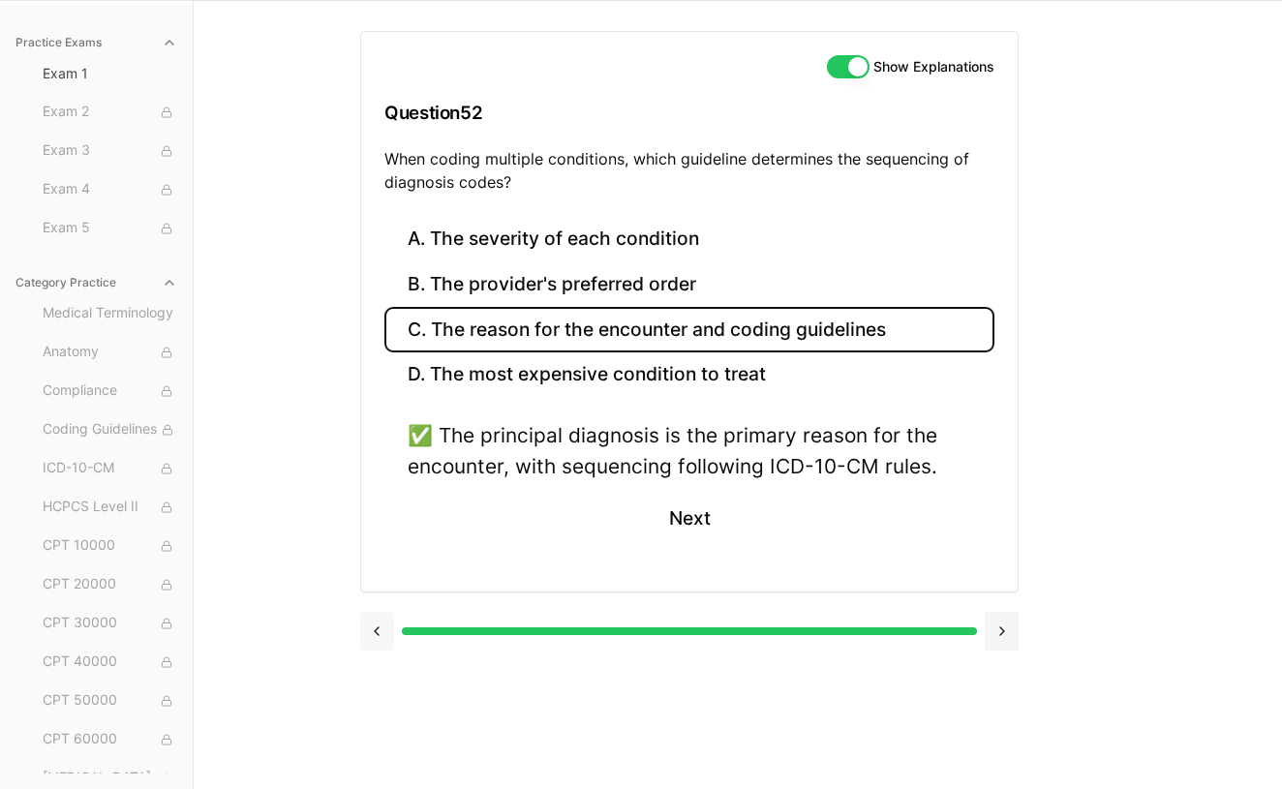
click at [371, 623] on button at bounding box center [377, 631] width 34 height 39
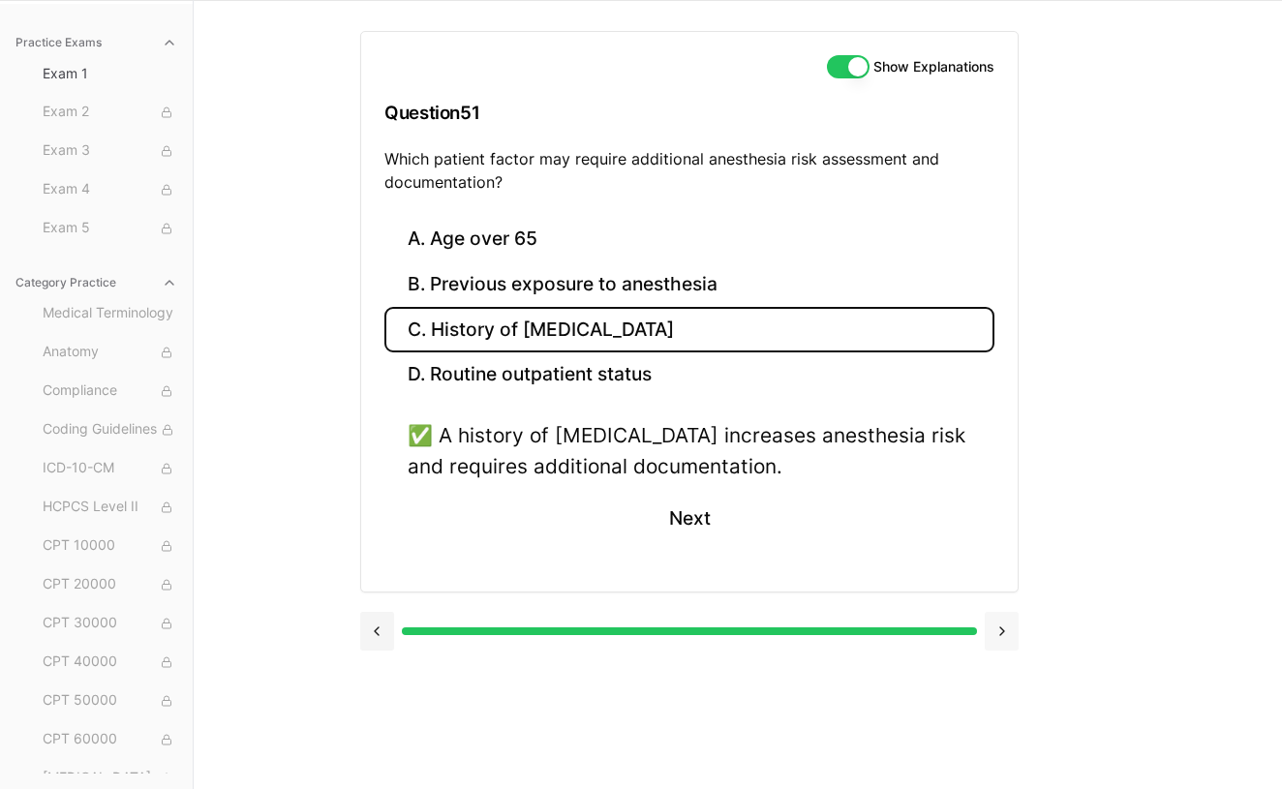
click at [1006, 633] on button at bounding box center [1002, 631] width 34 height 39
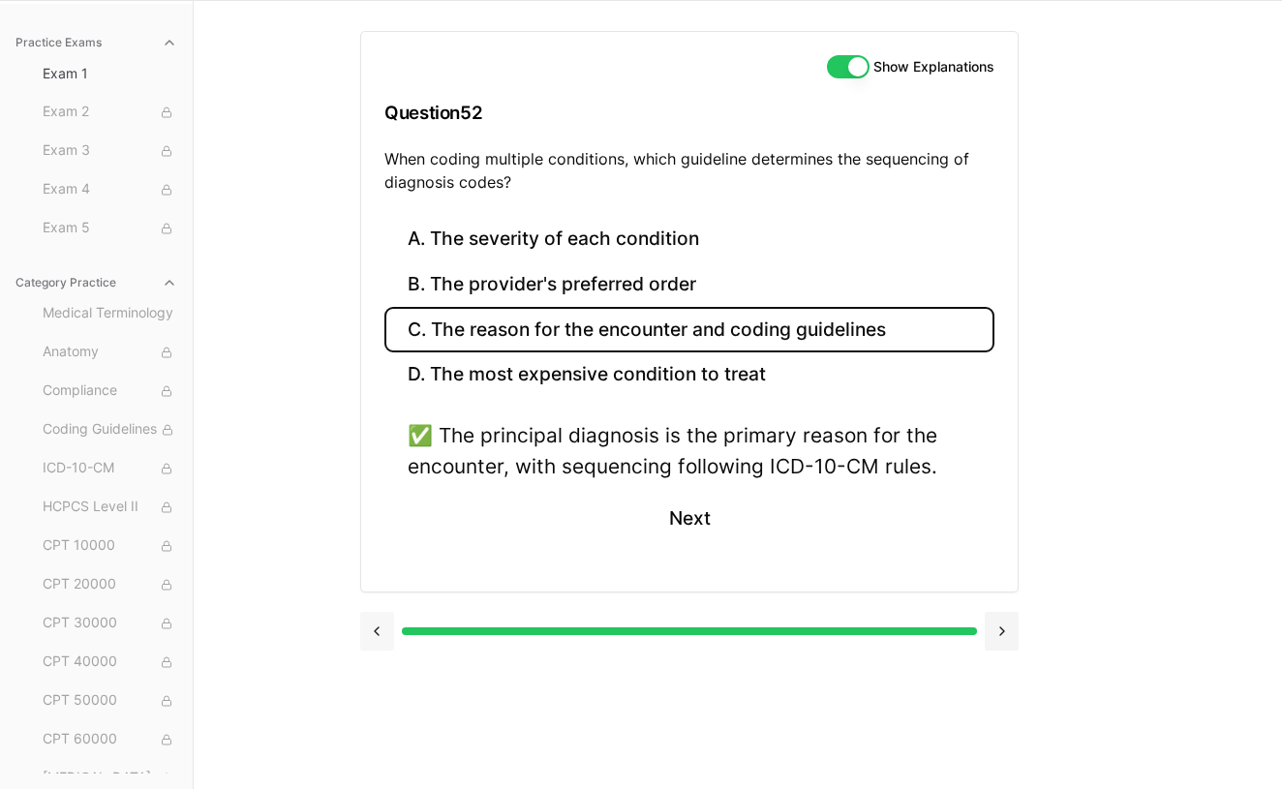
click at [383, 631] on button at bounding box center [377, 631] width 34 height 39
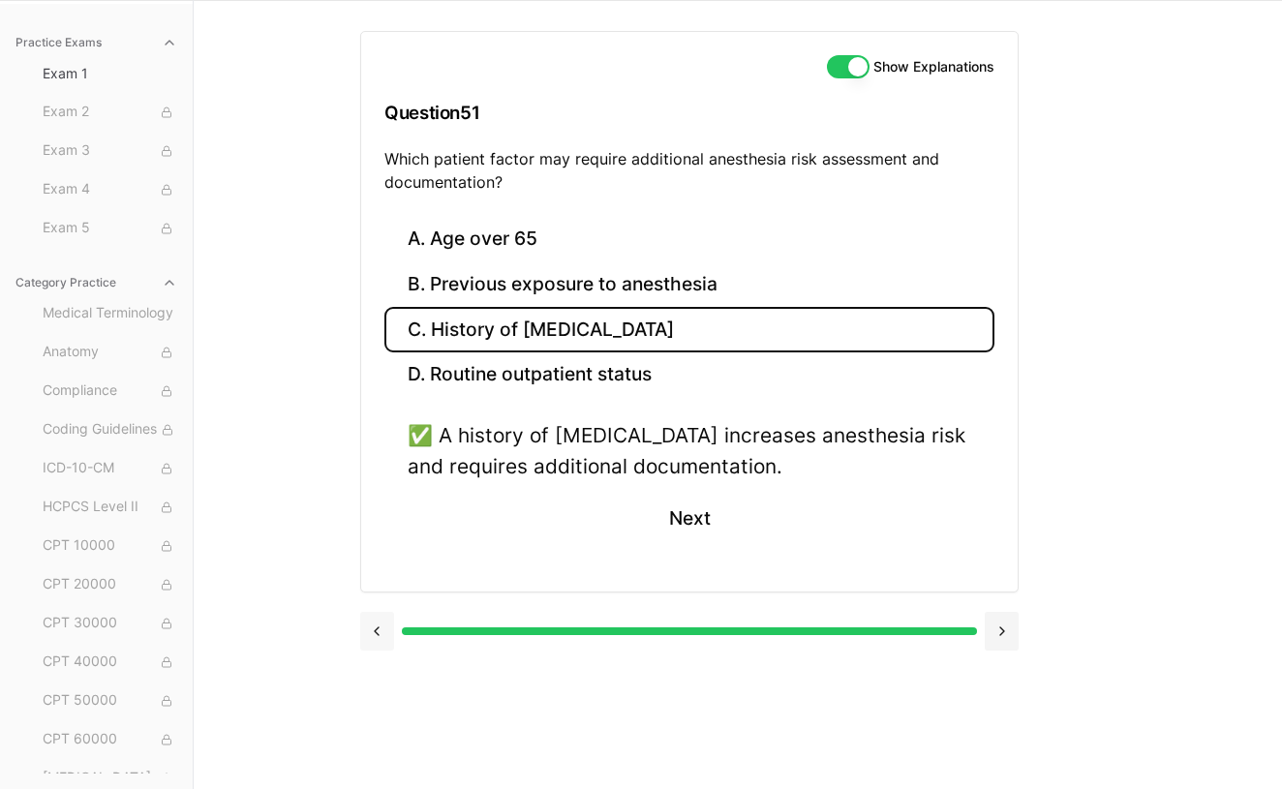
click at [381, 626] on button at bounding box center [377, 631] width 34 height 39
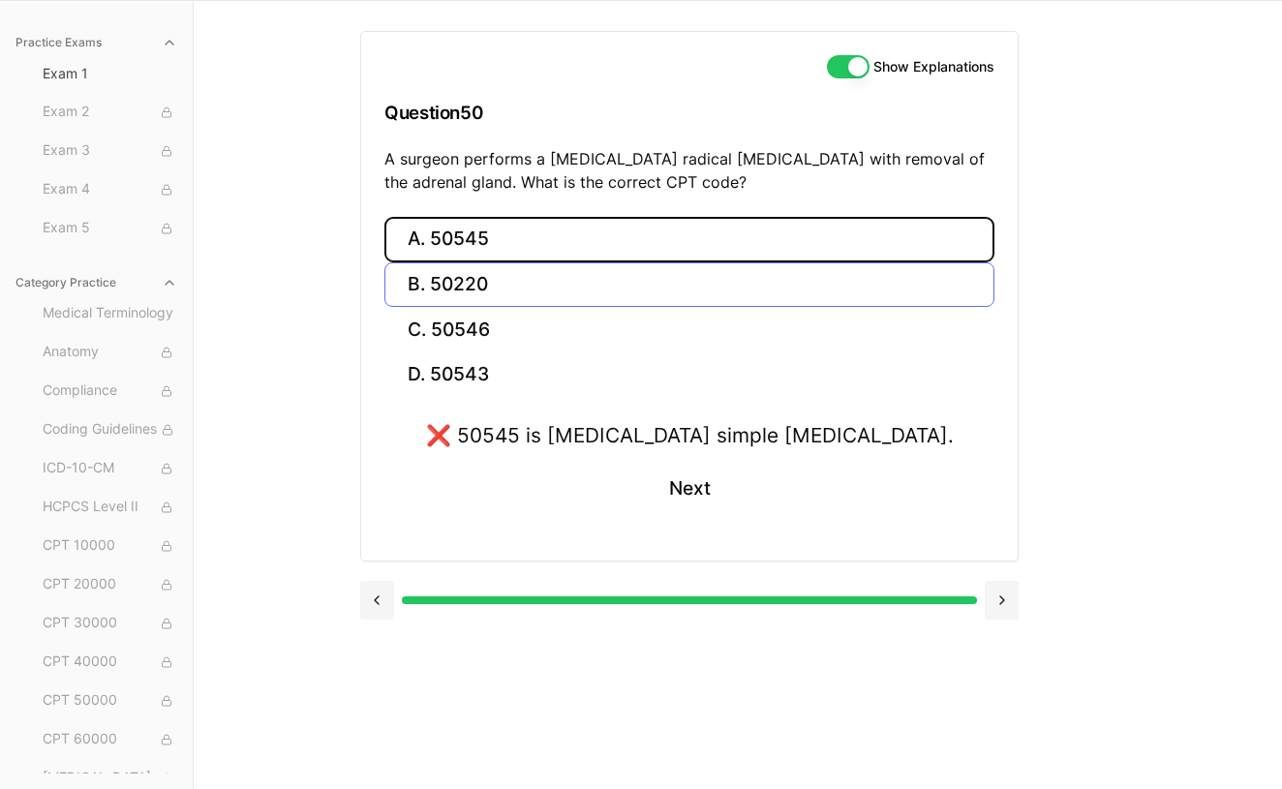
click at [494, 284] on button "B. 50220" at bounding box center [689, 285] width 610 height 46
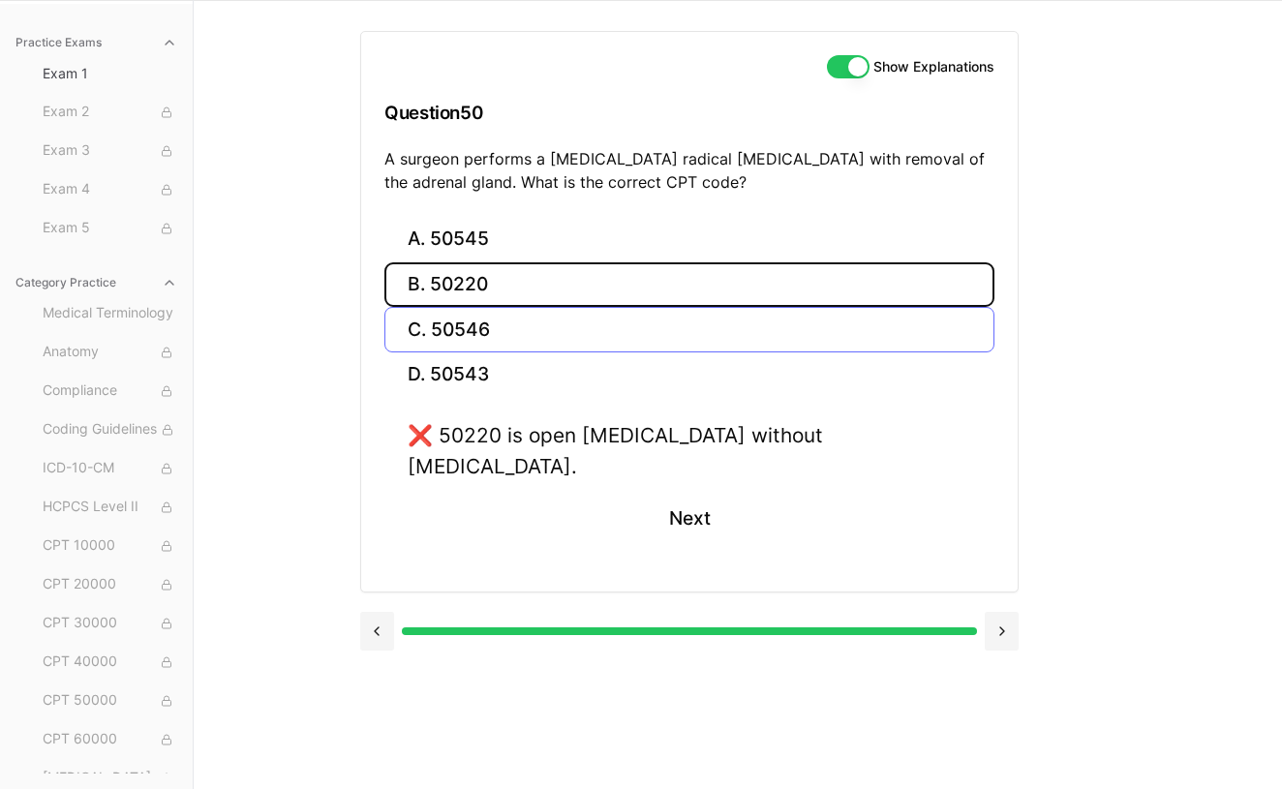
click at [497, 310] on button "C. 50546" at bounding box center [689, 330] width 610 height 46
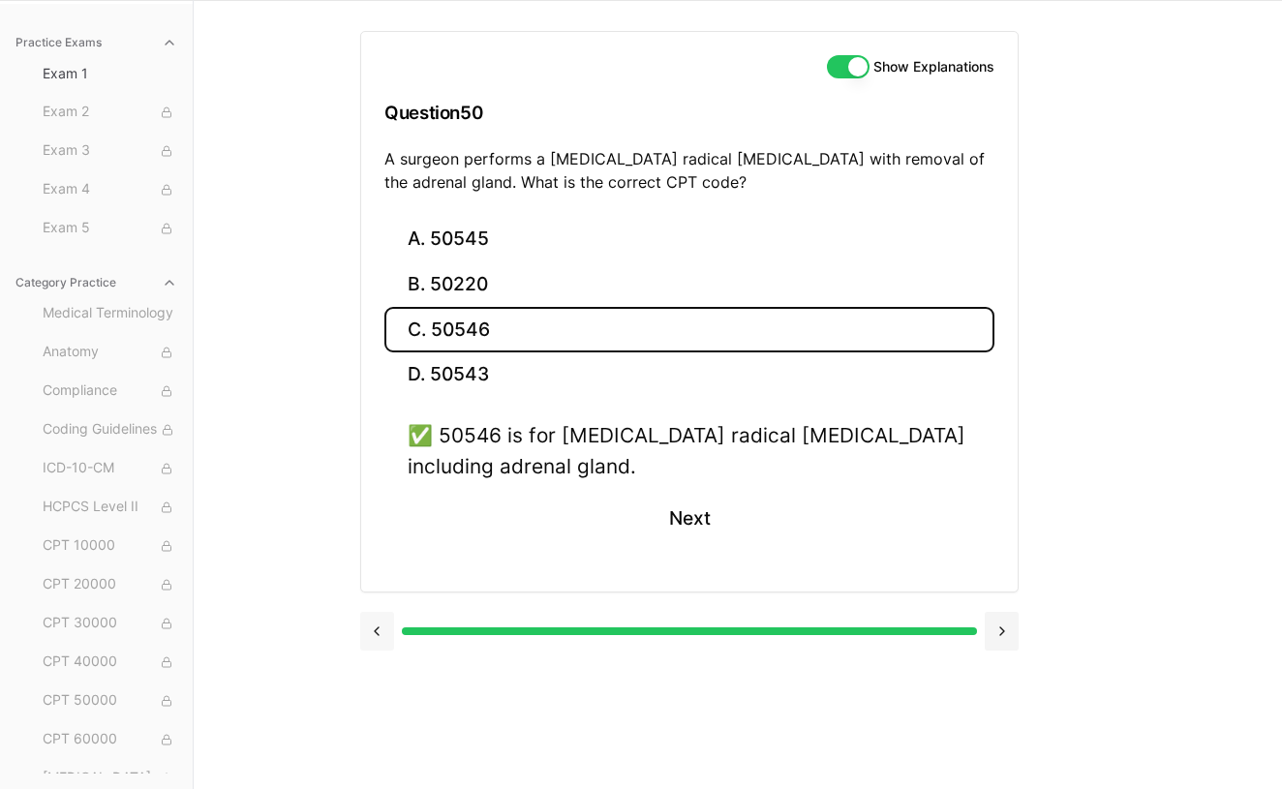
click at [374, 634] on button at bounding box center [377, 631] width 34 height 39
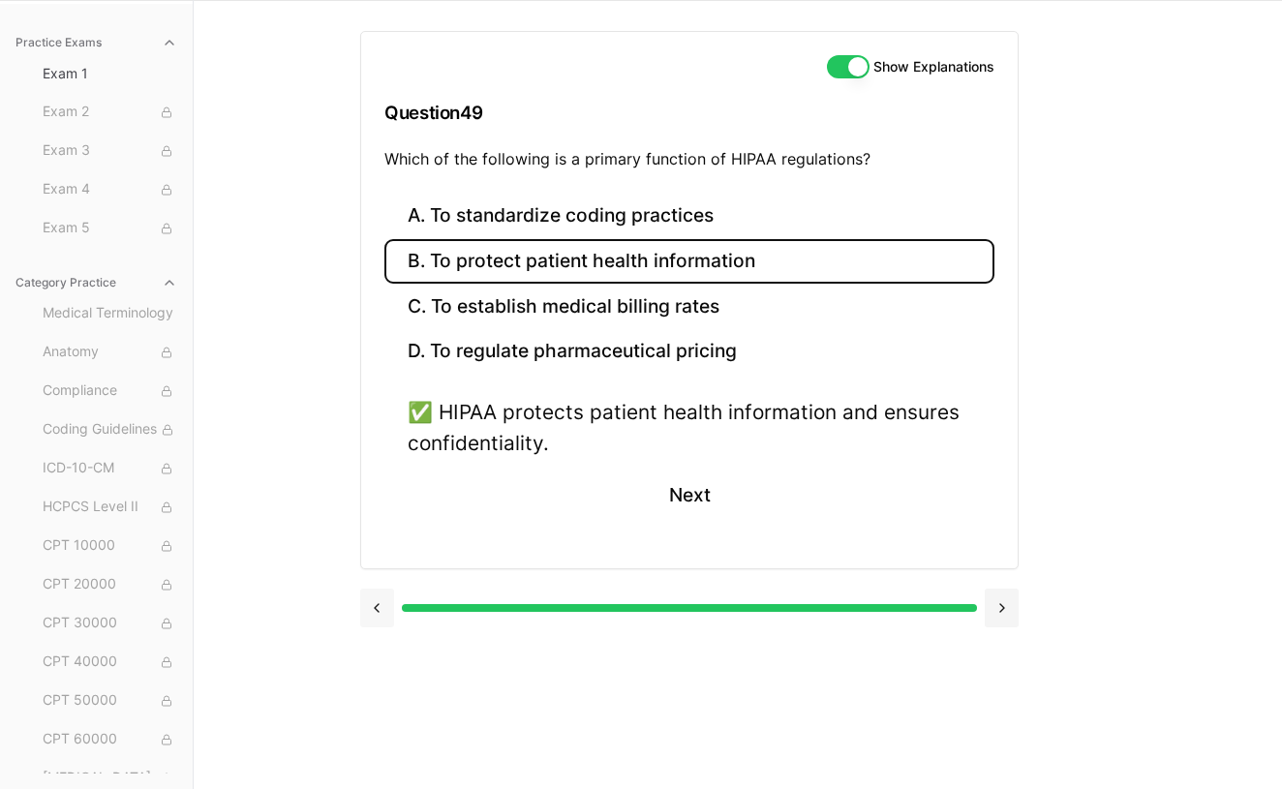
click at [380, 607] on button at bounding box center [377, 608] width 34 height 39
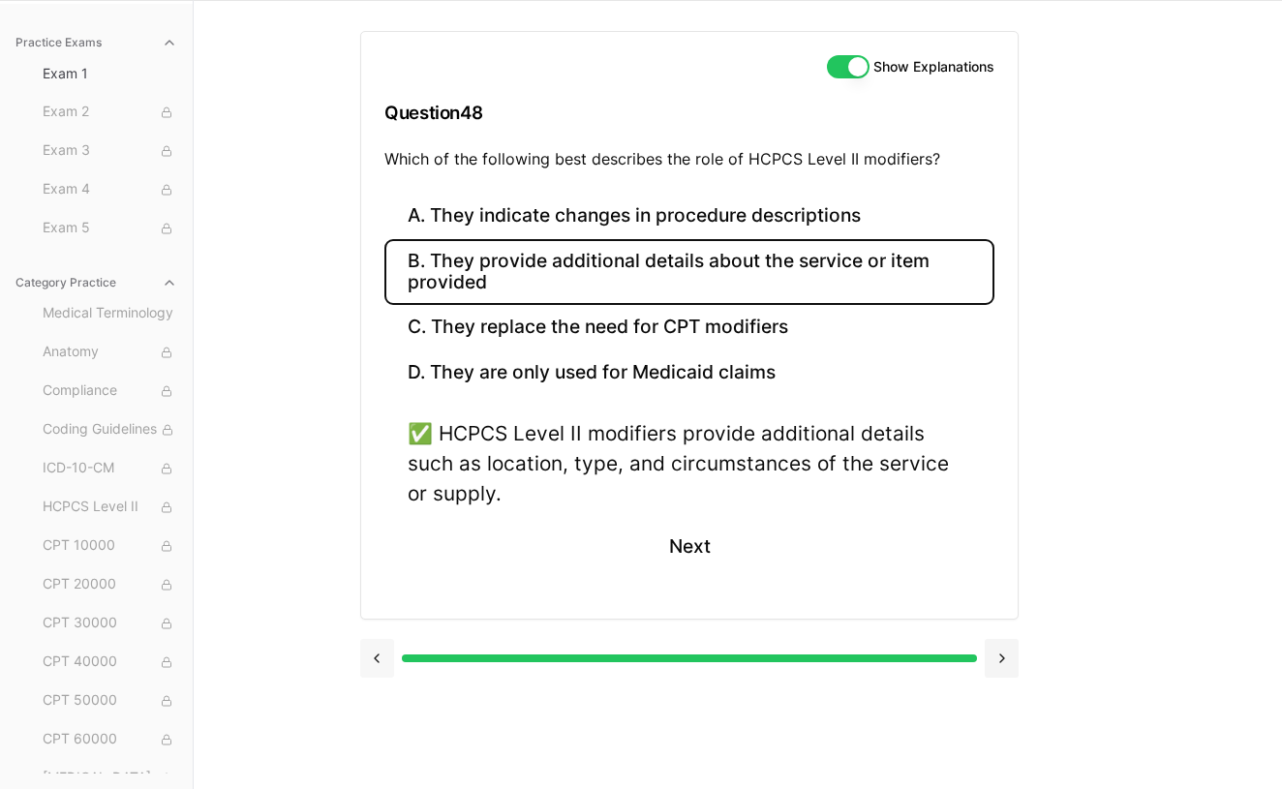
click at [380, 652] on button at bounding box center [377, 658] width 34 height 39
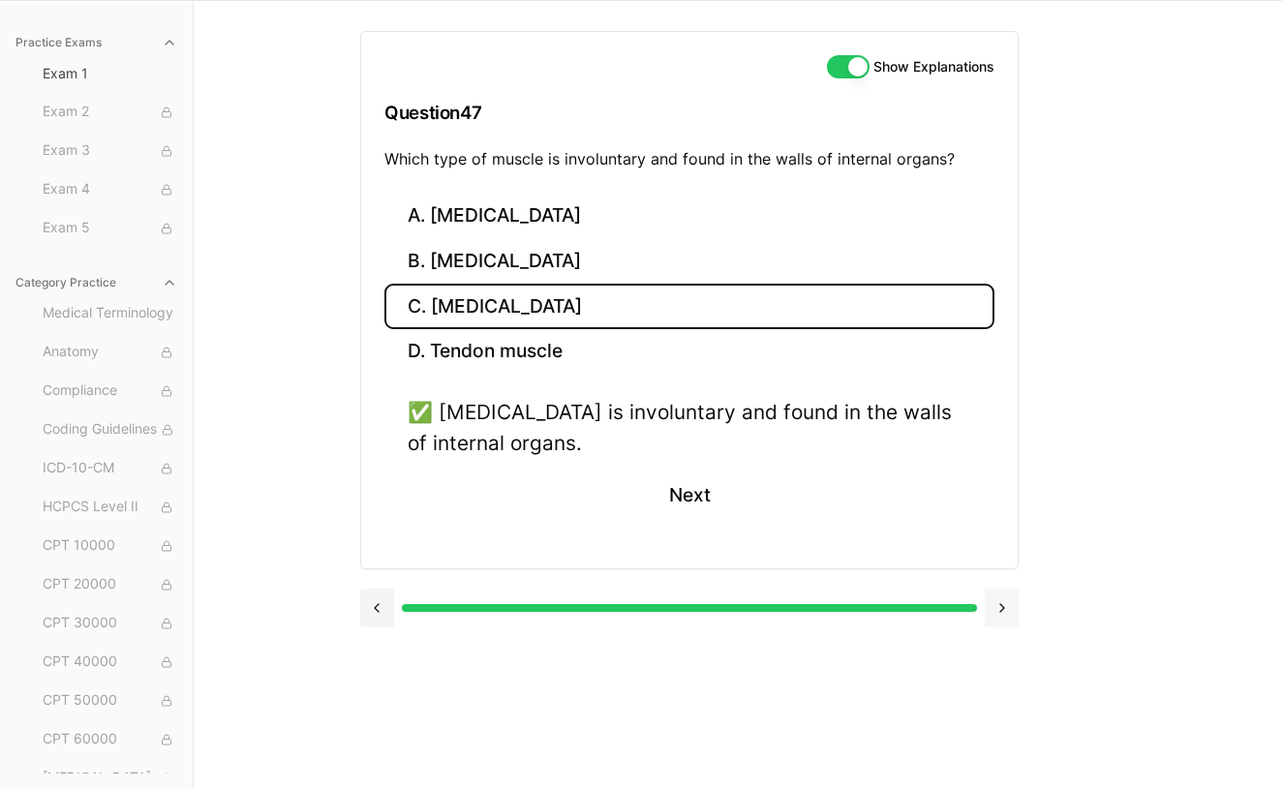
click at [995, 612] on button at bounding box center [1002, 608] width 34 height 39
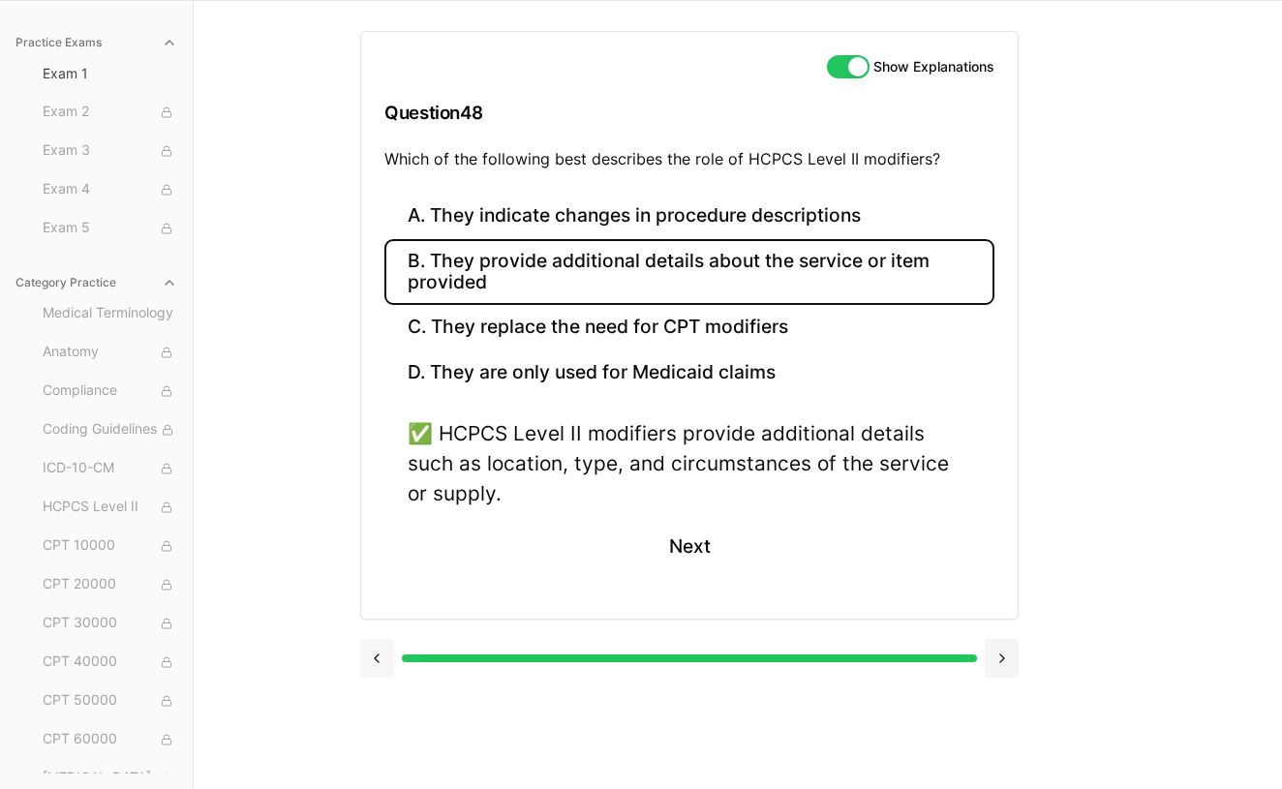
click at [382, 650] on button at bounding box center [377, 658] width 34 height 39
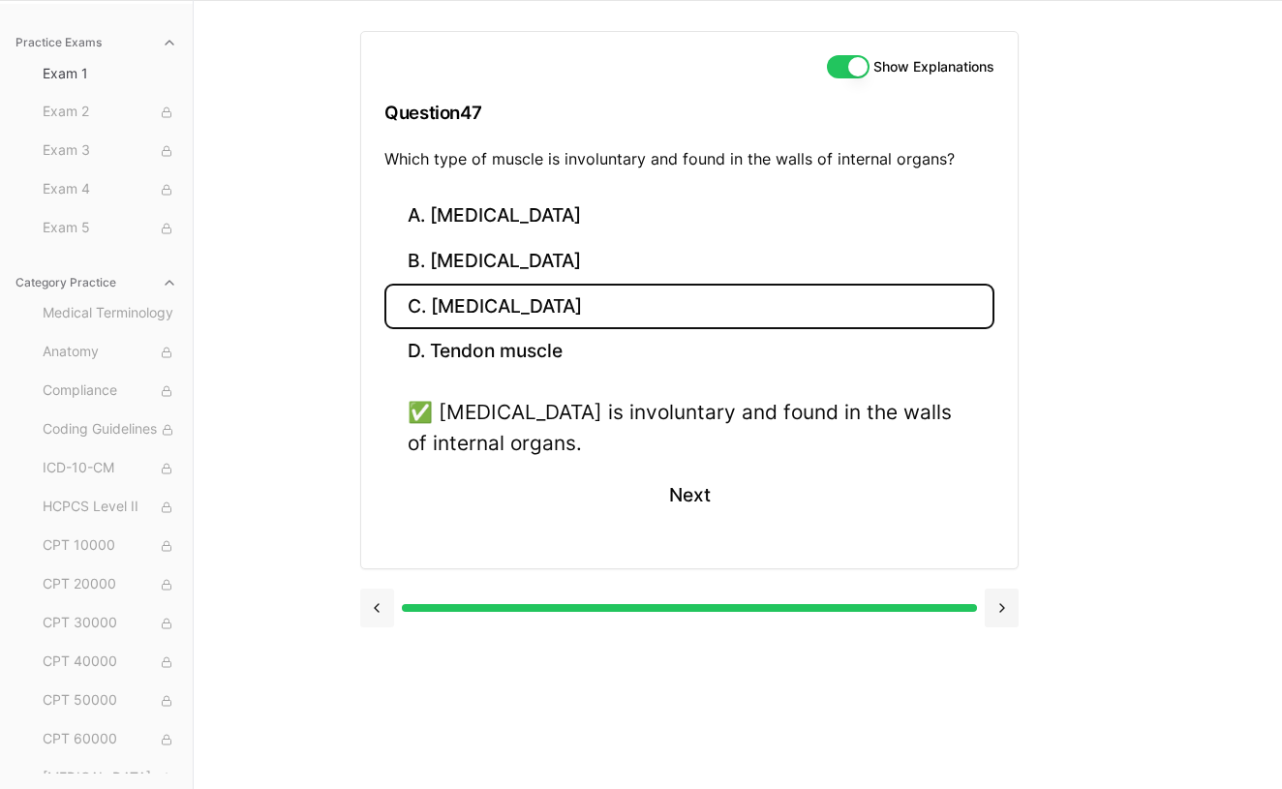
click at [380, 596] on button at bounding box center [377, 608] width 34 height 39
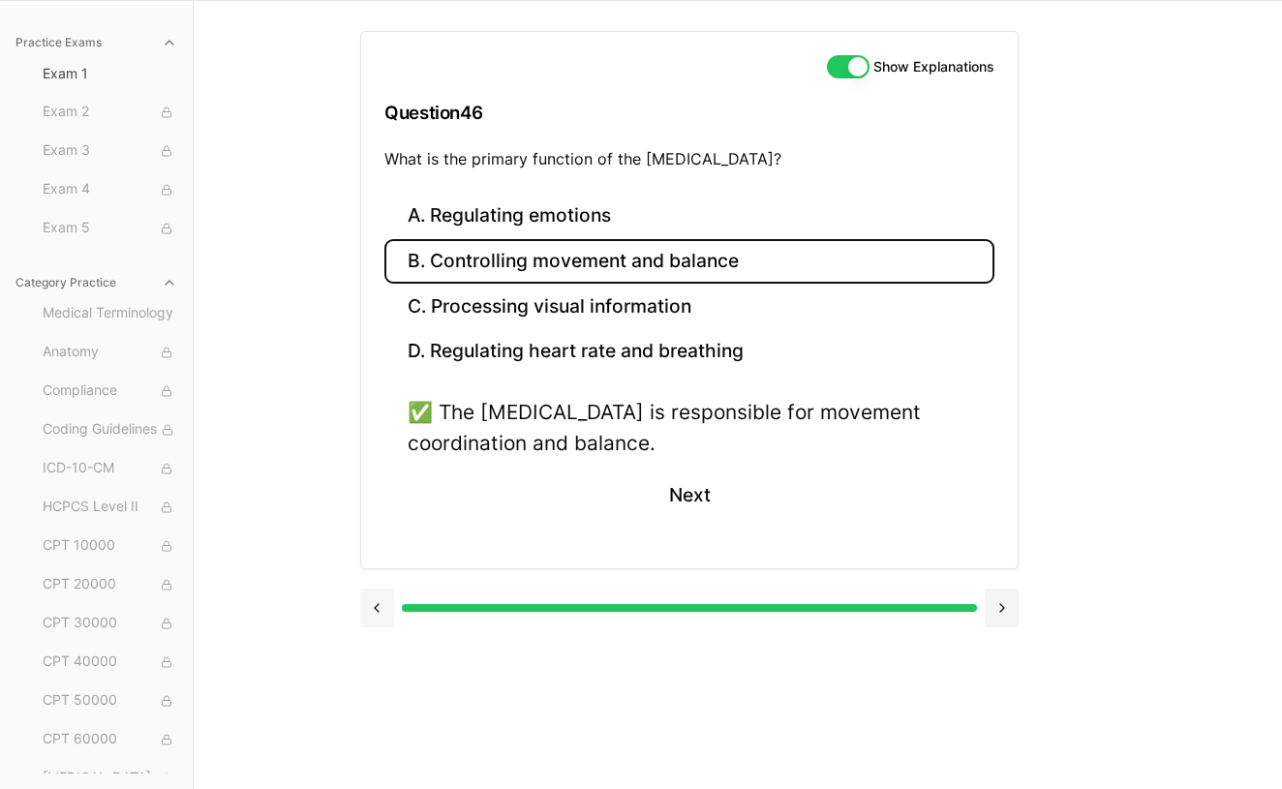
click at [379, 607] on button at bounding box center [377, 608] width 34 height 39
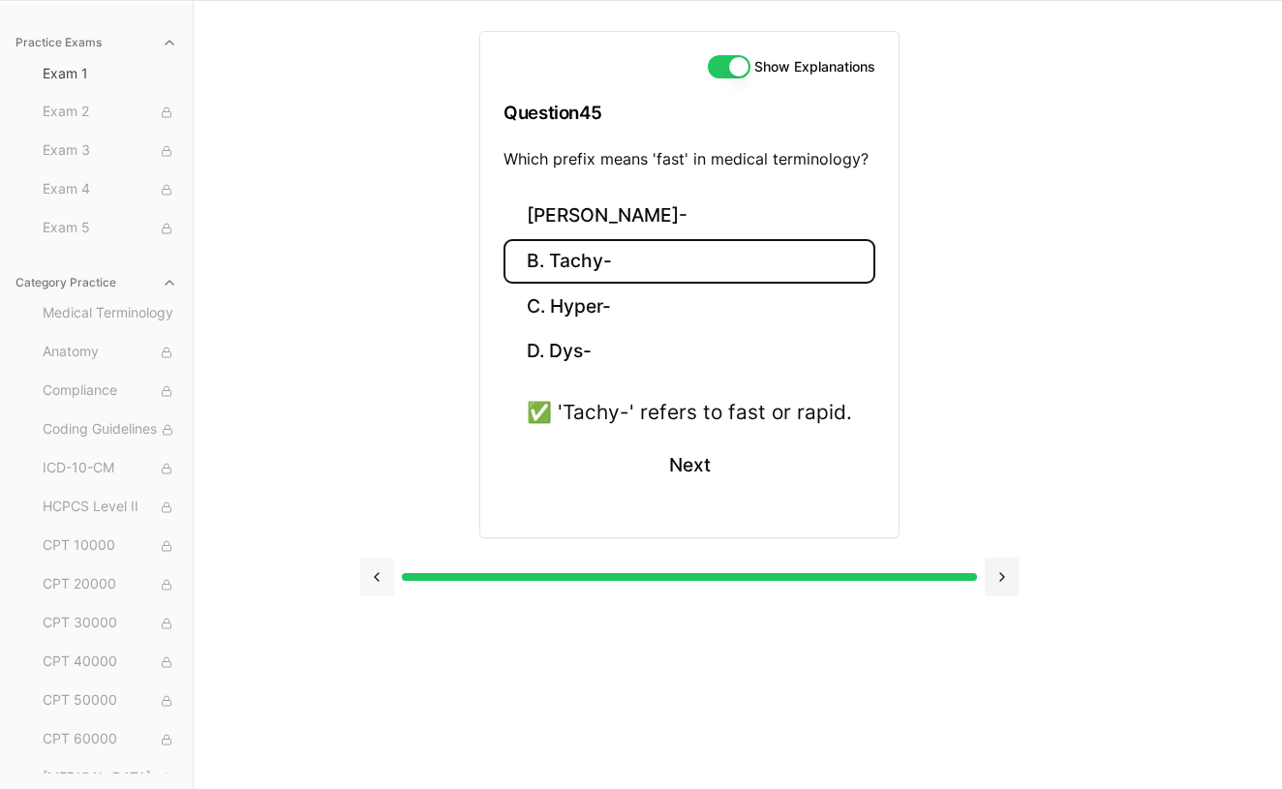
click at [377, 573] on button at bounding box center [377, 577] width 34 height 39
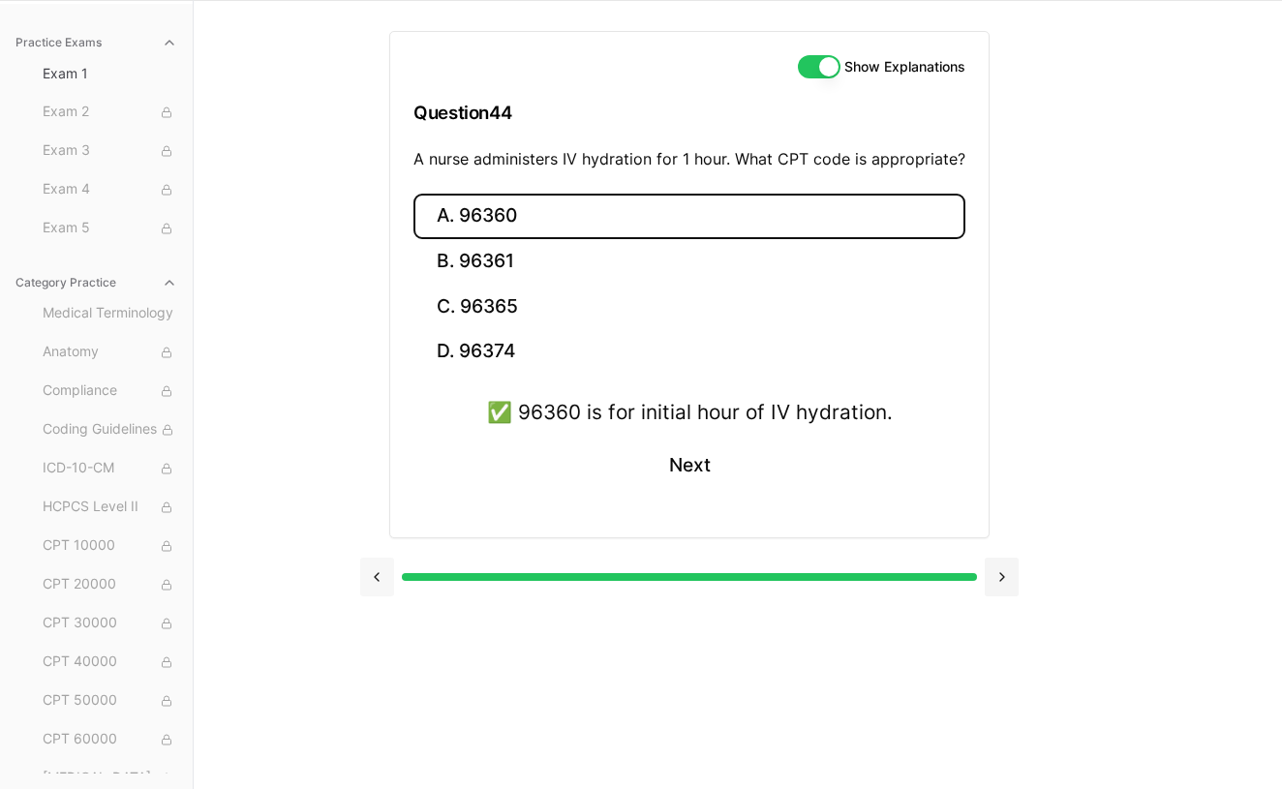
click at [377, 573] on button at bounding box center [377, 577] width 34 height 39
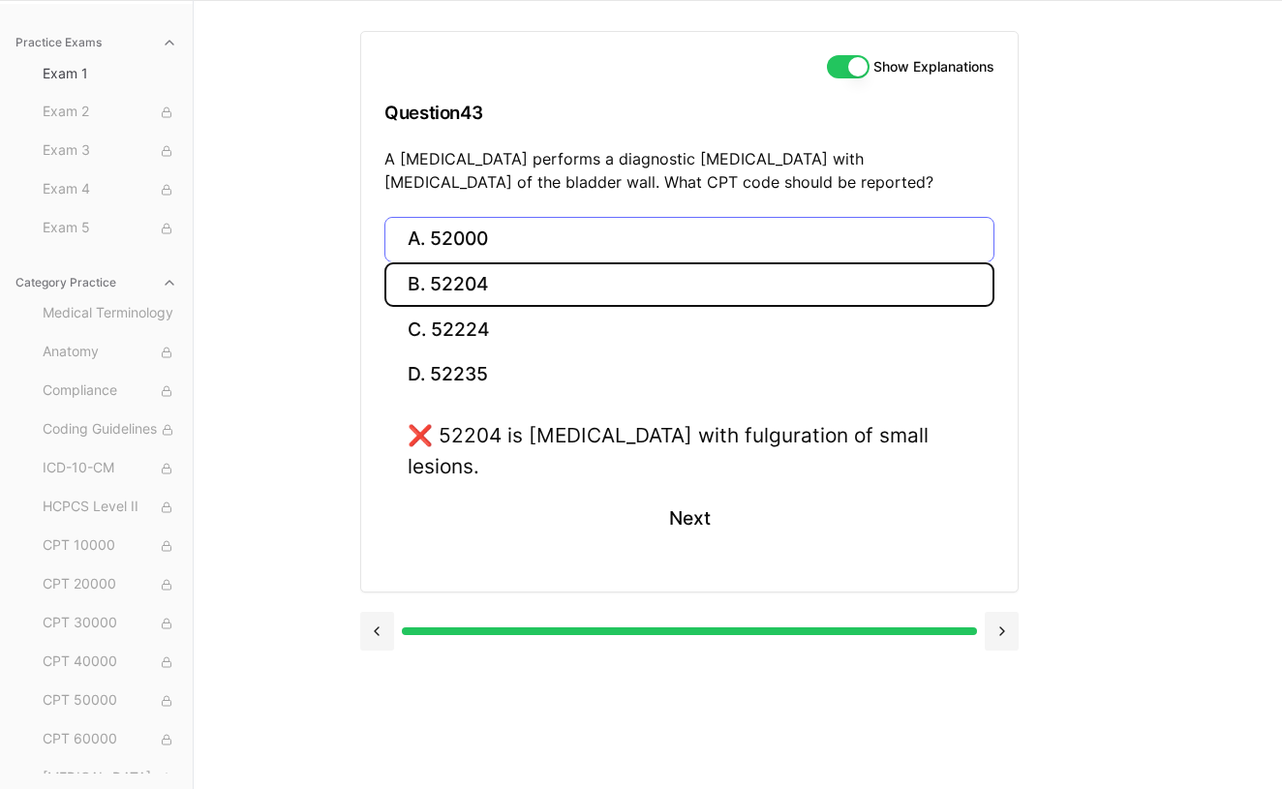
click at [446, 240] on button "A. 52000" at bounding box center [689, 240] width 610 height 46
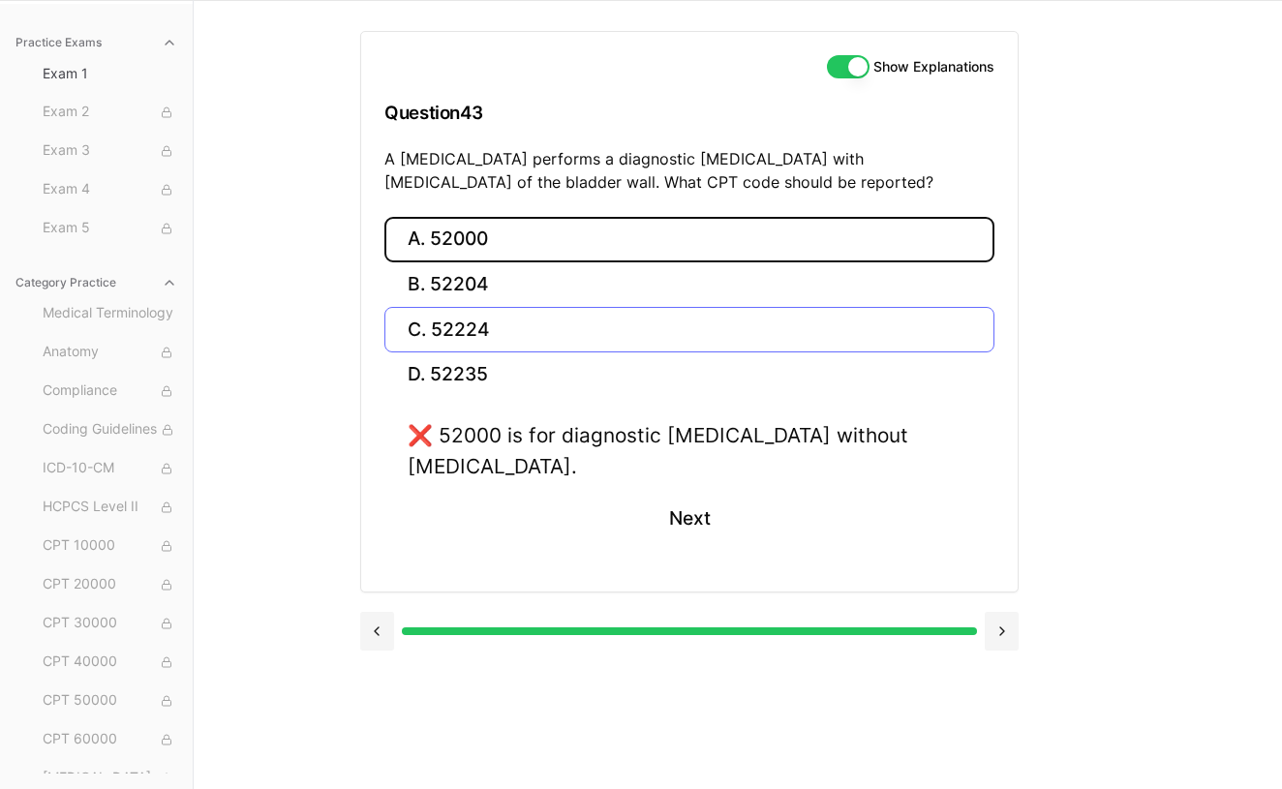
click at [475, 319] on button "C. 52224" at bounding box center [689, 330] width 610 height 46
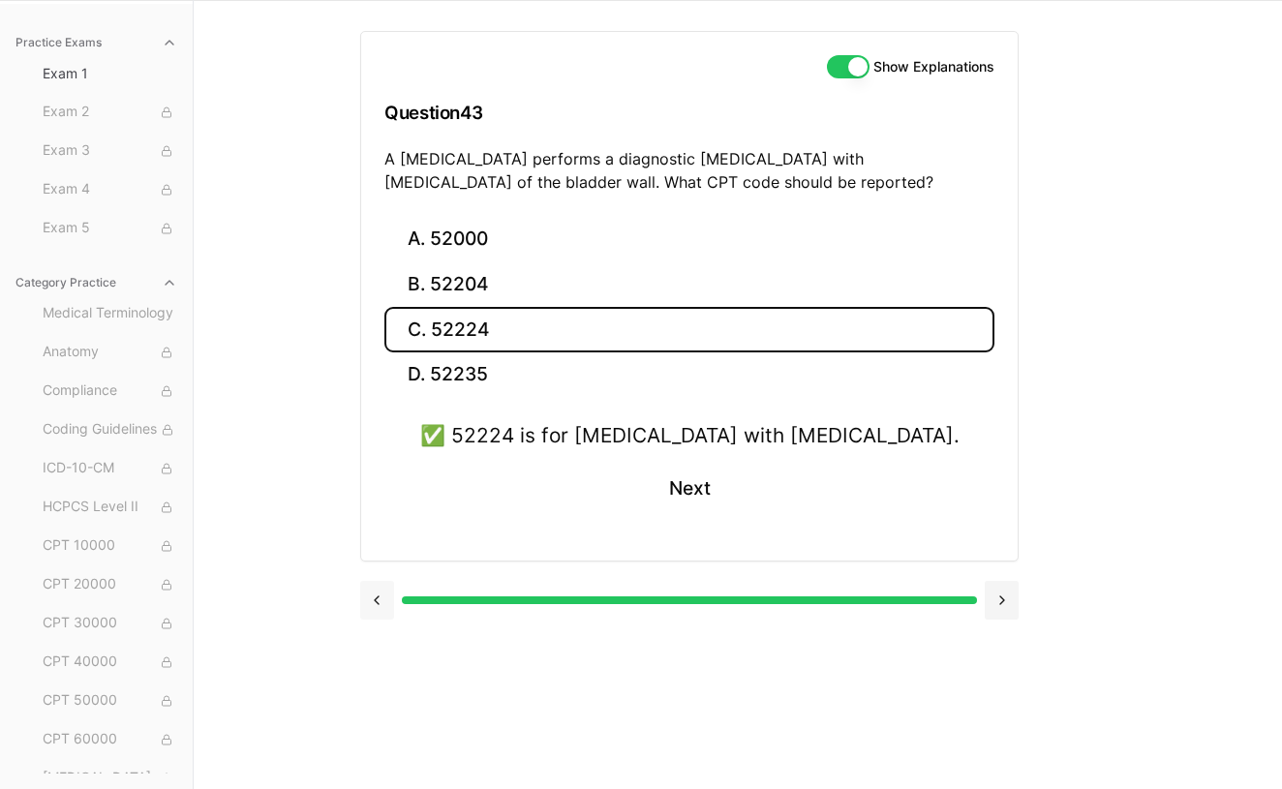
click at [374, 600] on button at bounding box center [377, 600] width 34 height 39
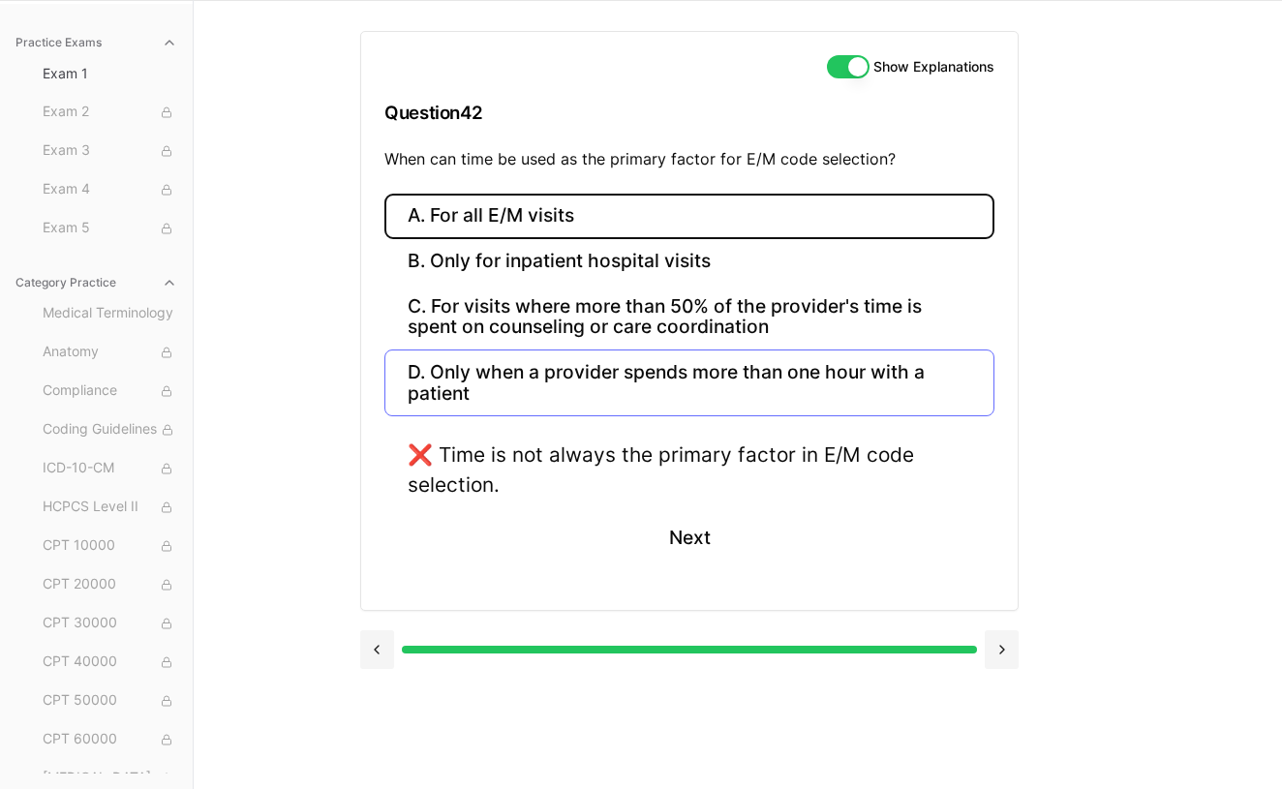
click at [581, 373] on button "D. Only when a provider spends more than one hour with a patient" at bounding box center [689, 382] width 610 height 66
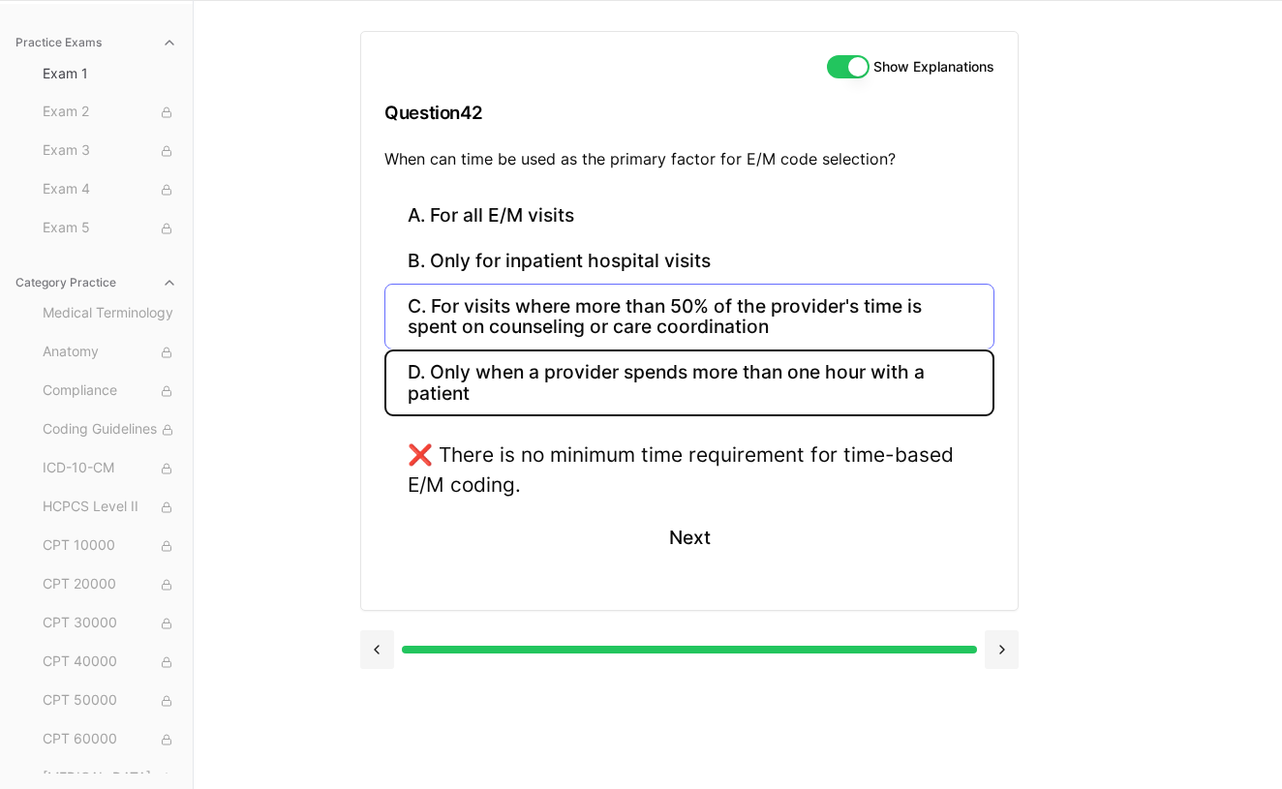
click at [583, 318] on button "C. For visits where more than 50% of the provider's time is spent on counseling…" at bounding box center [689, 317] width 610 height 66
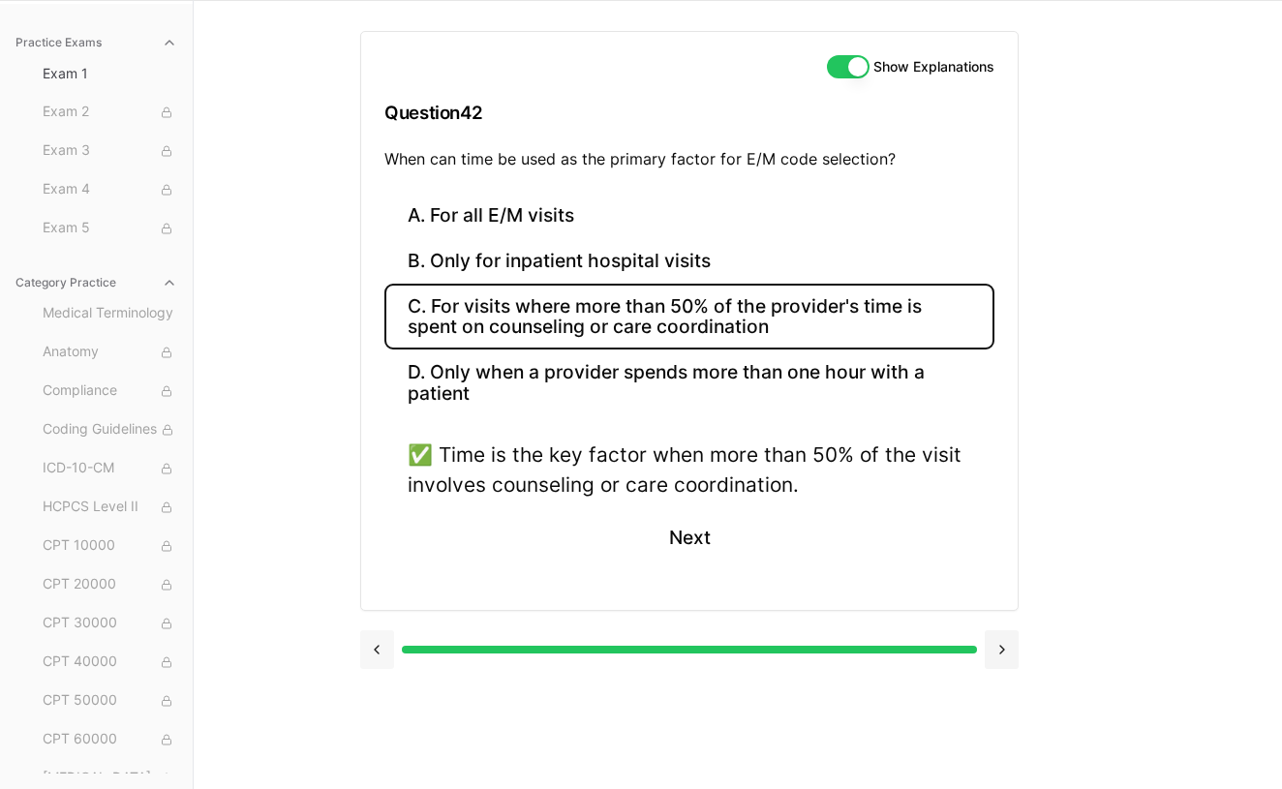
click at [374, 653] on button at bounding box center [377, 649] width 34 height 39
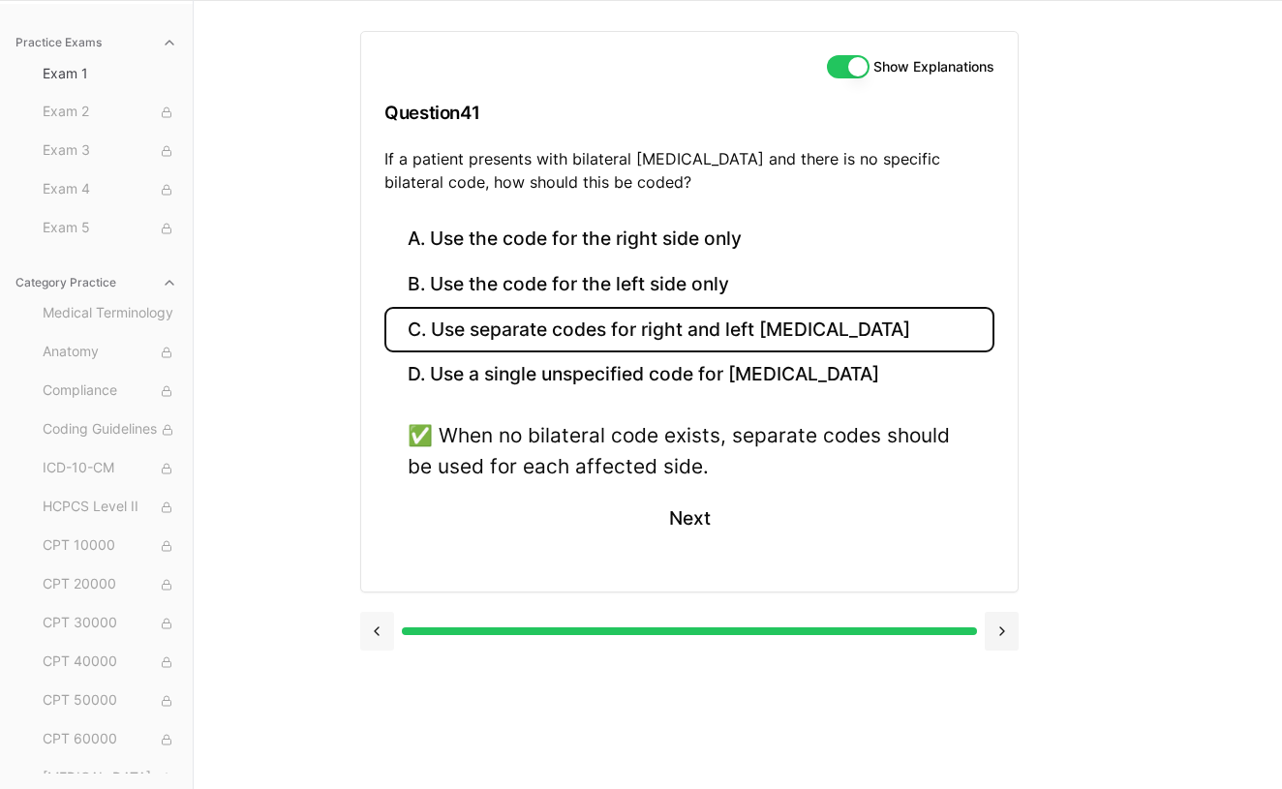
click at [379, 631] on button at bounding box center [377, 631] width 34 height 39
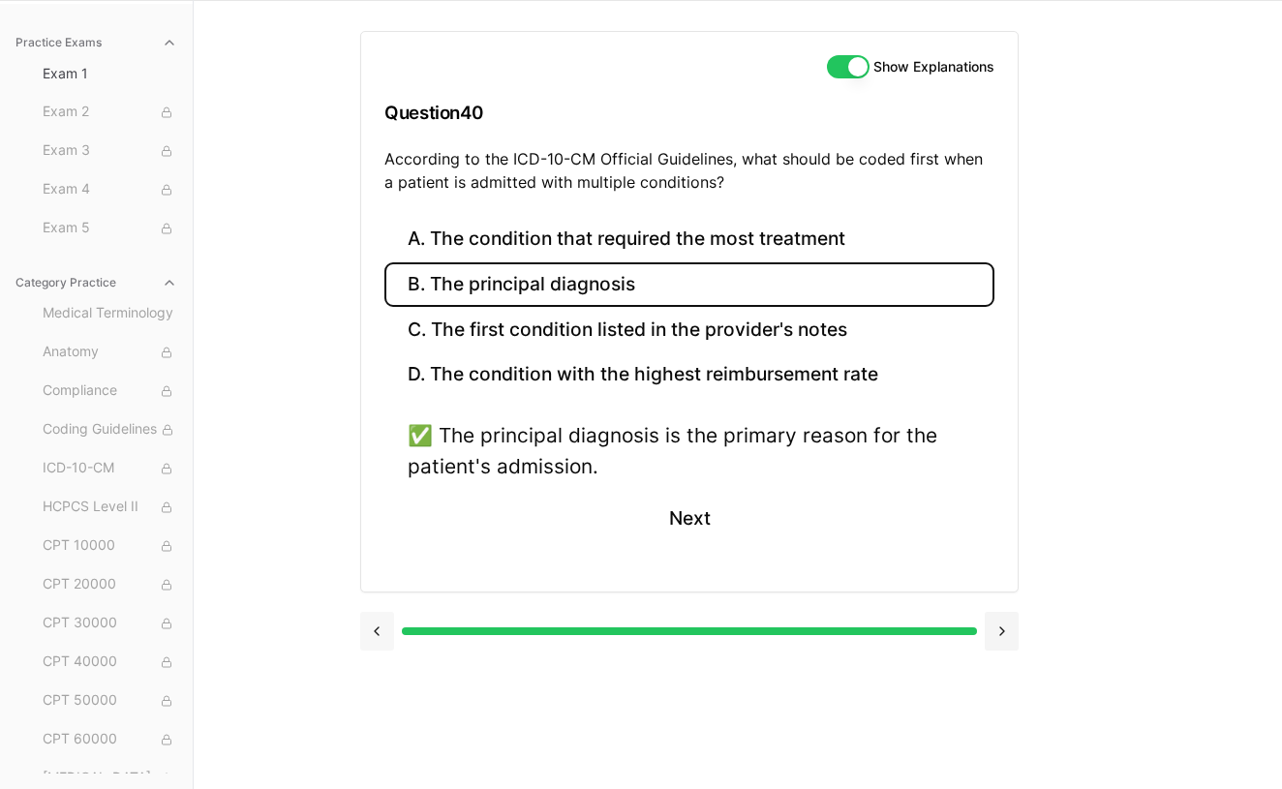
click at [379, 631] on button at bounding box center [377, 631] width 34 height 39
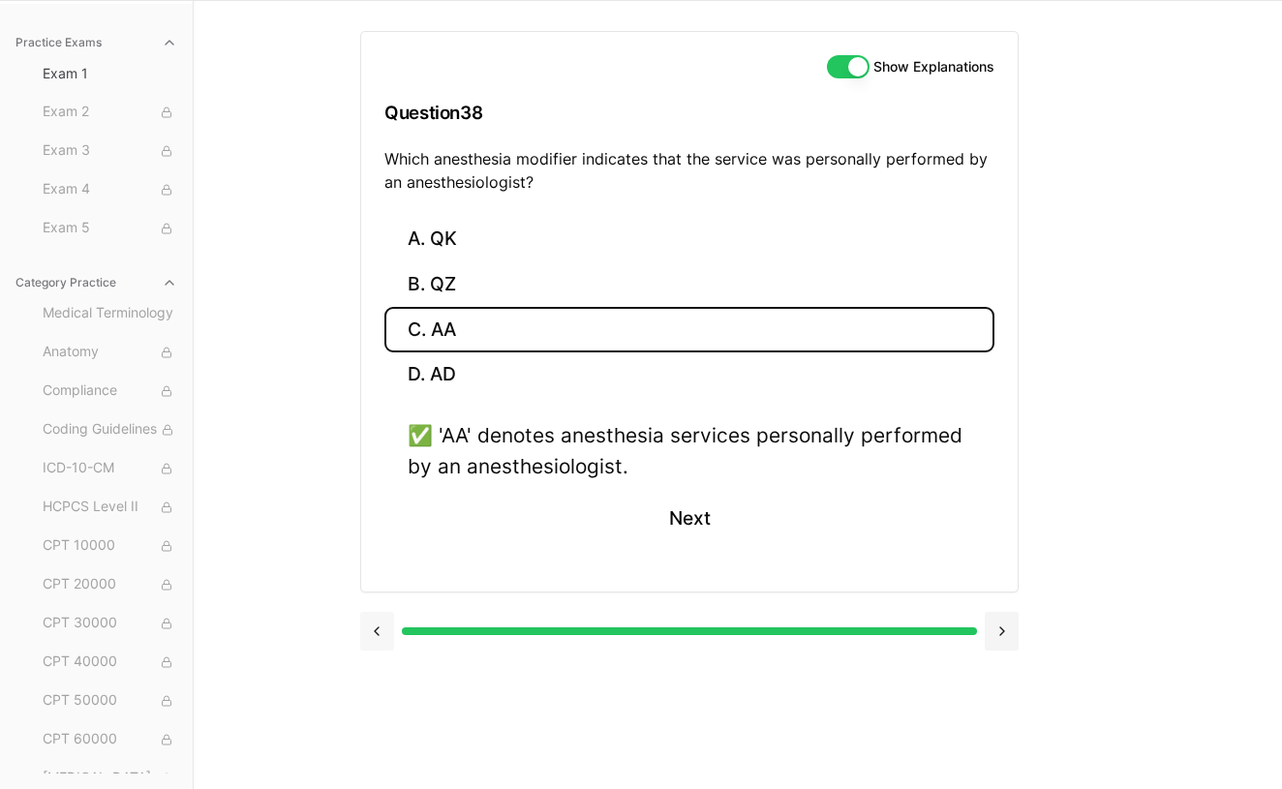
click at [378, 631] on button at bounding box center [377, 631] width 34 height 39
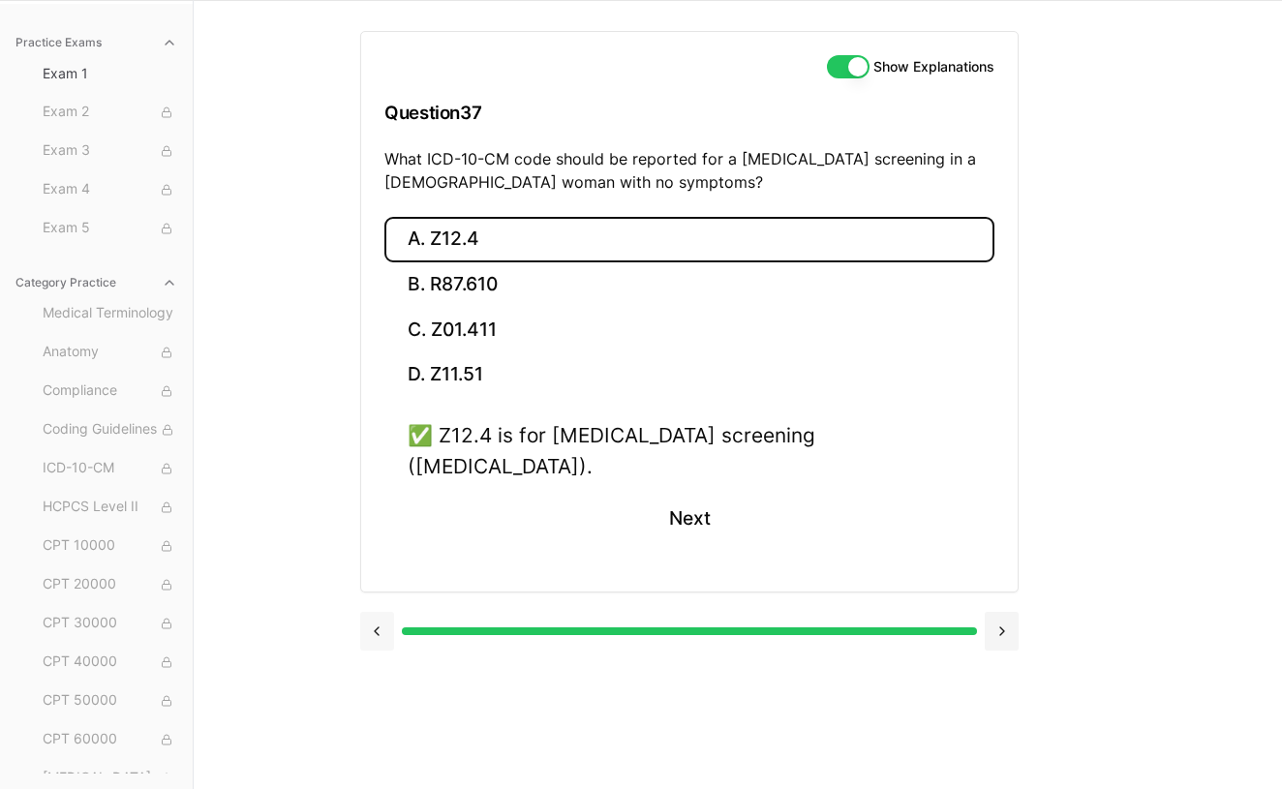
click at [377, 612] on button at bounding box center [377, 631] width 34 height 39
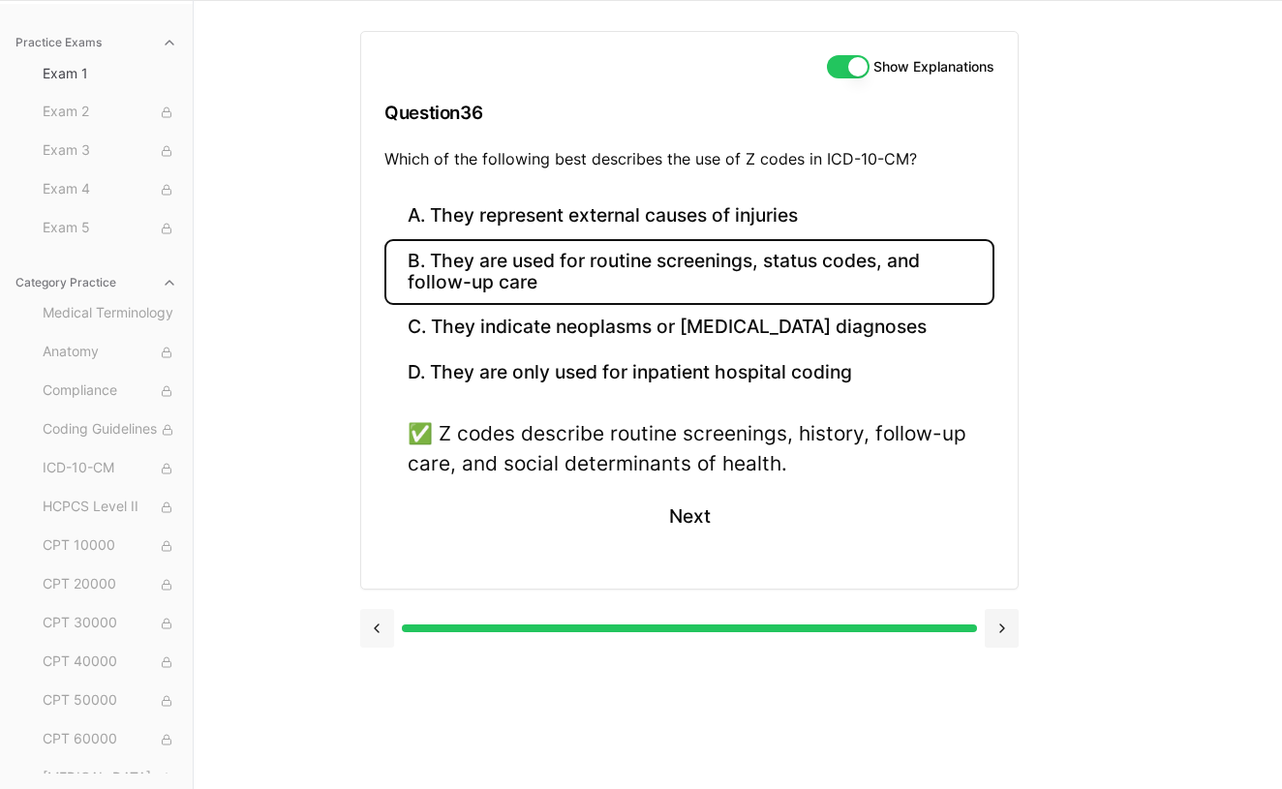
click at [378, 620] on button at bounding box center [377, 628] width 34 height 39
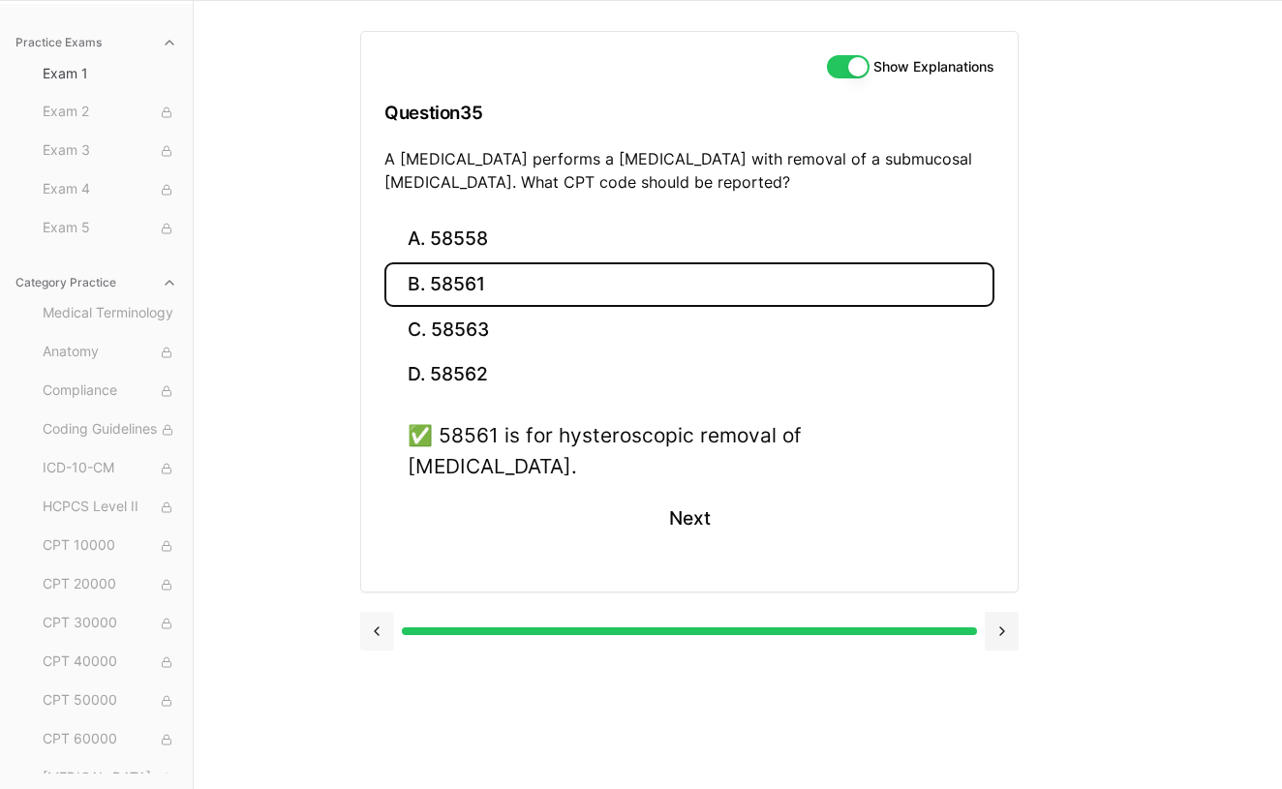
click at [377, 612] on button at bounding box center [377, 631] width 34 height 39
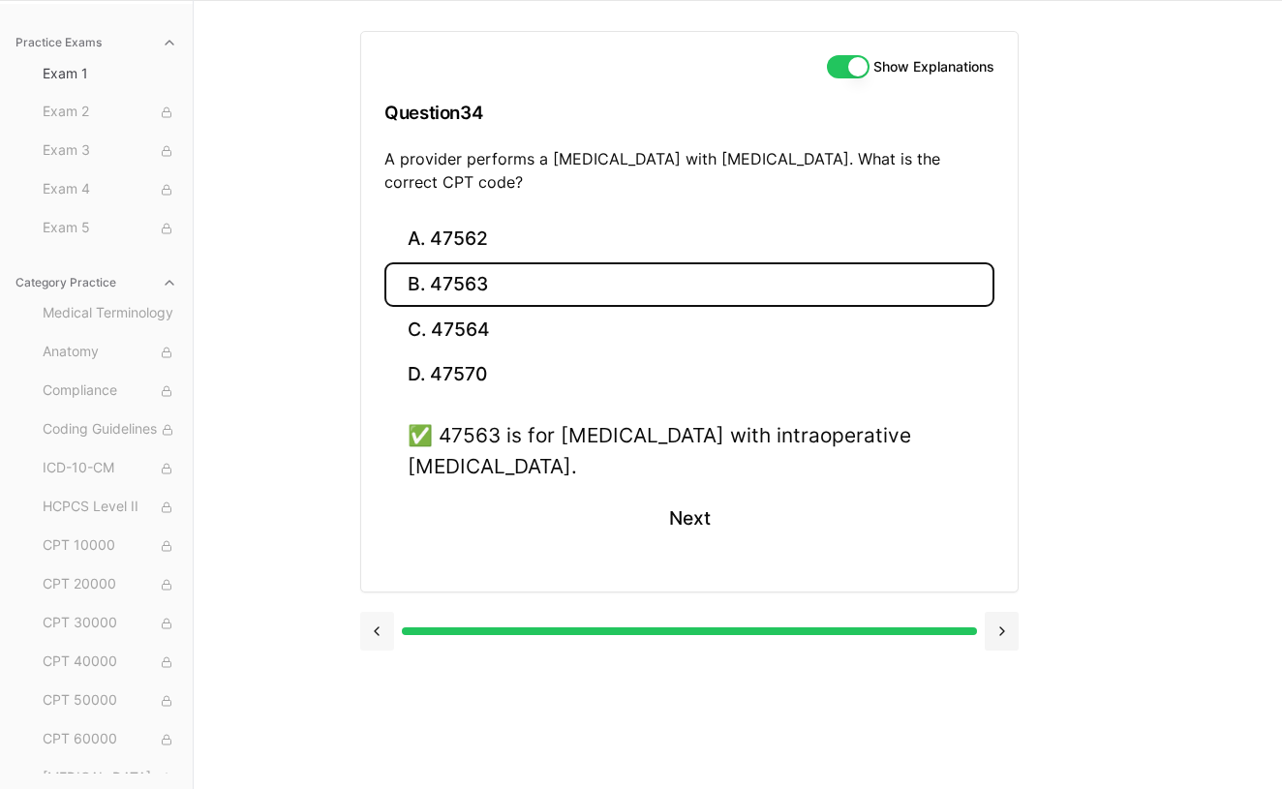
click at [377, 612] on button at bounding box center [377, 631] width 34 height 39
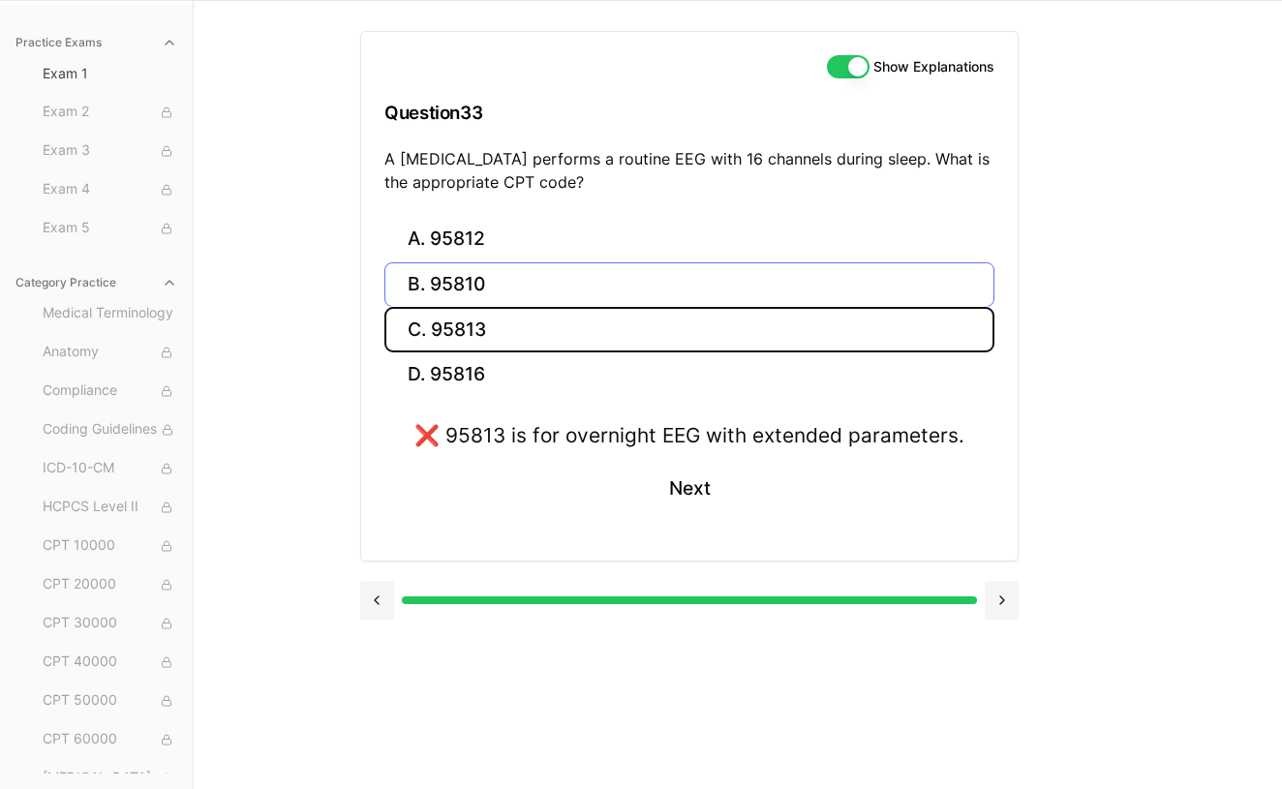
click at [450, 286] on button "B. 95810" at bounding box center [689, 285] width 610 height 46
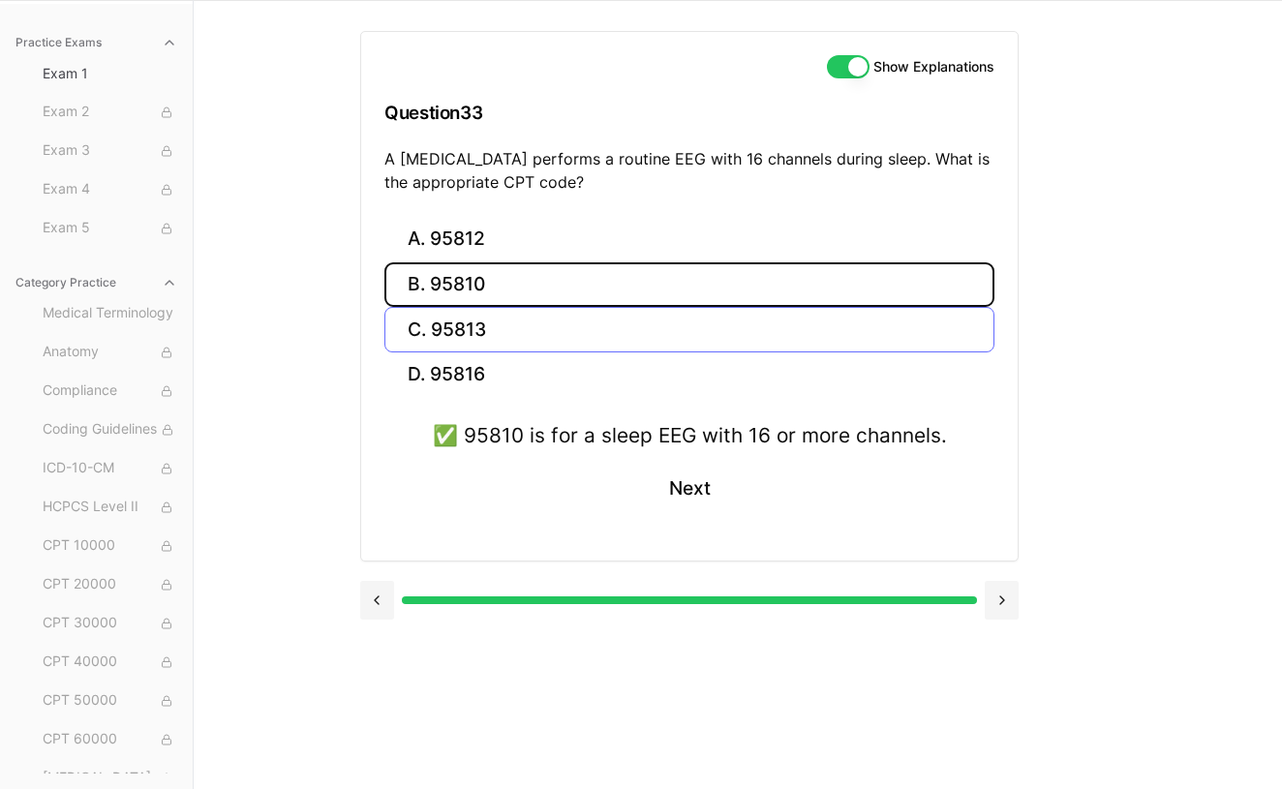
click at [483, 315] on button "C. 95813" at bounding box center [689, 330] width 610 height 46
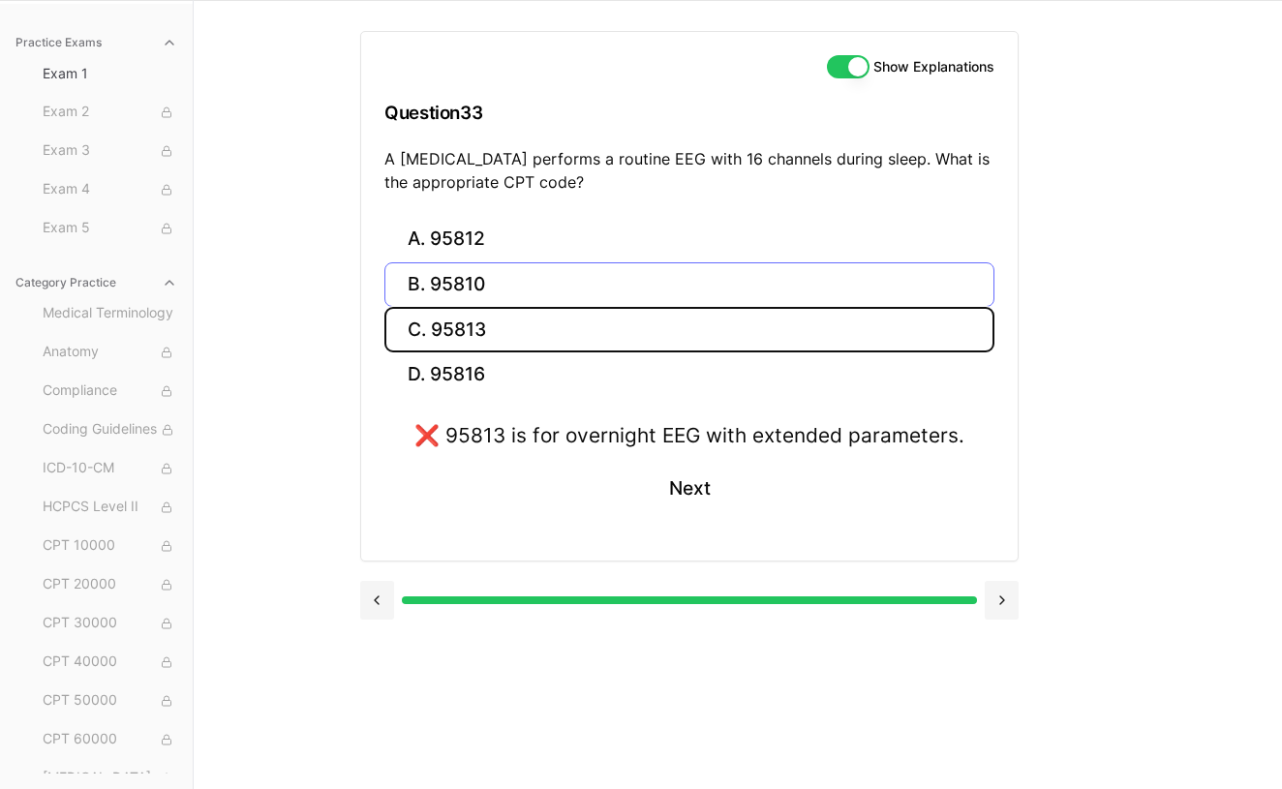
click at [490, 283] on button "B. 95810" at bounding box center [689, 285] width 610 height 46
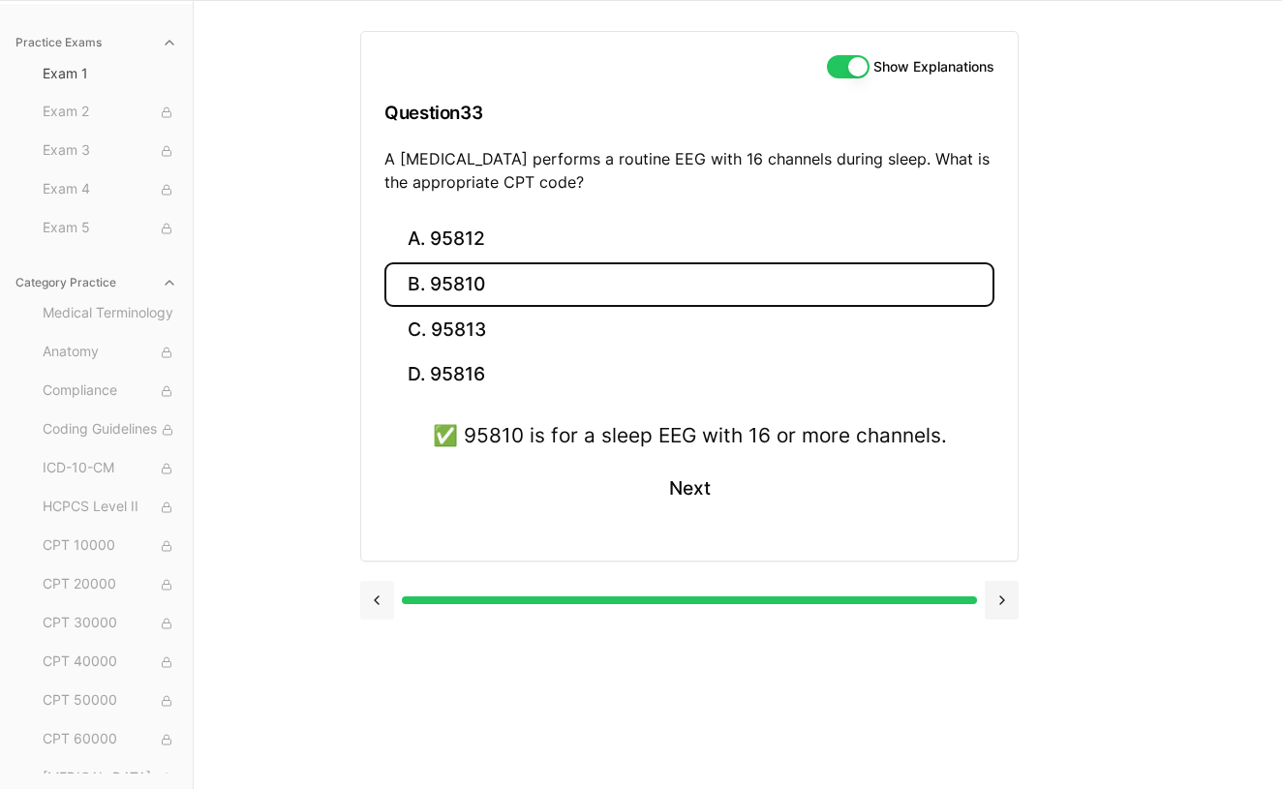
click at [372, 601] on button at bounding box center [377, 600] width 34 height 39
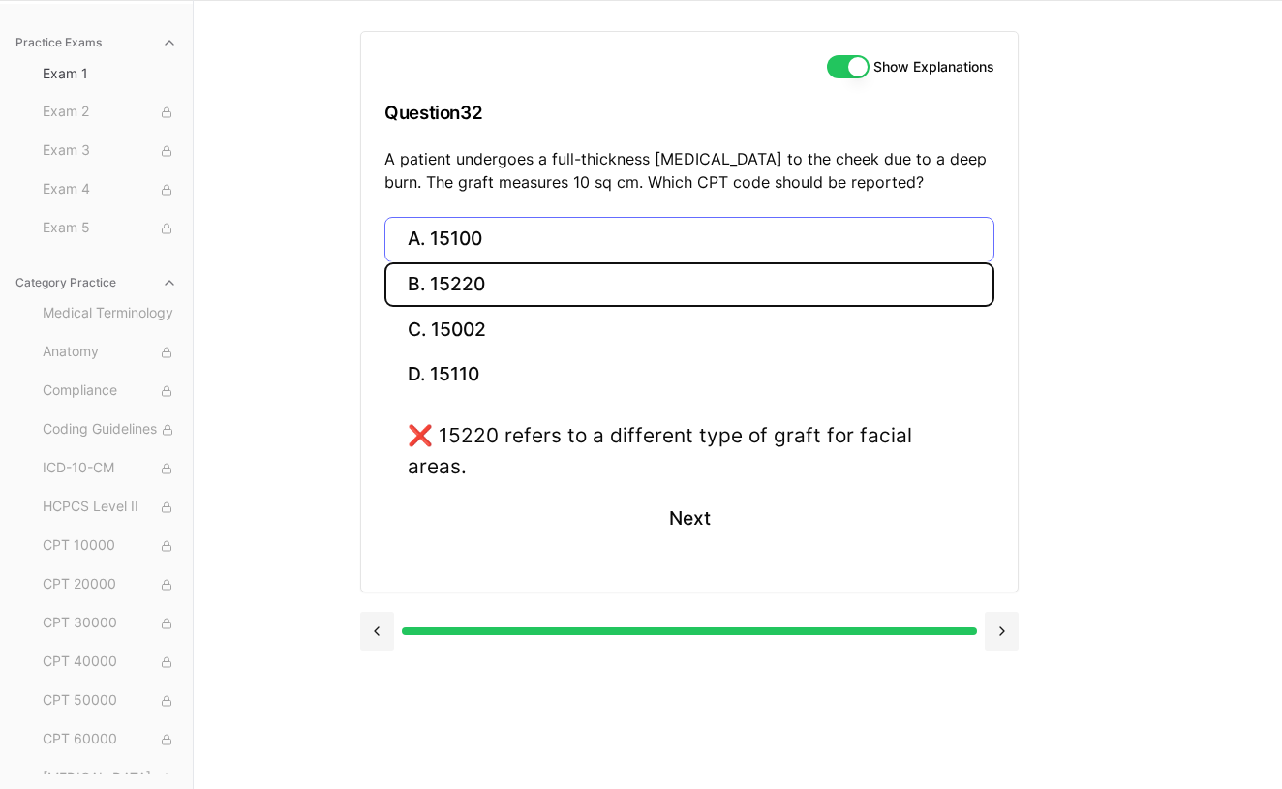
click at [513, 238] on button "A. 15100" at bounding box center [689, 240] width 610 height 46
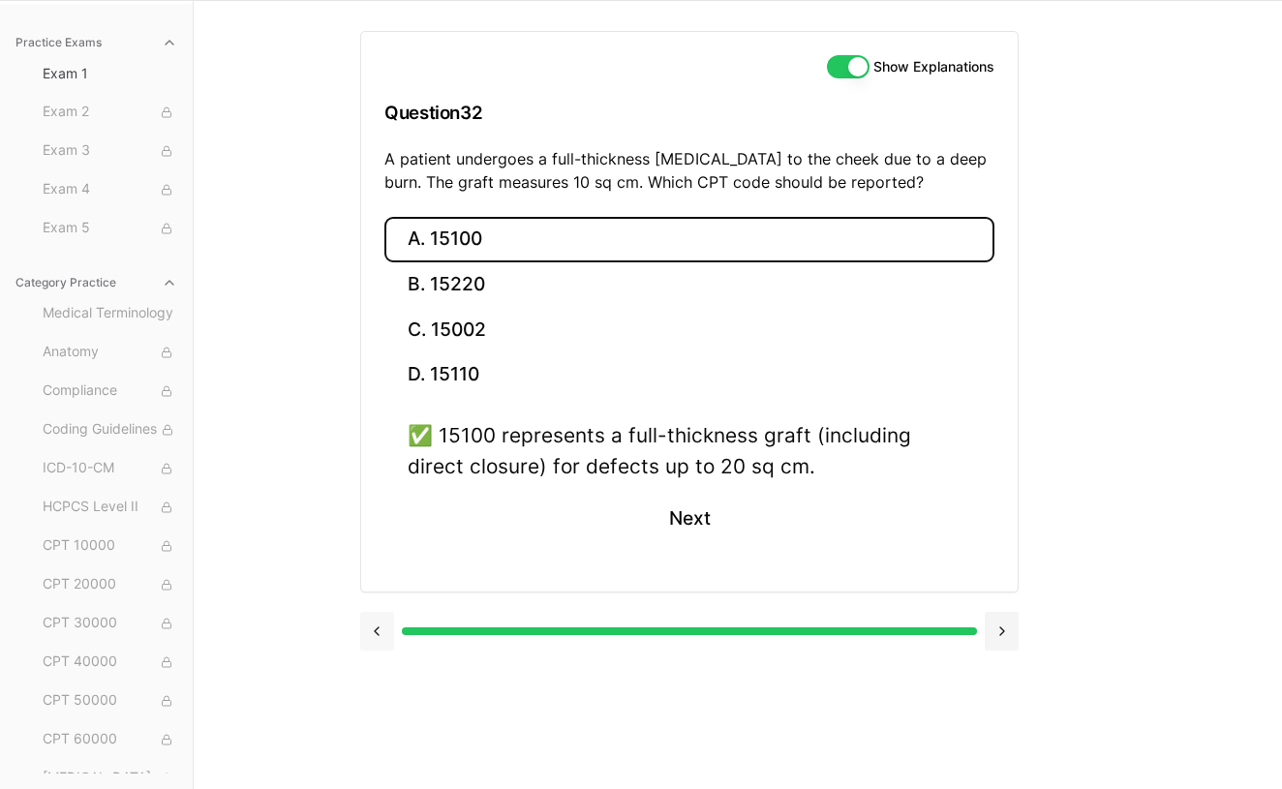
click at [381, 627] on button at bounding box center [377, 631] width 34 height 39
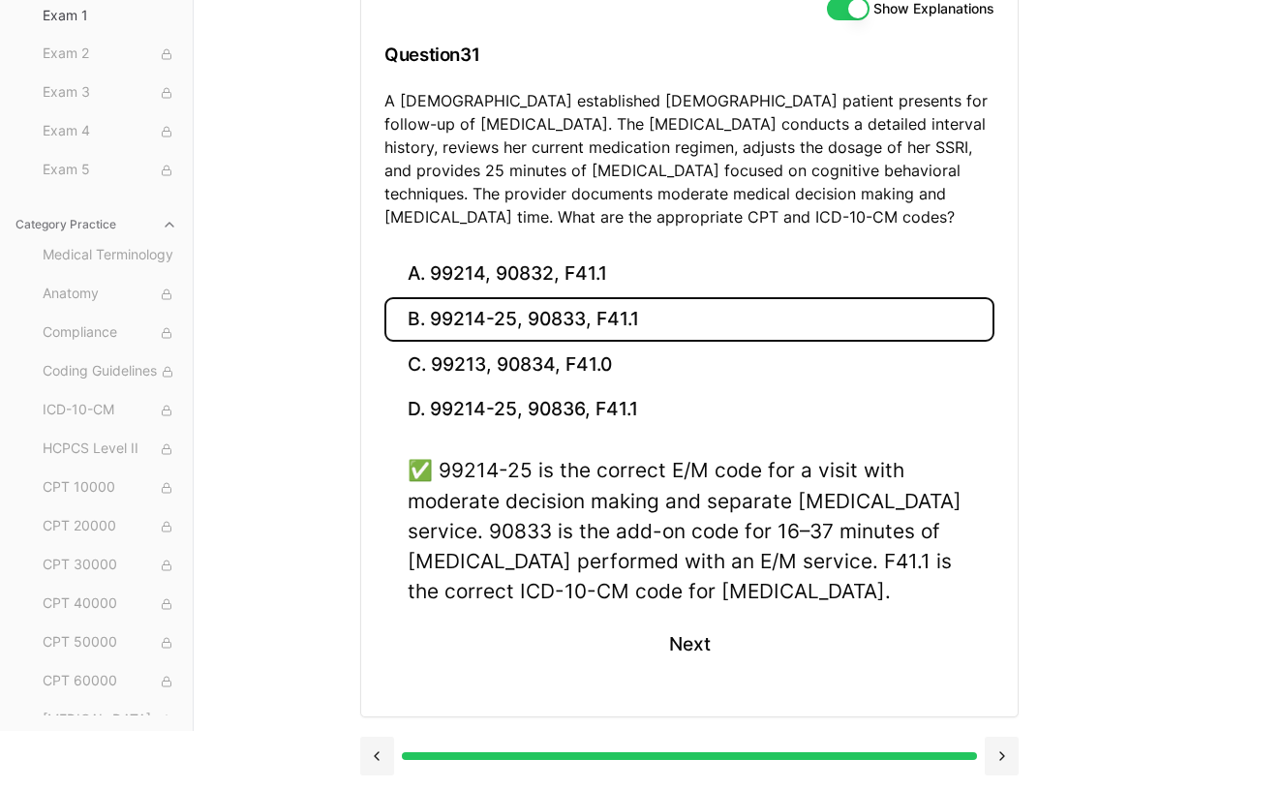
scroll to position [188, 0]
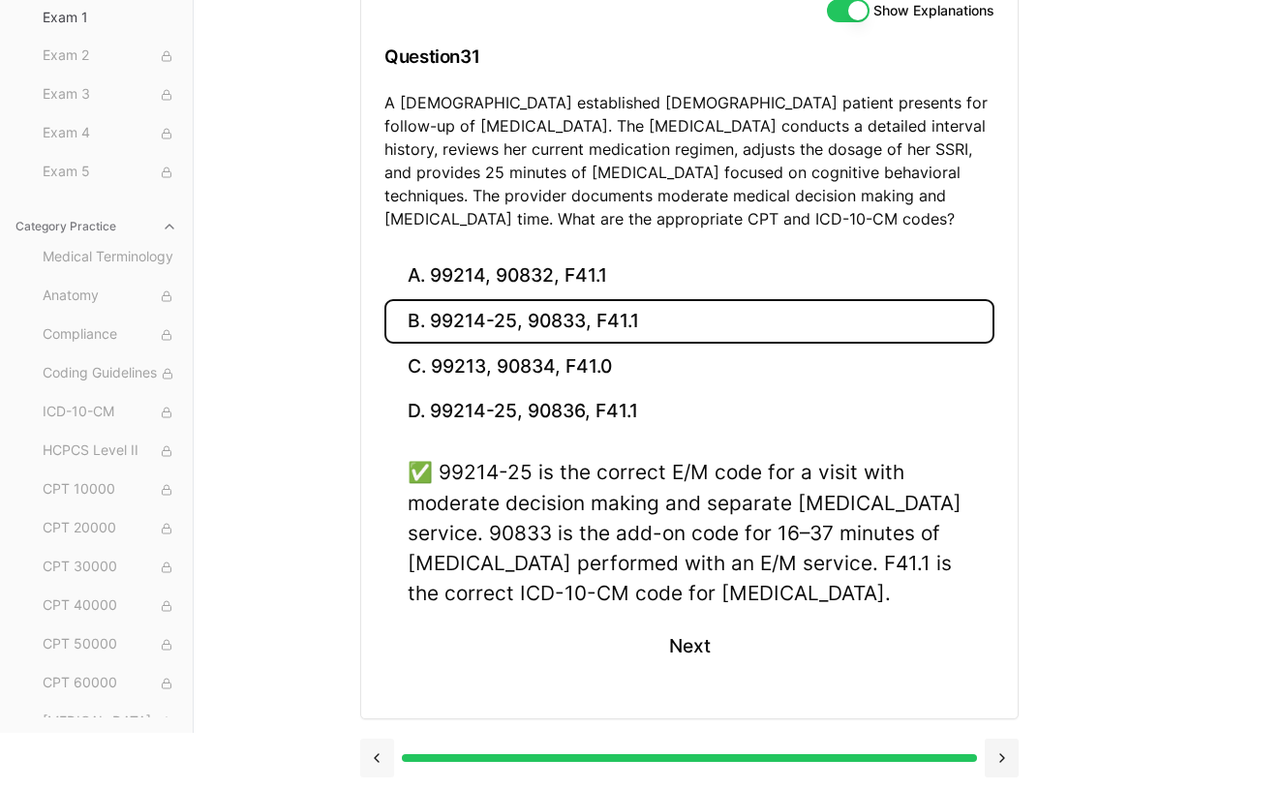
click at [377, 754] on button at bounding box center [377, 758] width 34 height 39
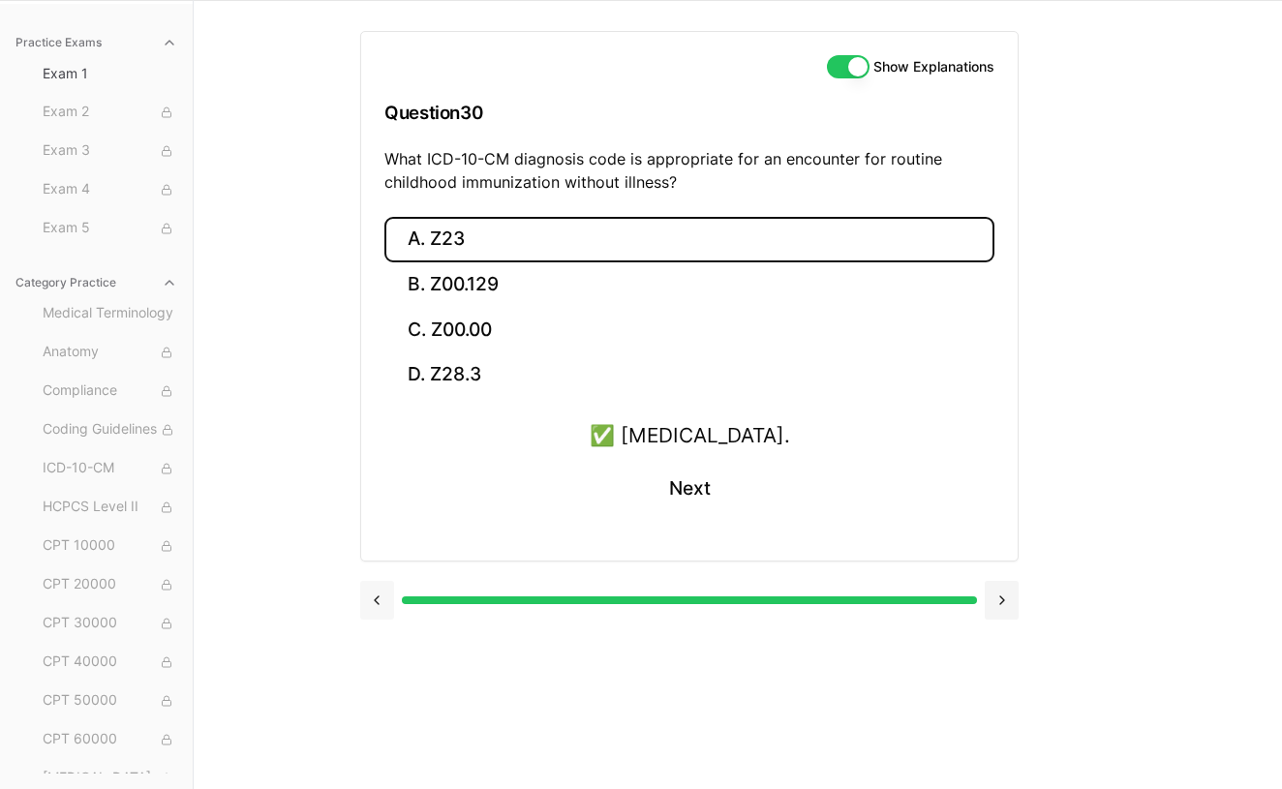
click at [374, 601] on button at bounding box center [377, 600] width 34 height 39
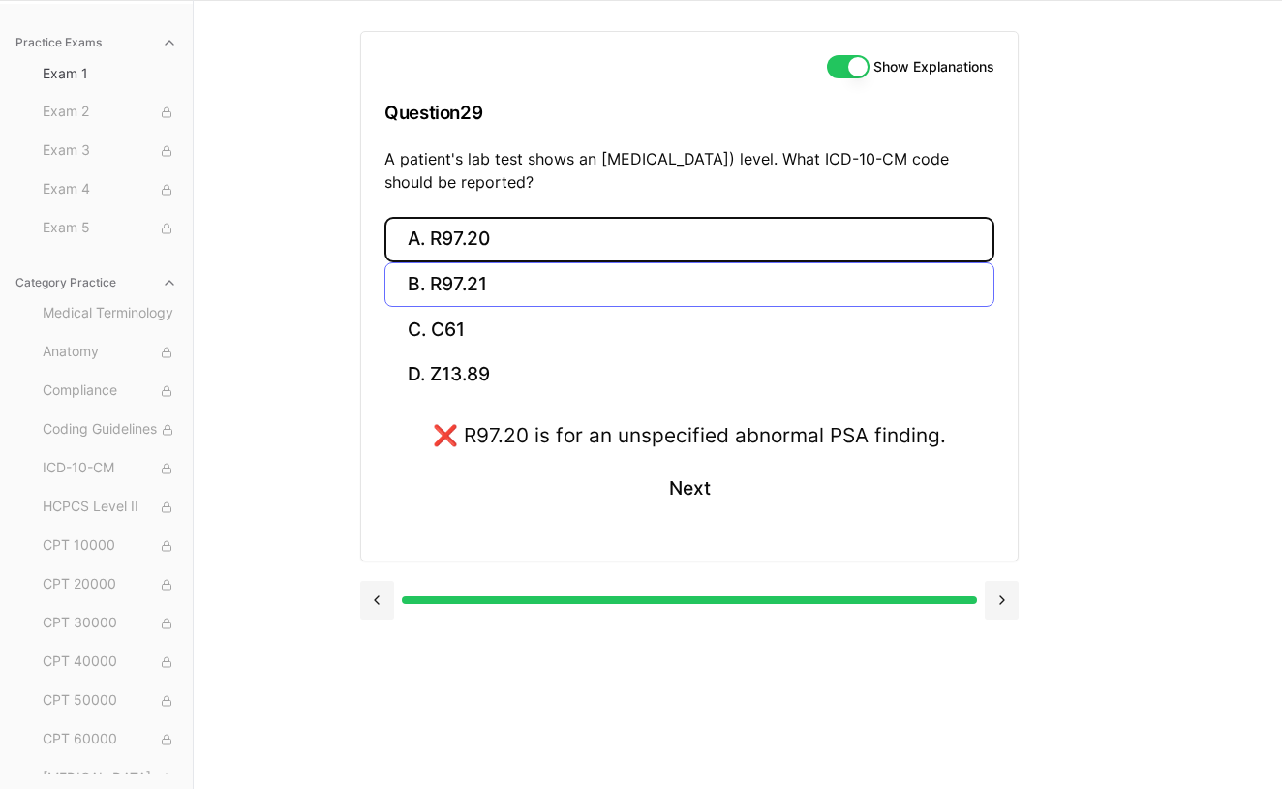
click at [500, 276] on button "B. R97.21" at bounding box center [689, 285] width 610 height 46
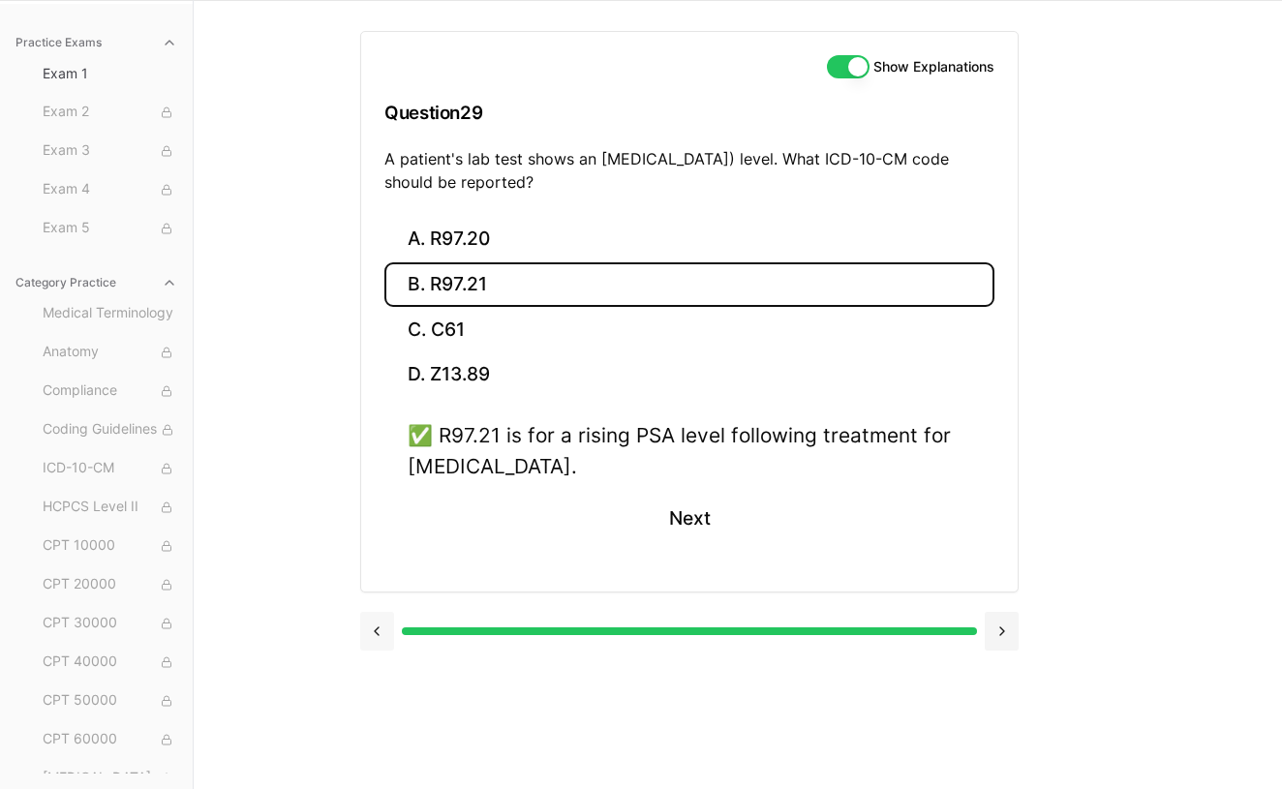
click at [382, 633] on button at bounding box center [377, 631] width 34 height 39
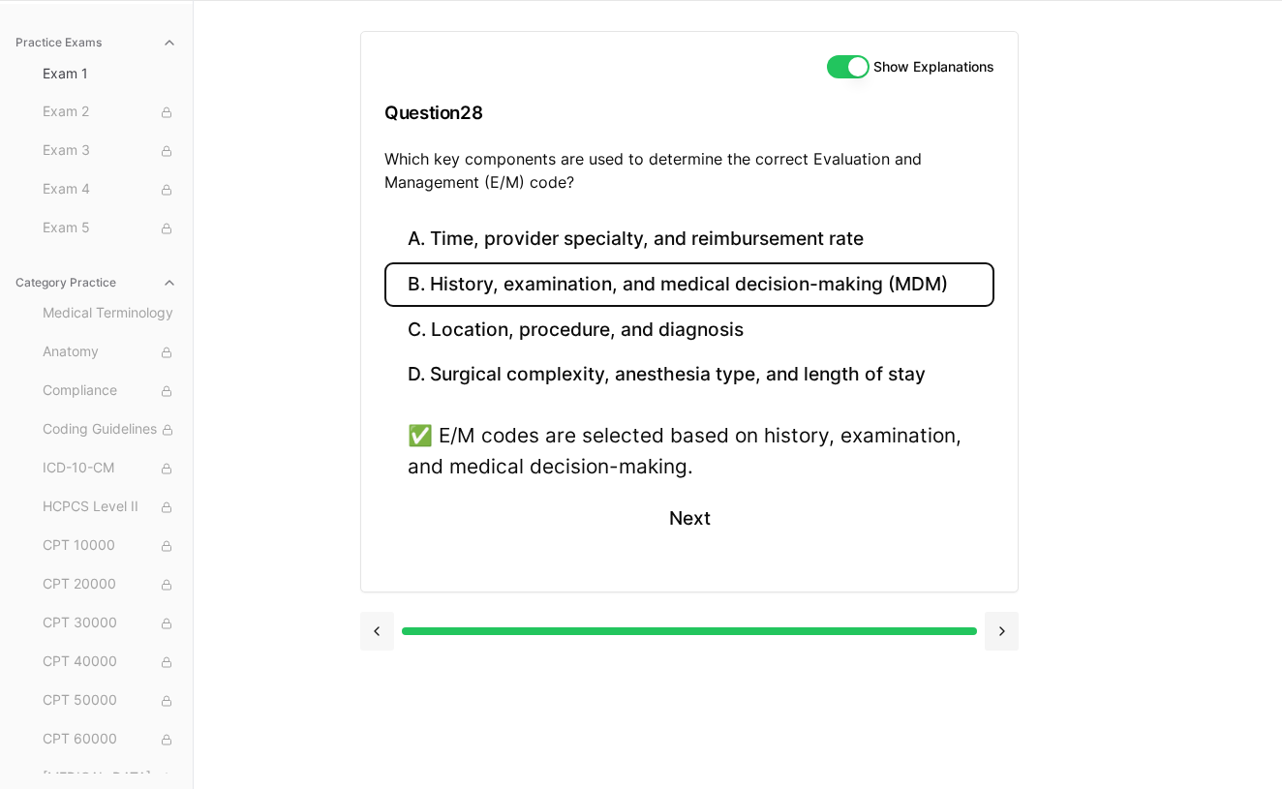
click at [382, 633] on button at bounding box center [377, 631] width 34 height 39
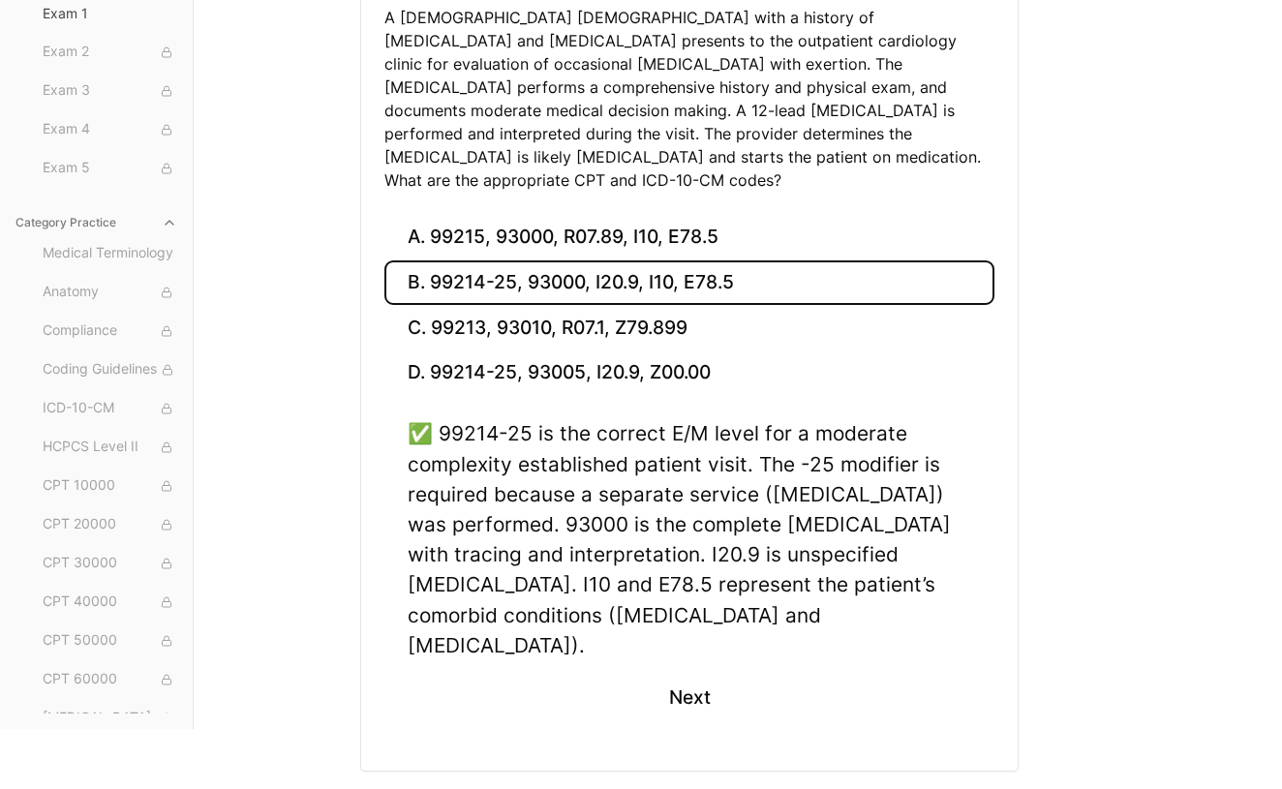
scroll to position [271, 0]
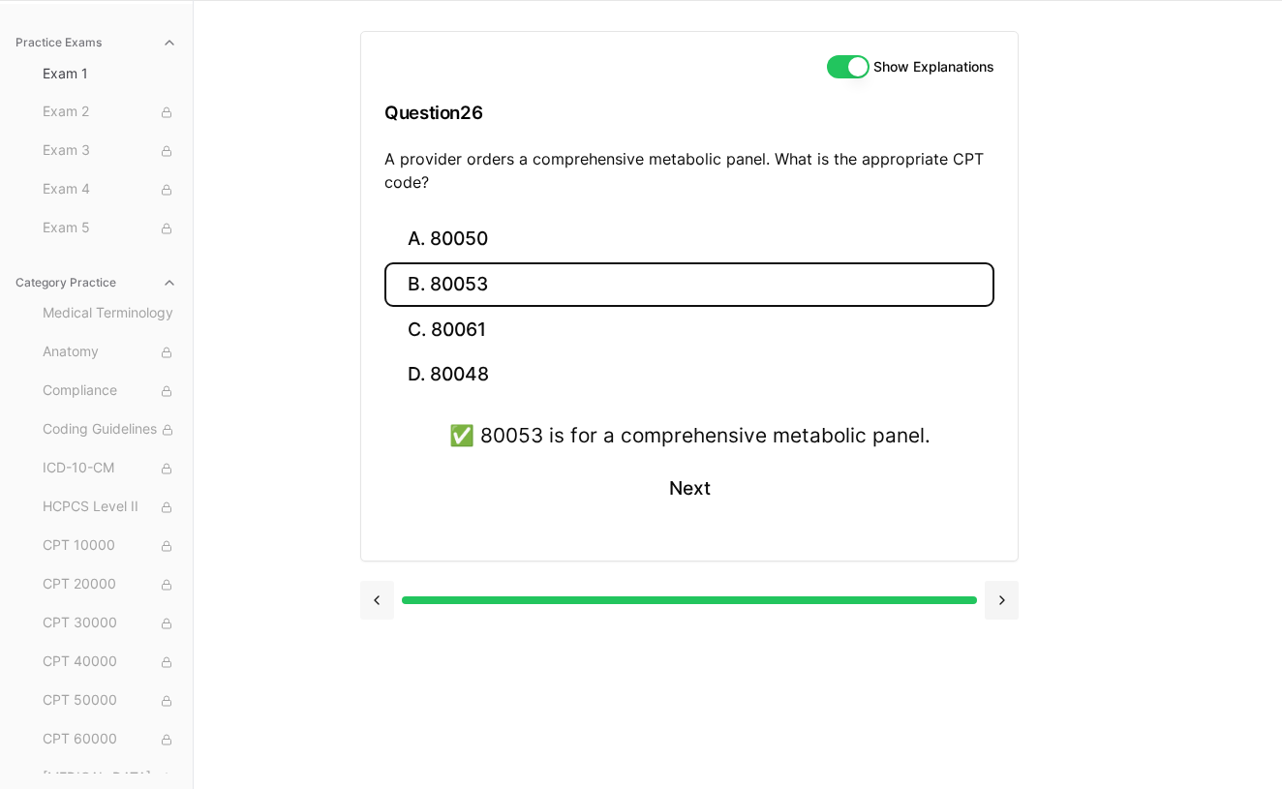
click at [374, 602] on button at bounding box center [377, 600] width 34 height 39
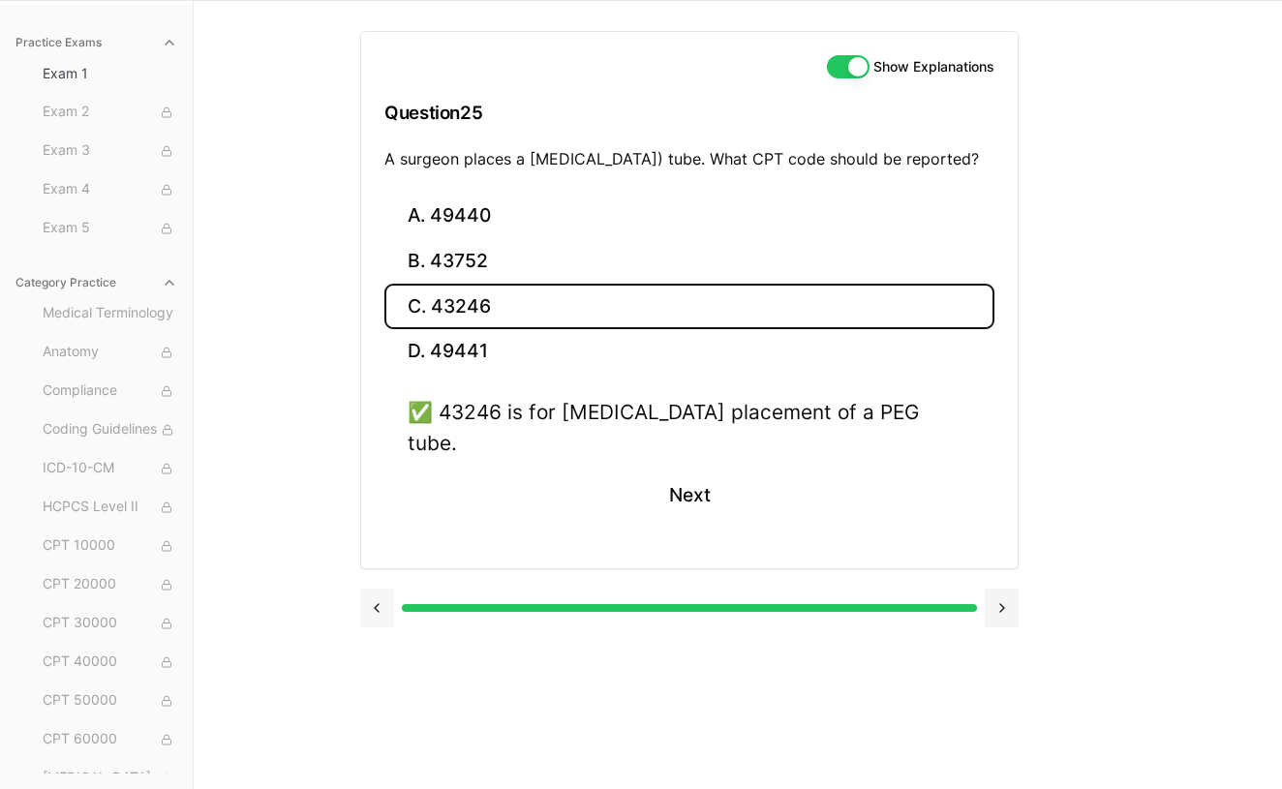
click at [374, 602] on button at bounding box center [377, 608] width 34 height 39
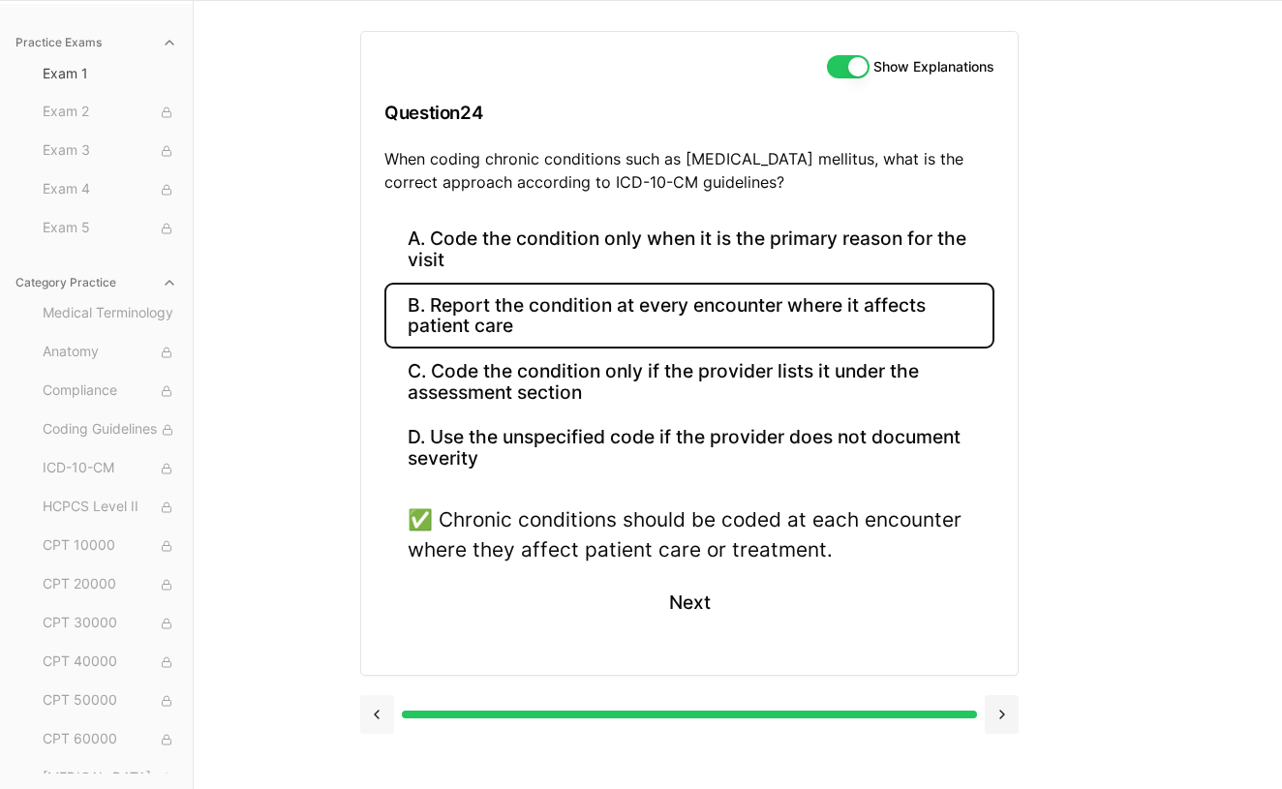
click at [379, 698] on button at bounding box center [377, 714] width 34 height 39
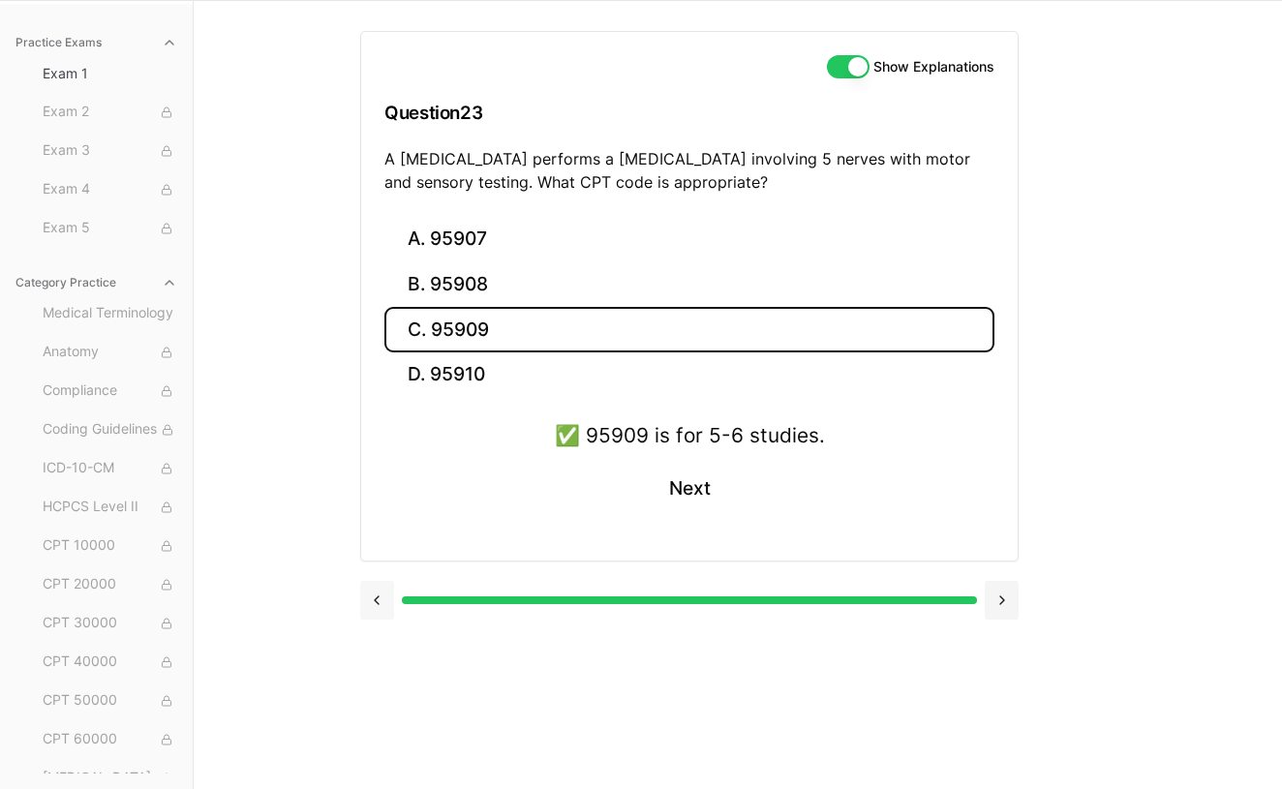
click at [379, 592] on button at bounding box center [377, 600] width 34 height 39
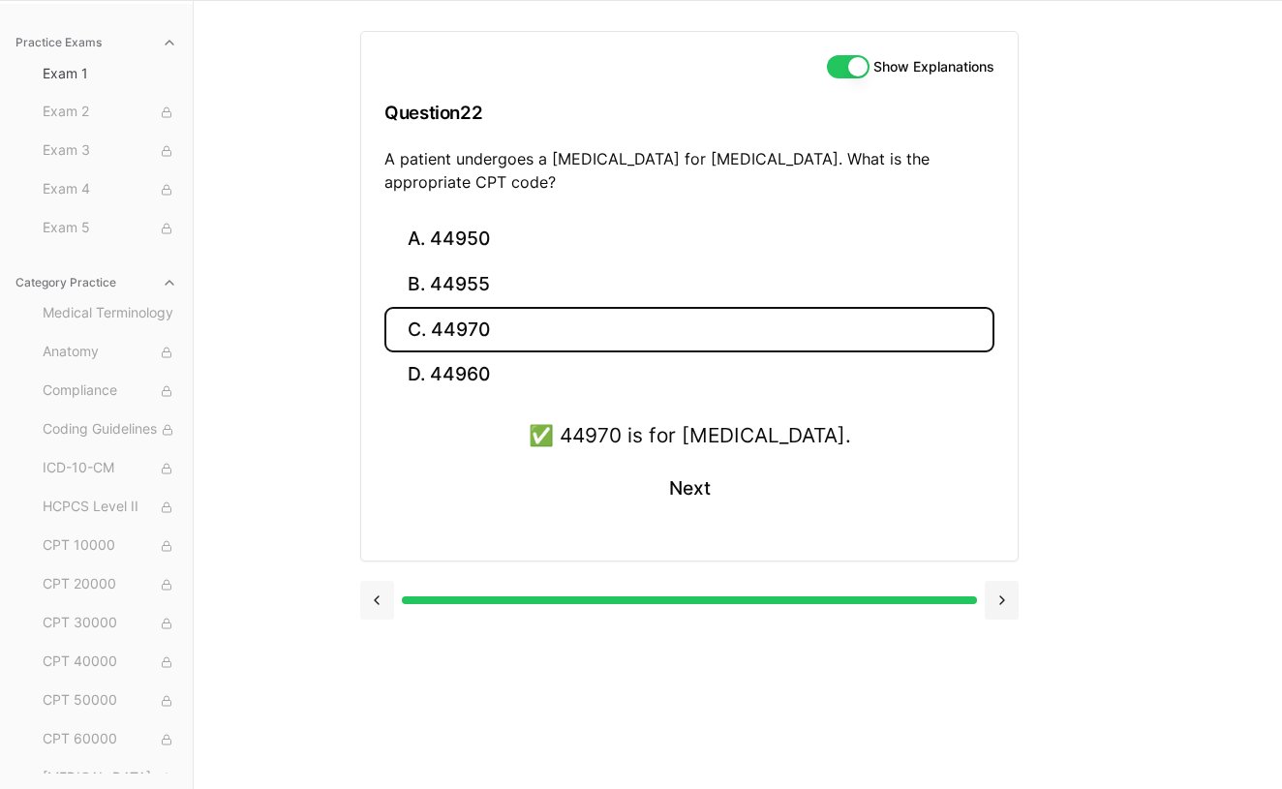
click at [379, 592] on button at bounding box center [377, 600] width 34 height 39
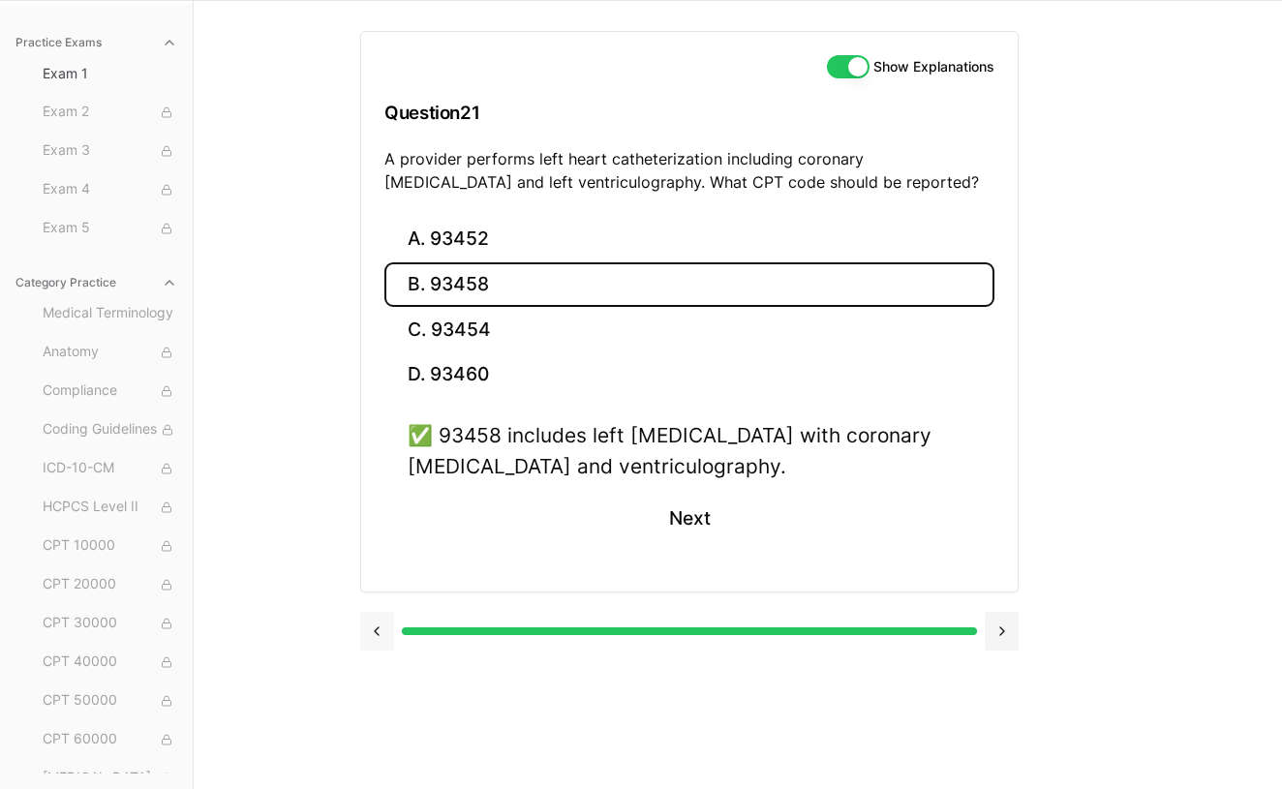
click at [376, 627] on button at bounding box center [377, 631] width 34 height 39
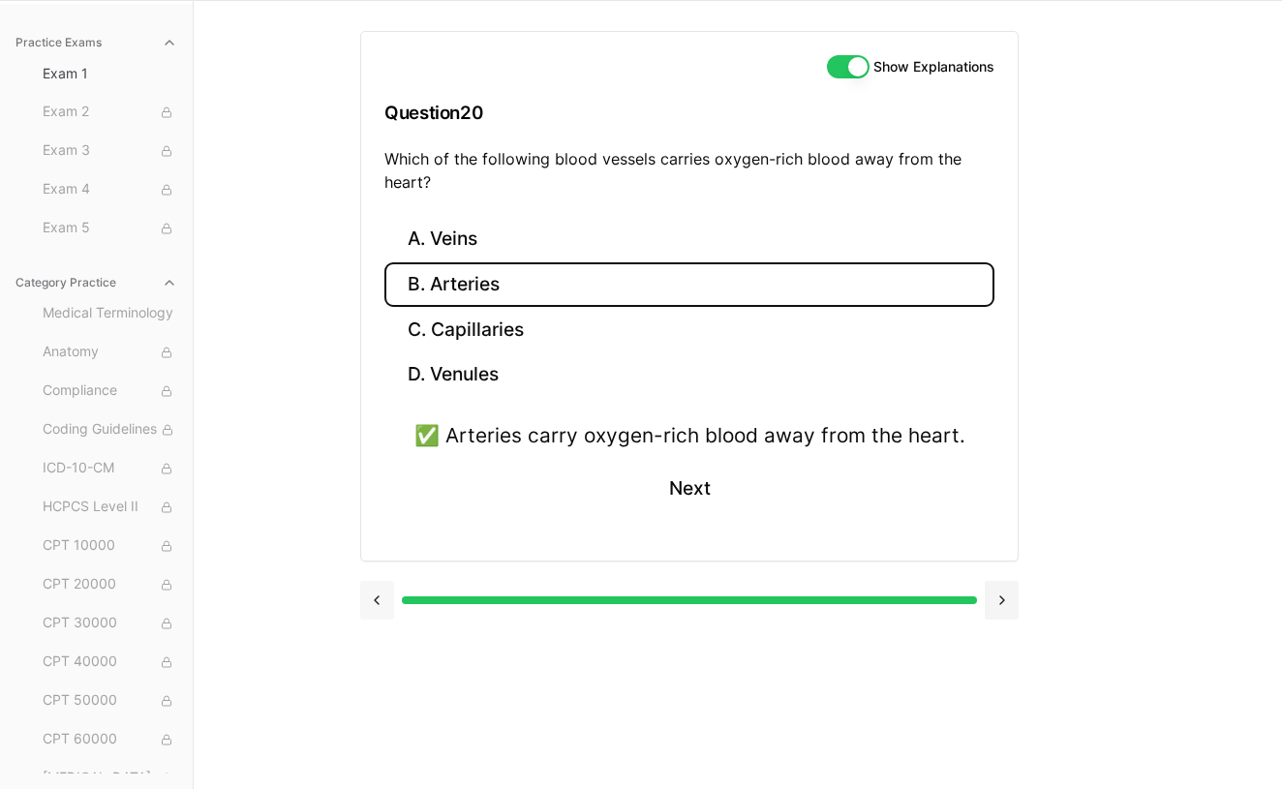
click at [374, 603] on button at bounding box center [377, 600] width 34 height 39
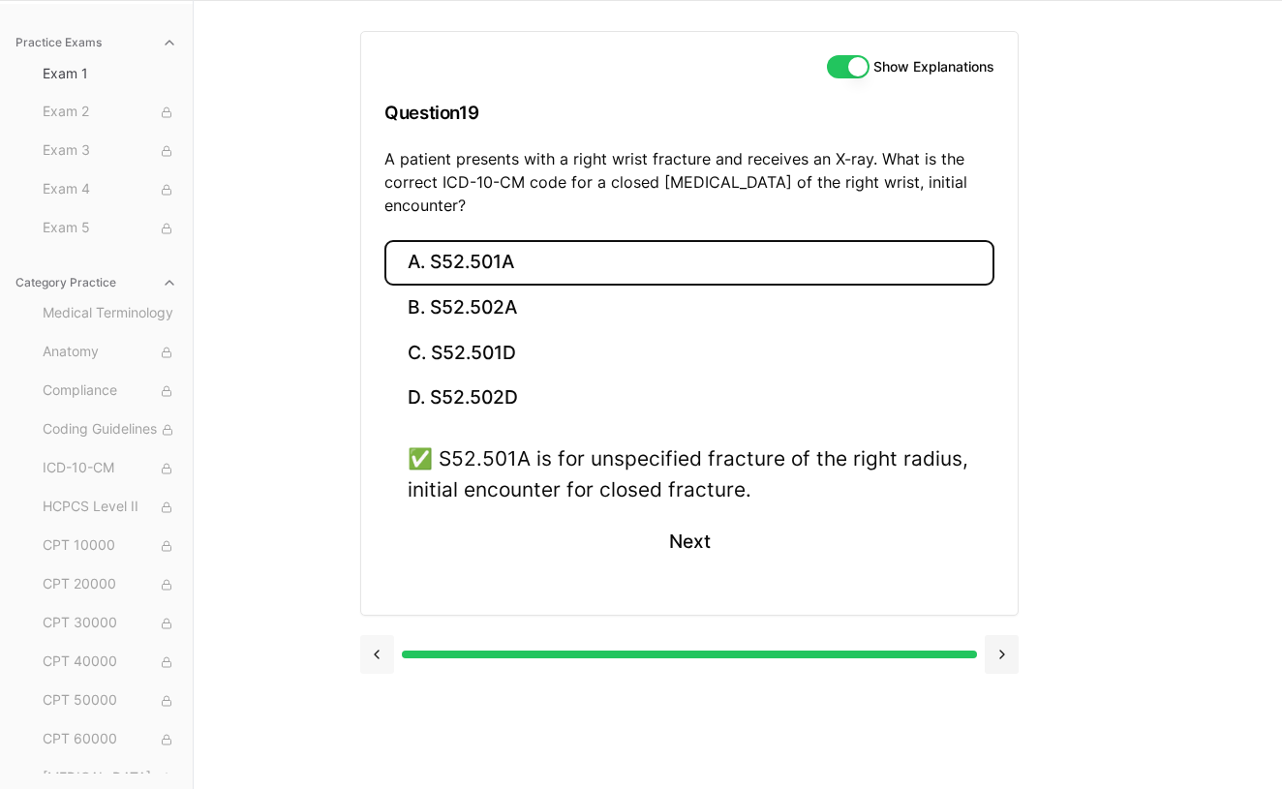
click at [375, 653] on button at bounding box center [377, 654] width 34 height 39
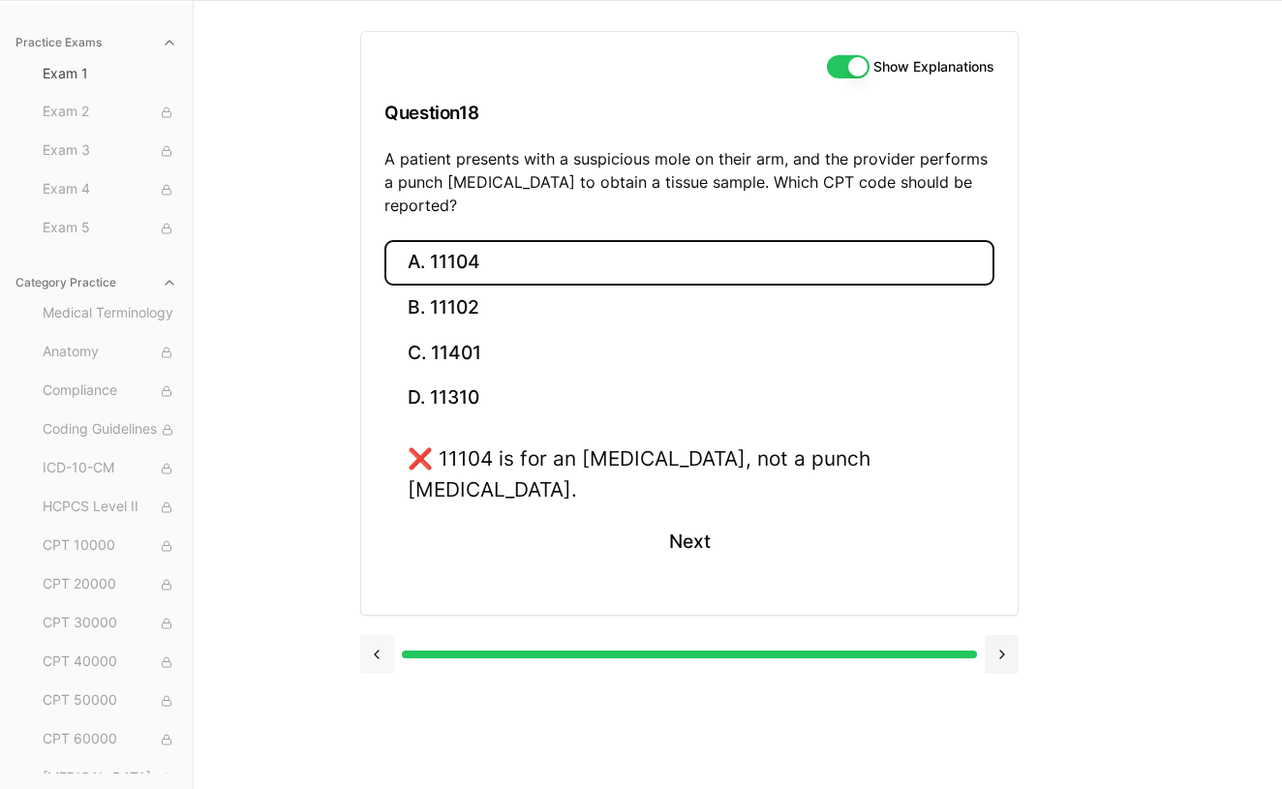
click at [380, 635] on button at bounding box center [377, 654] width 34 height 39
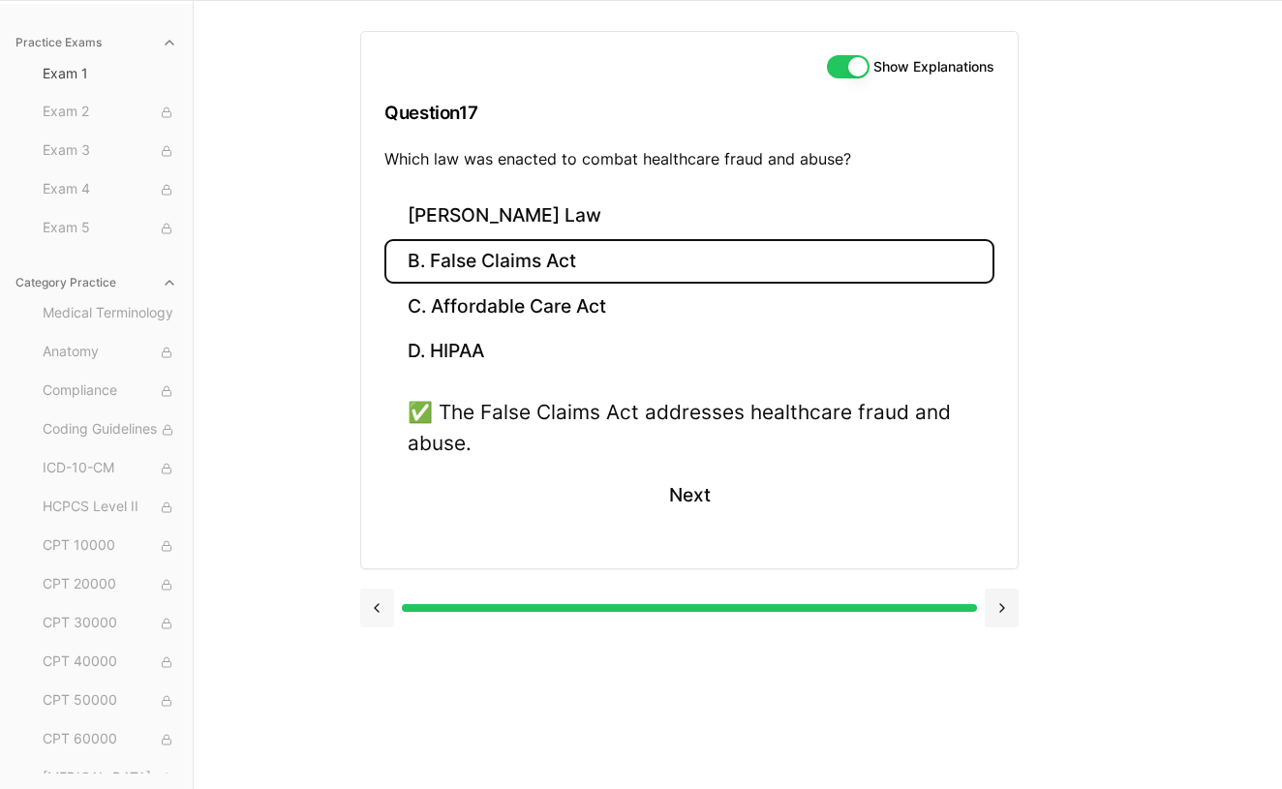
click at [372, 608] on button at bounding box center [377, 608] width 34 height 39
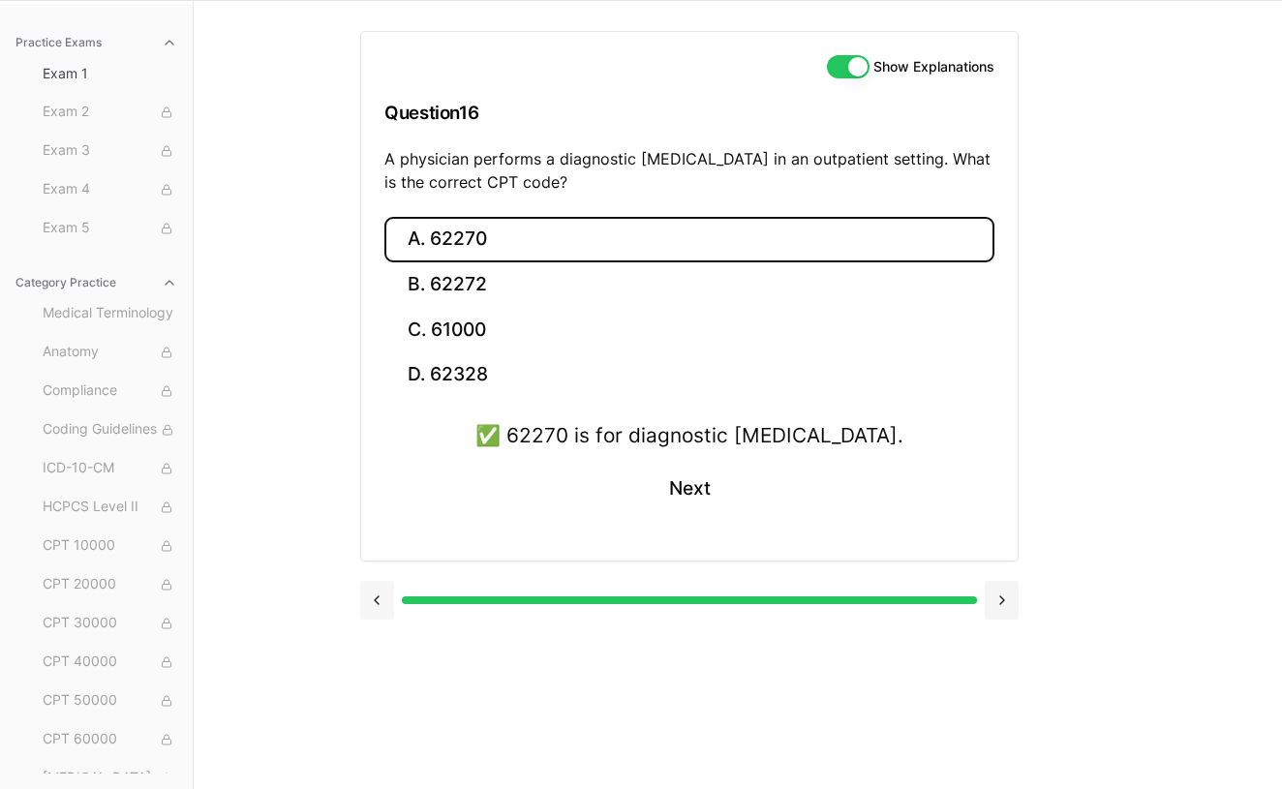
click at [378, 604] on button at bounding box center [377, 600] width 34 height 39
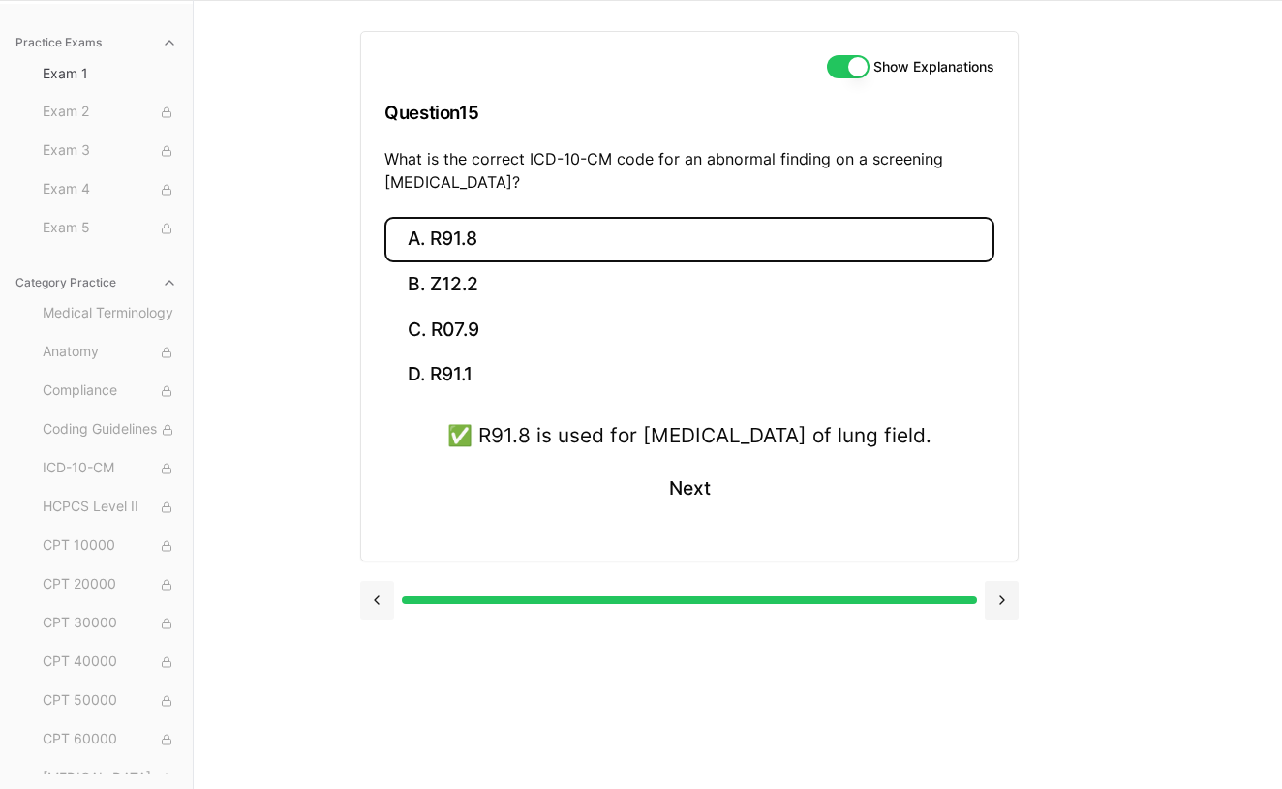
click at [371, 620] on button at bounding box center [377, 600] width 34 height 39
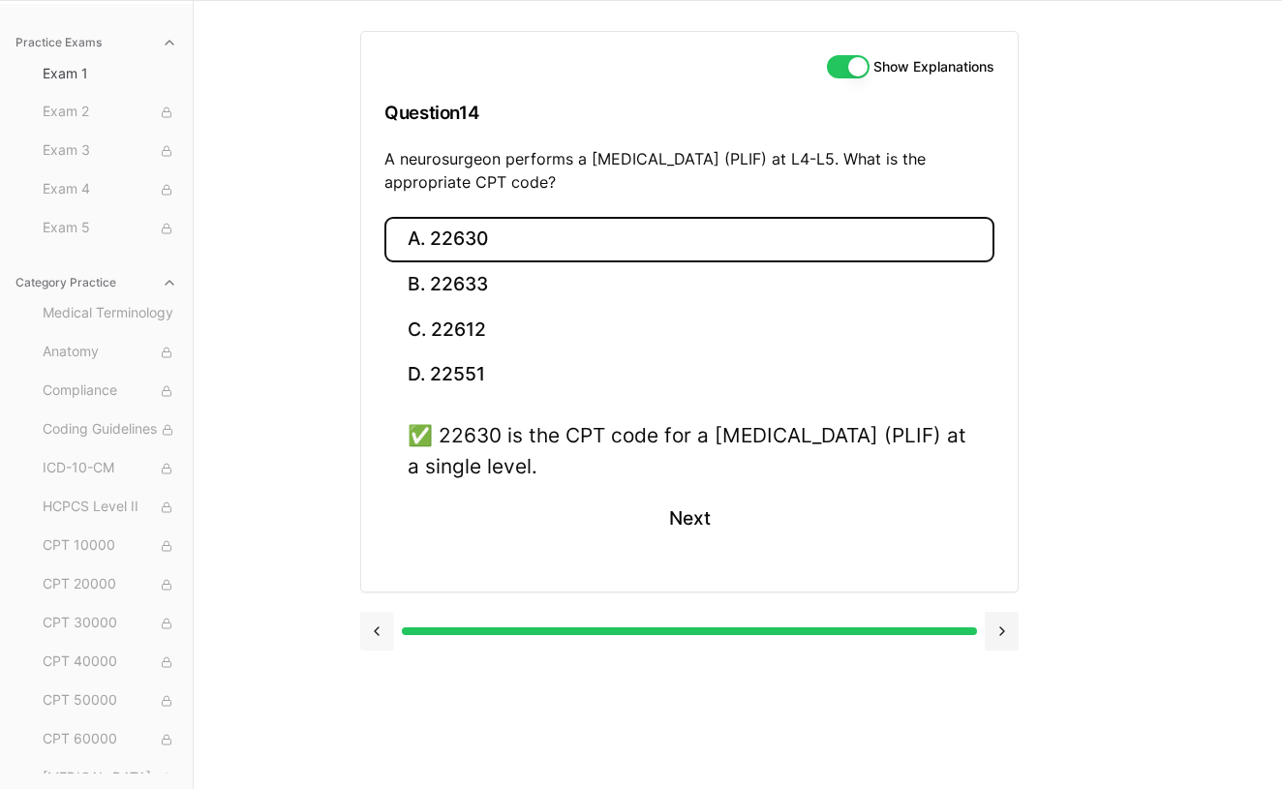
click at [371, 636] on button at bounding box center [377, 631] width 34 height 39
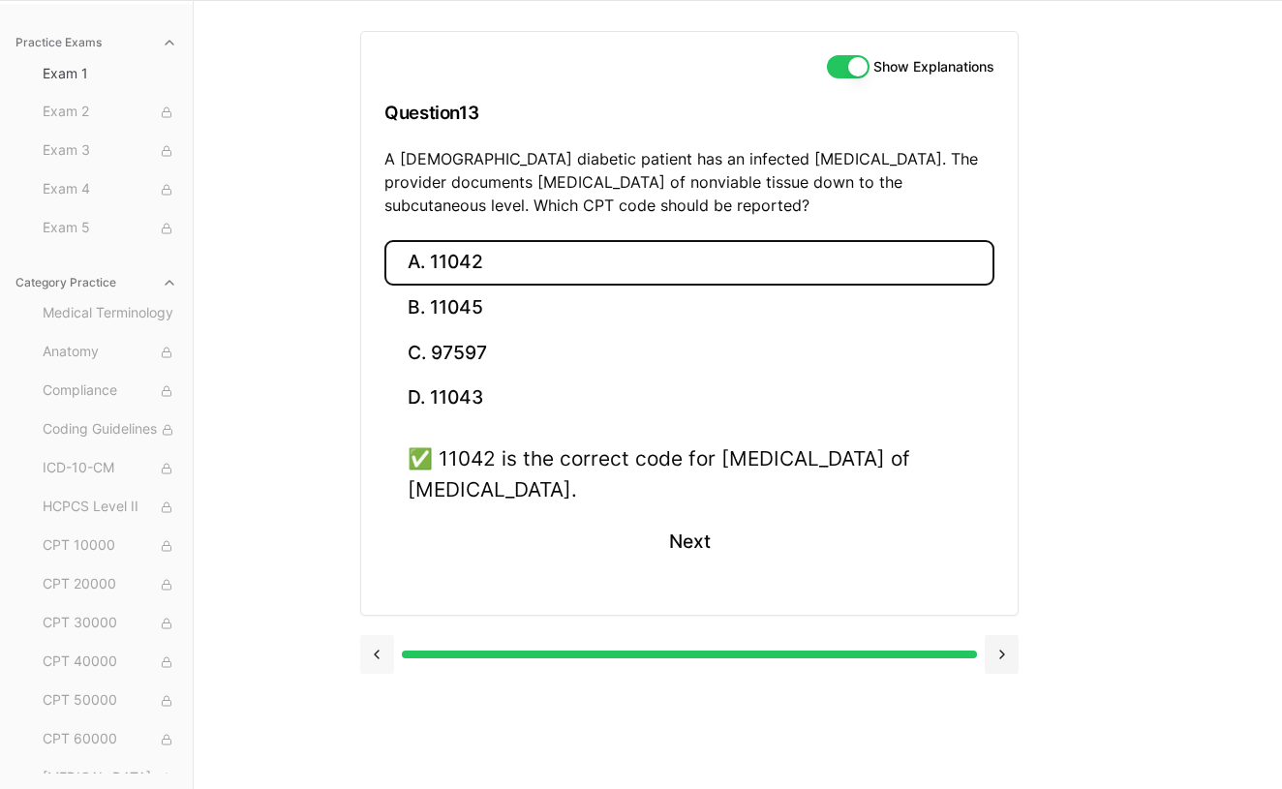
click at [376, 646] on button at bounding box center [377, 654] width 34 height 39
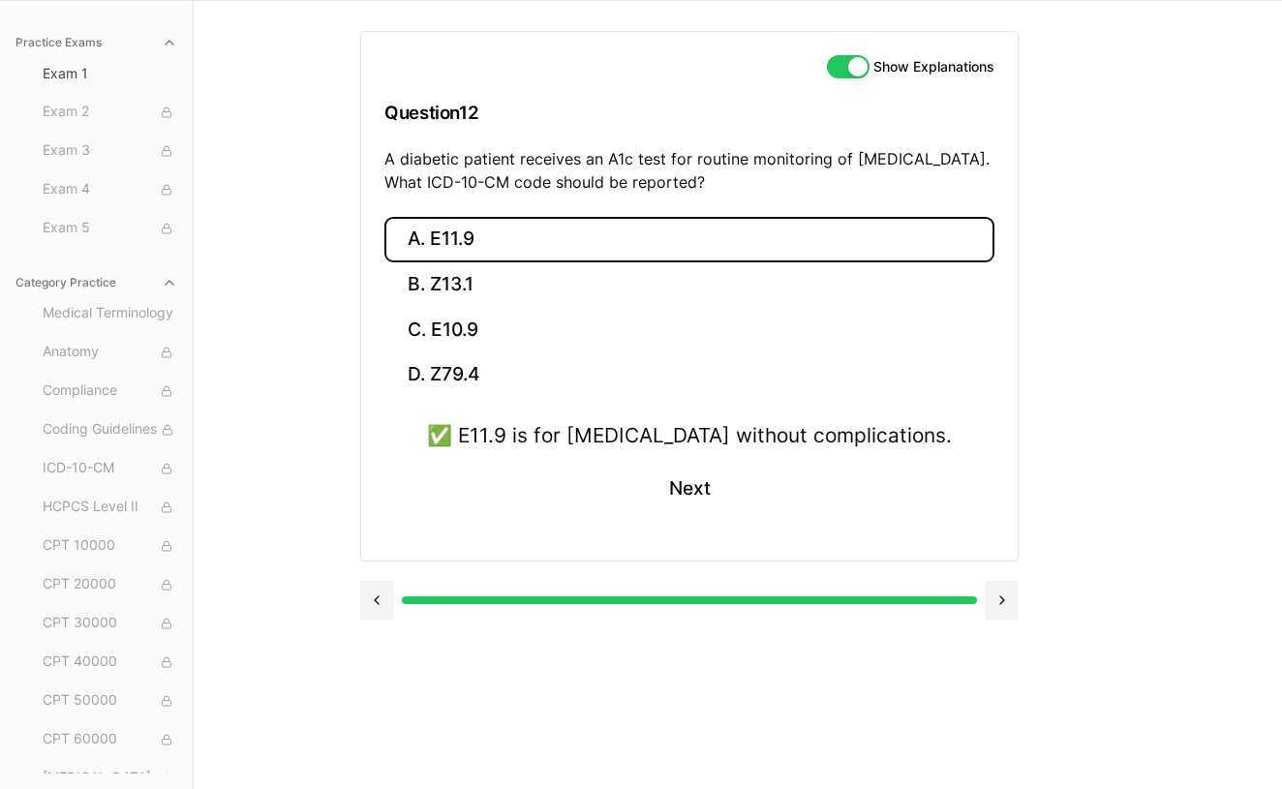
click at [375, 645] on div "Show Explanations Question 12 A diabetic patient receives an A1c test for routi…" at bounding box center [737, 394] width 755 height 789
click at [379, 597] on button at bounding box center [377, 600] width 34 height 39
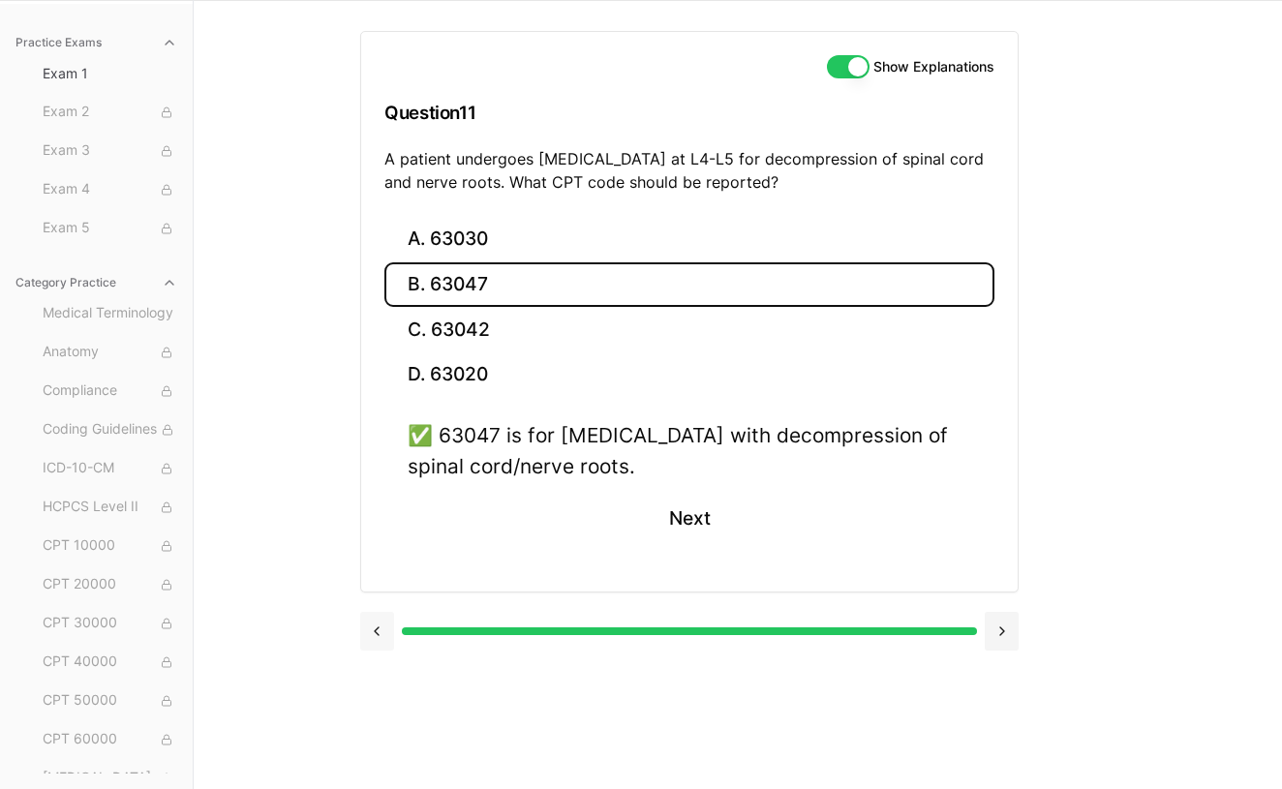
click at [379, 612] on button at bounding box center [377, 631] width 34 height 39
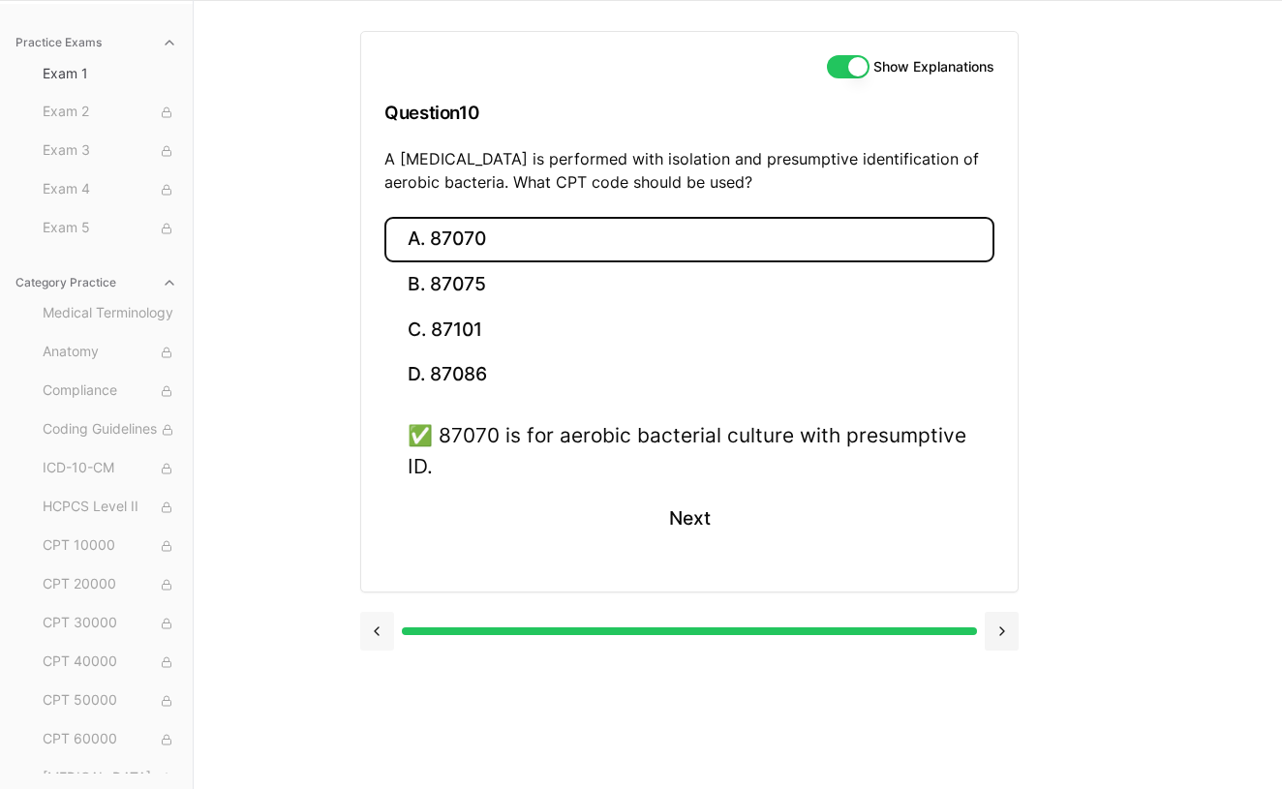
click at [378, 616] on button at bounding box center [377, 631] width 34 height 39
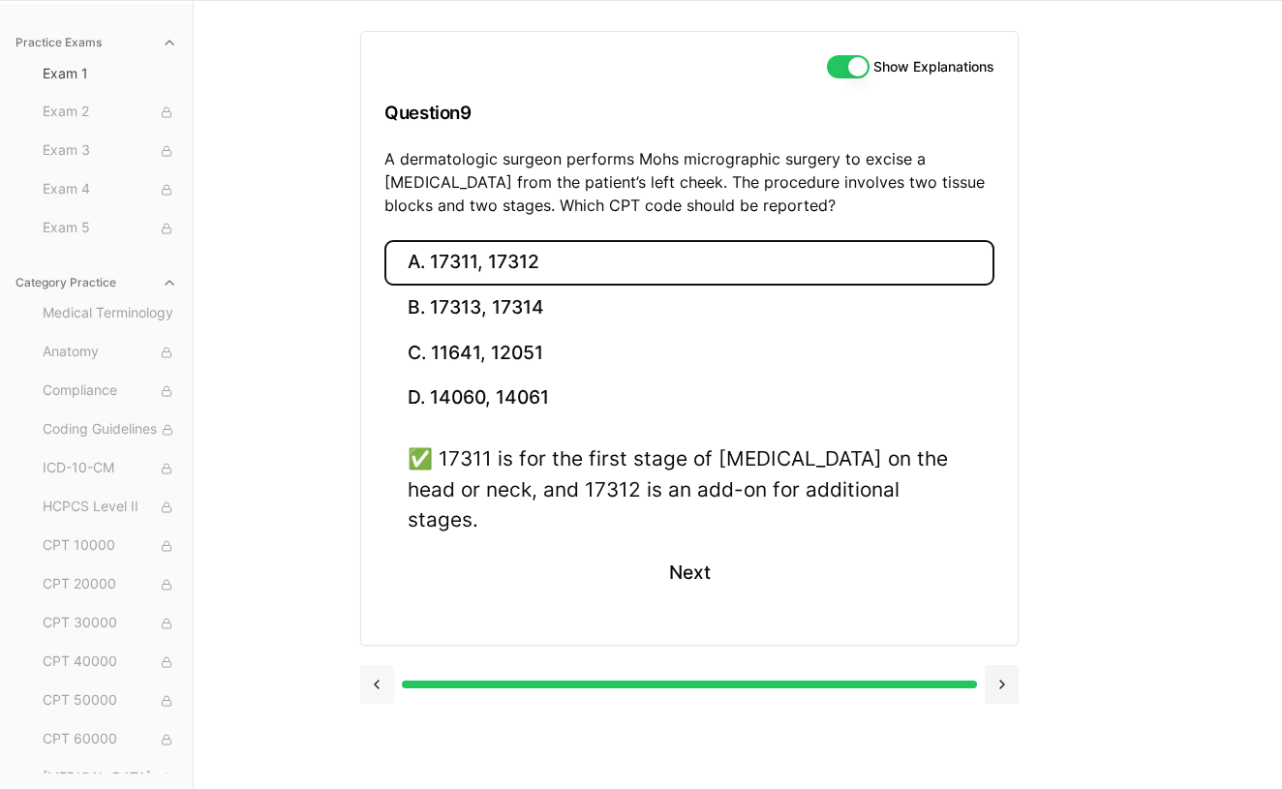
click at [378, 646] on div at bounding box center [689, 683] width 658 height 74
click at [380, 665] on button at bounding box center [377, 684] width 34 height 39
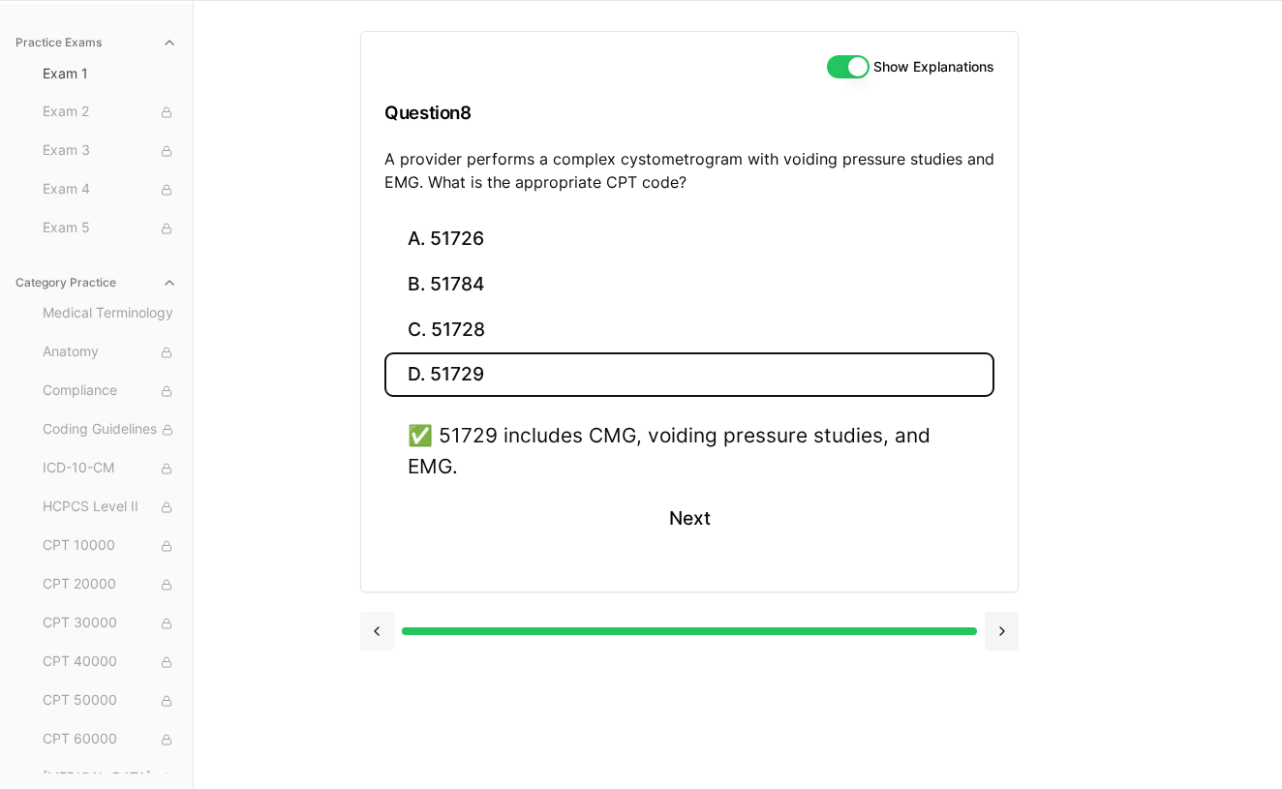
click at [380, 642] on button at bounding box center [377, 631] width 34 height 39
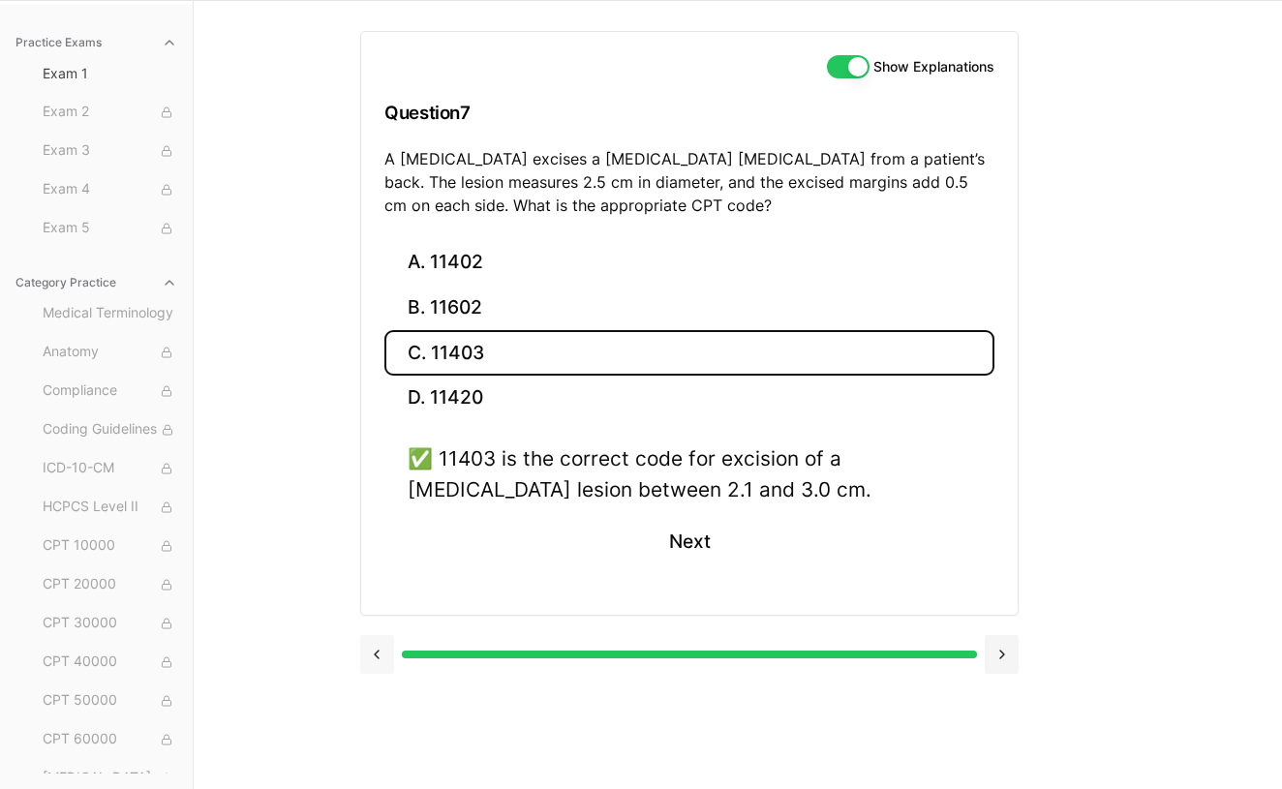
click at [380, 642] on button at bounding box center [377, 654] width 34 height 39
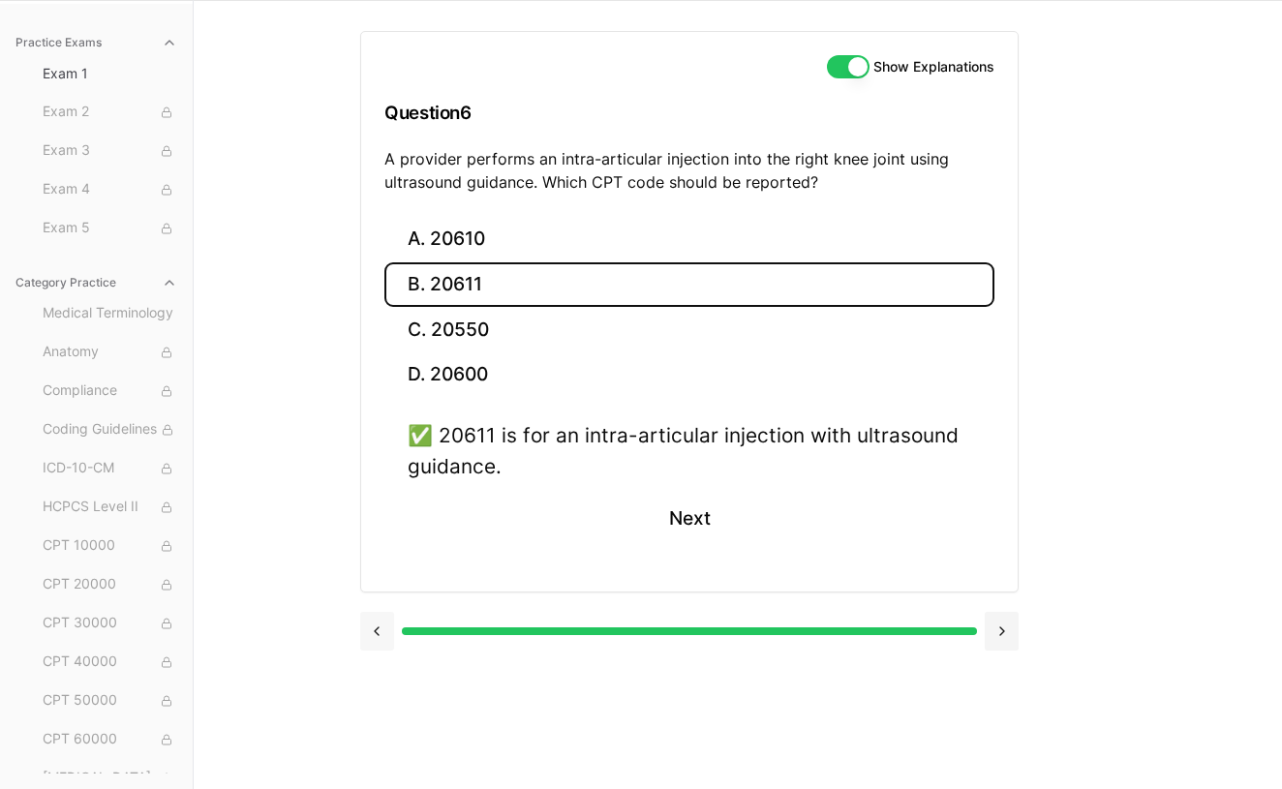
click at [380, 642] on button at bounding box center [377, 631] width 34 height 39
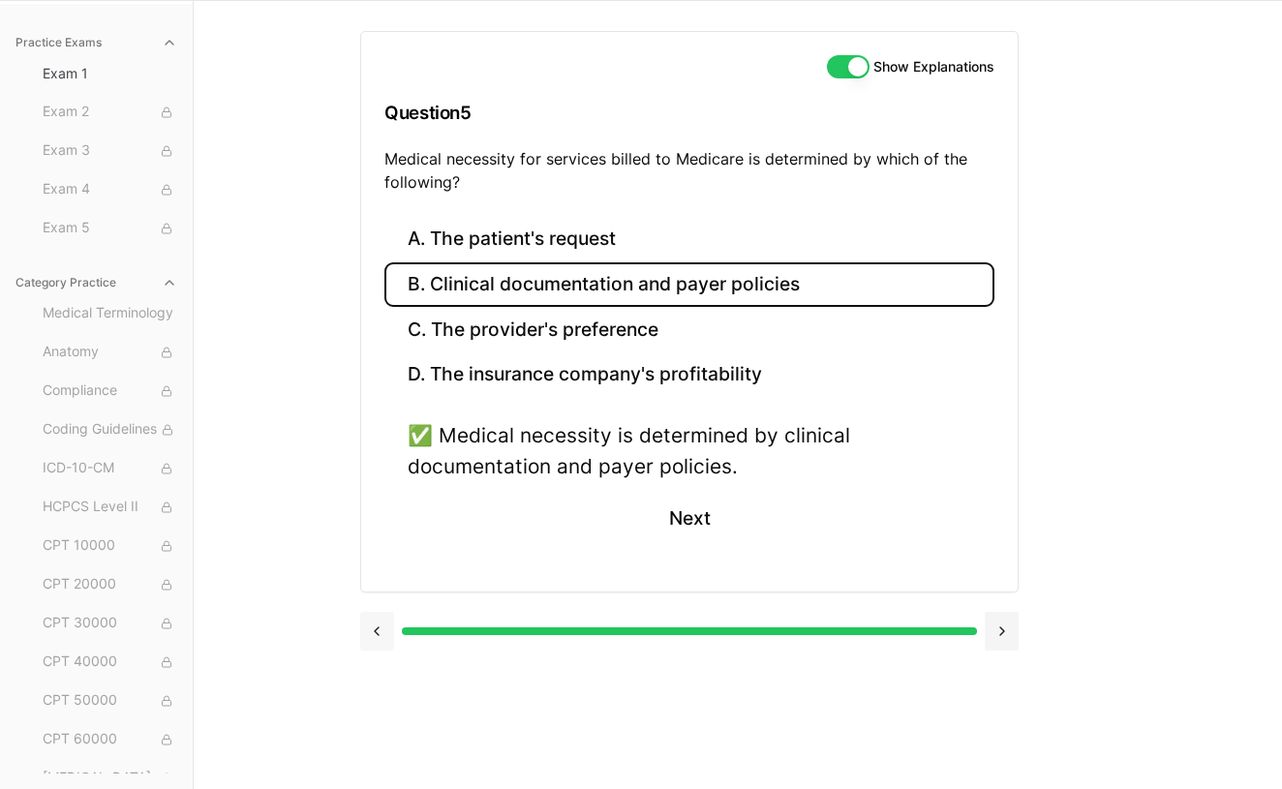
click at [380, 642] on button at bounding box center [377, 631] width 34 height 39
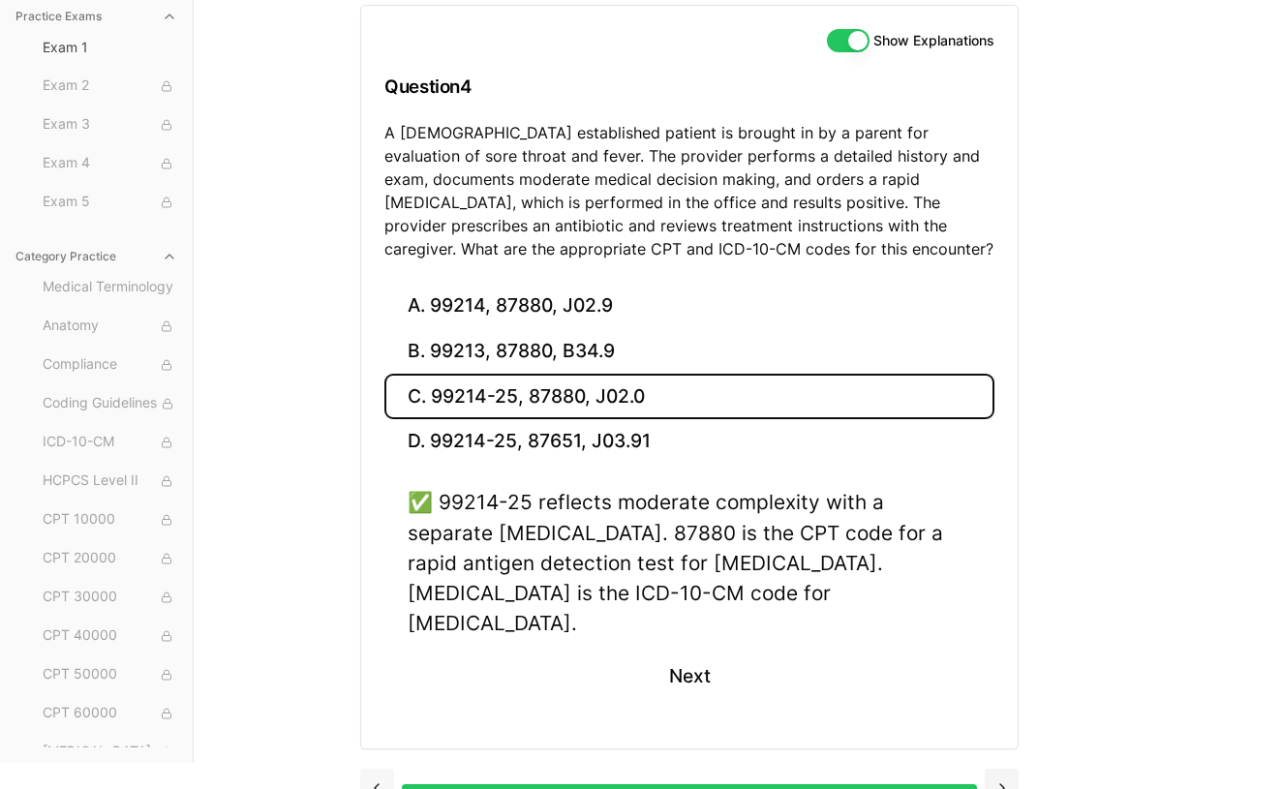
click at [376, 769] on button at bounding box center [377, 788] width 34 height 39
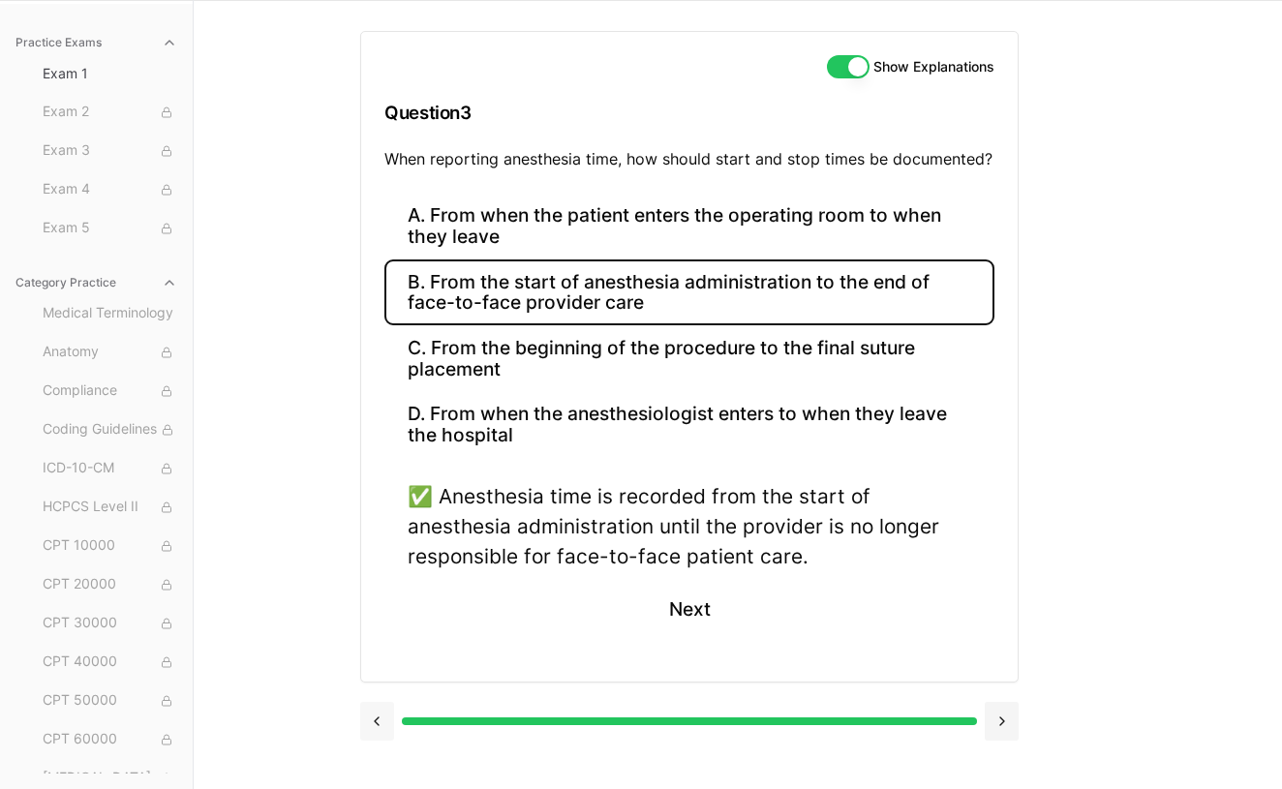
click at [377, 716] on button at bounding box center [377, 721] width 34 height 39
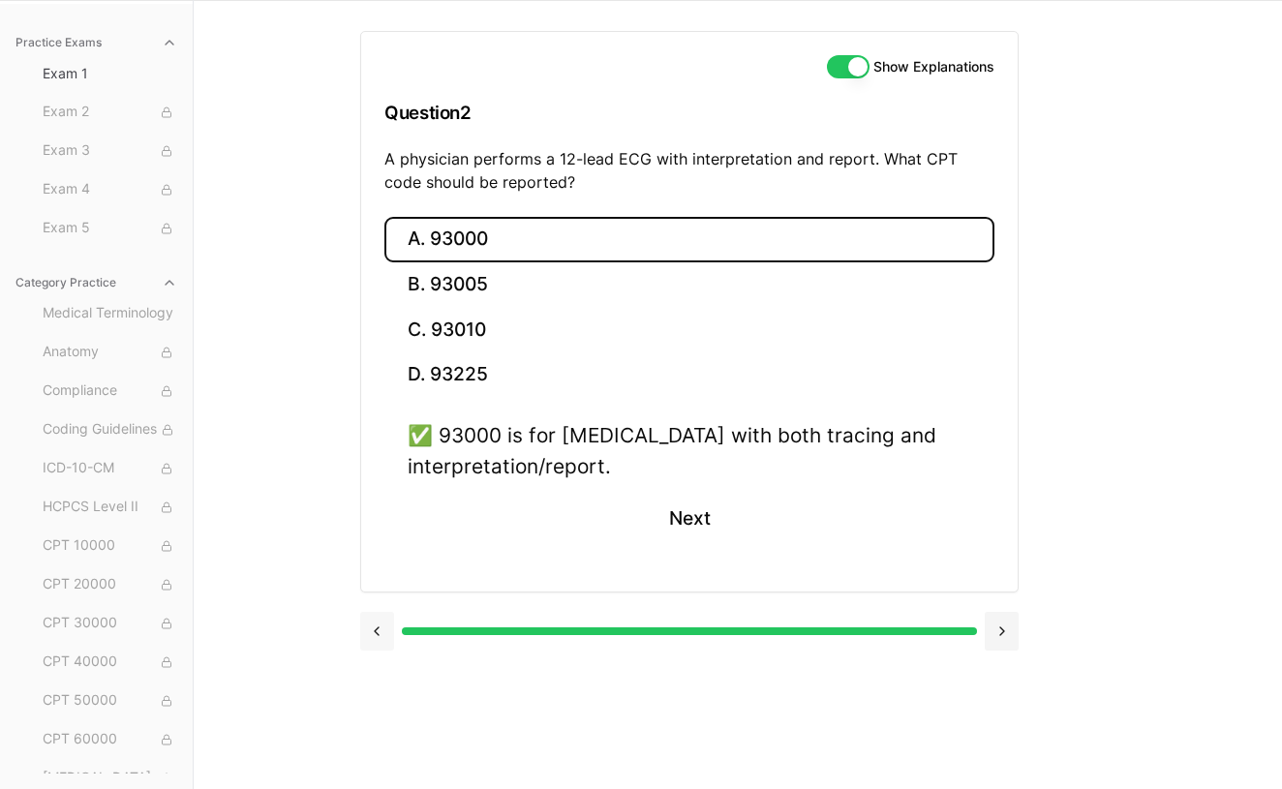
click at [385, 621] on button at bounding box center [377, 631] width 34 height 39
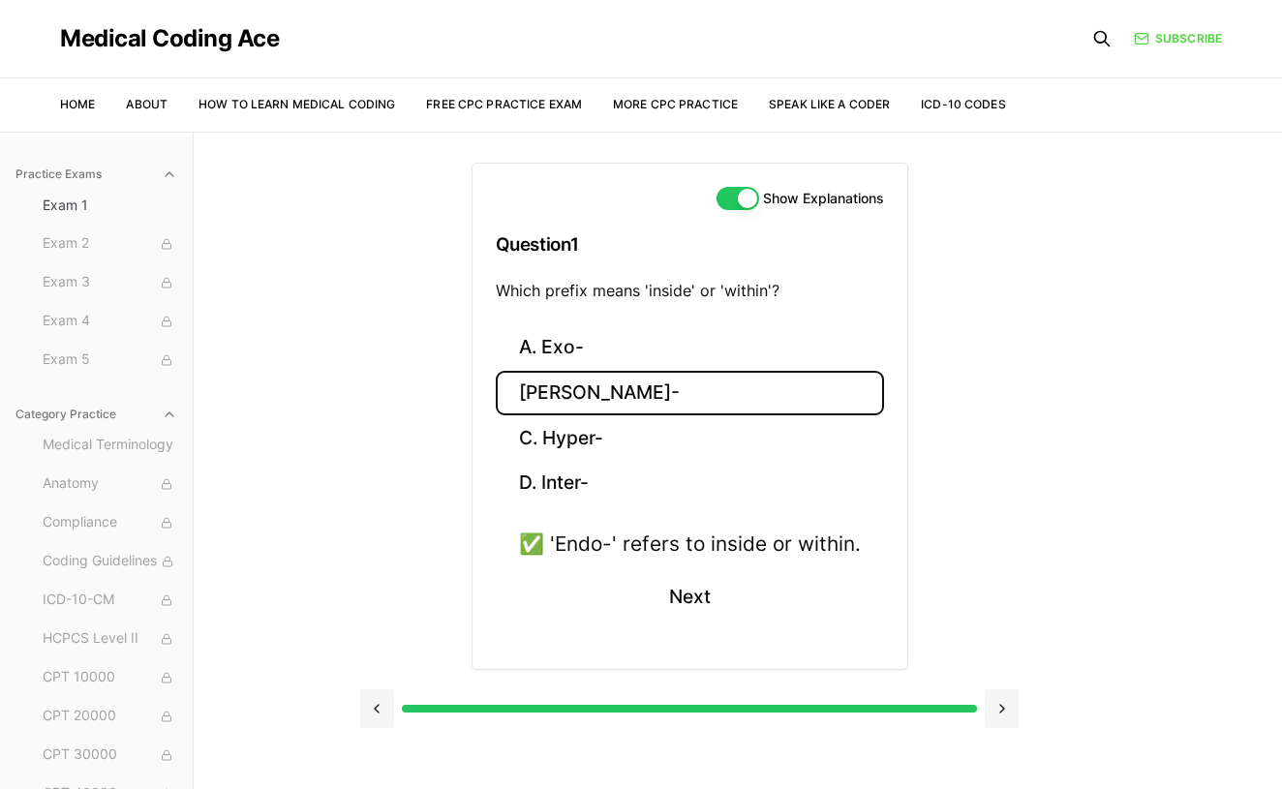
scroll to position [0, 0]
